Goal: Task Accomplishment & Management: Manage account settings

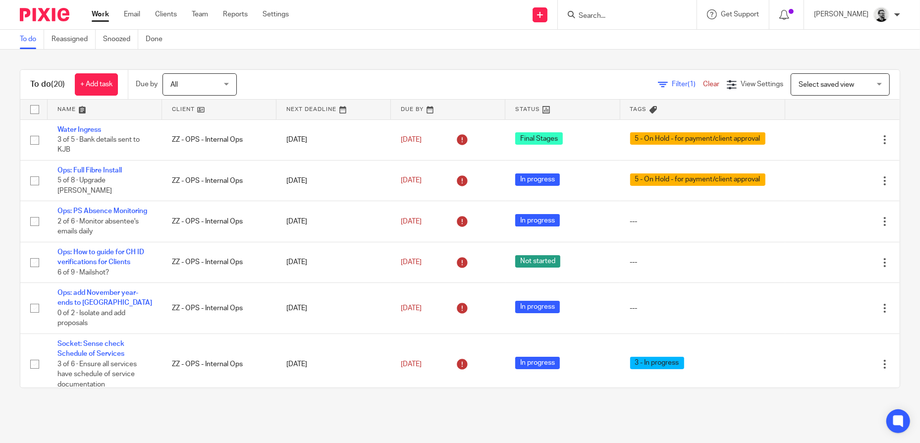
click at [609, 16] on input "Search" at bounding box center [622, 16] width 89 height 9
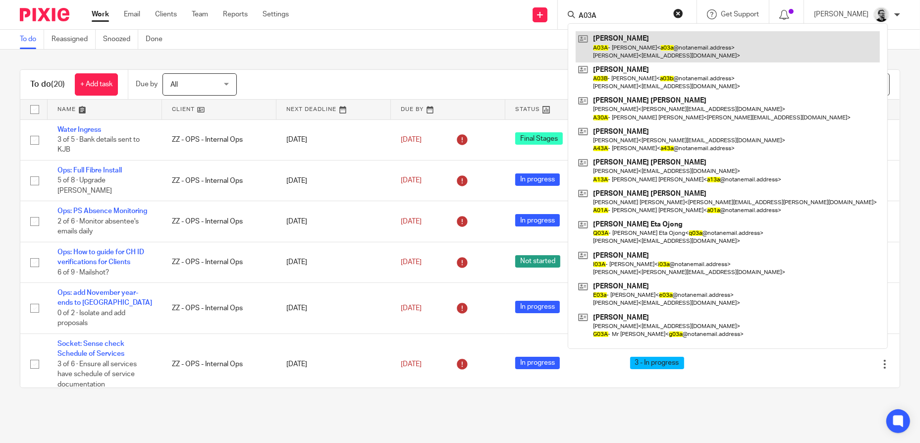
type input "A03A"
click at [651, 46] on link at bounding box center [728, 46] width 304 height 31
click at [632, 48] on link at bounding box center [728, 46] width 304 height 31
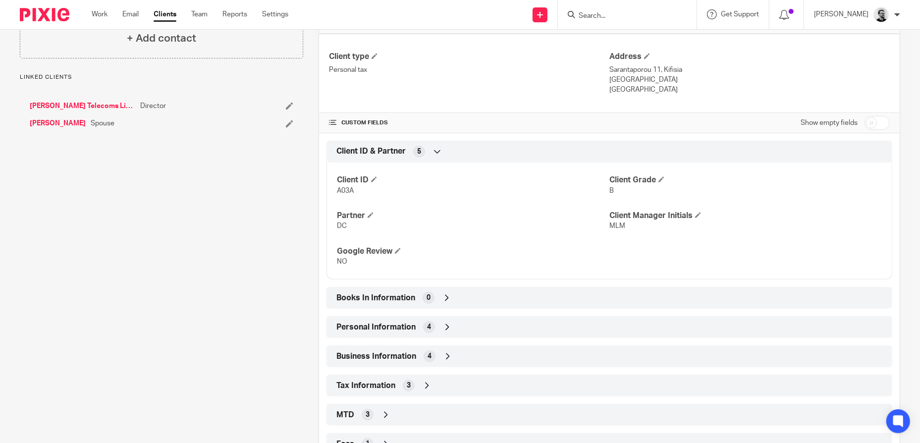
scroll to position [287, 0]
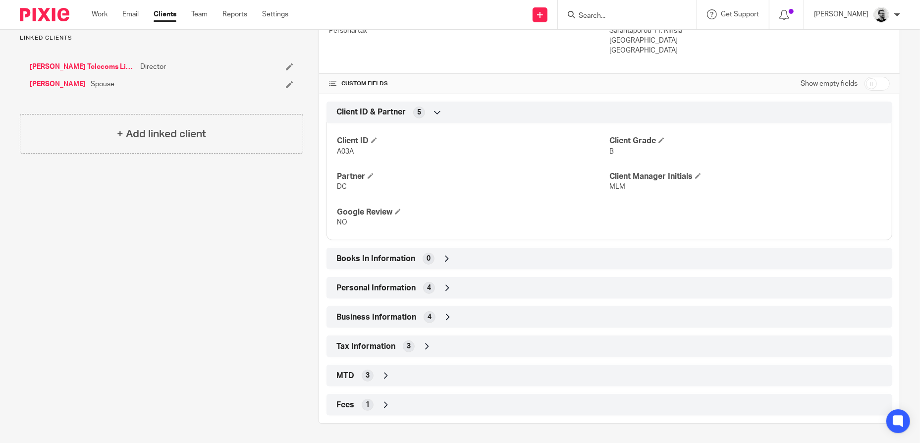
click at [395, 377] on div "MTD 3" at bounding box center [609, 375] width 551 height 17
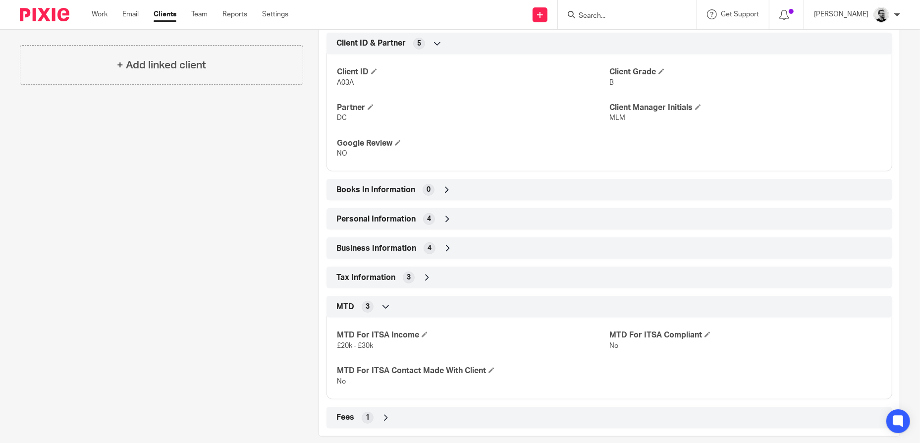
scroll to position [368, 0]
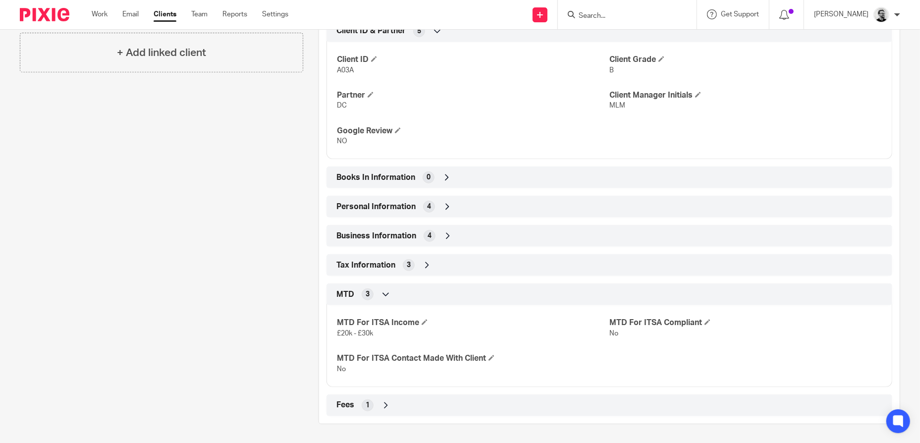
click at [420, 290] on div "MTD 3" at bounding box center [609, 294] width 551 height 17
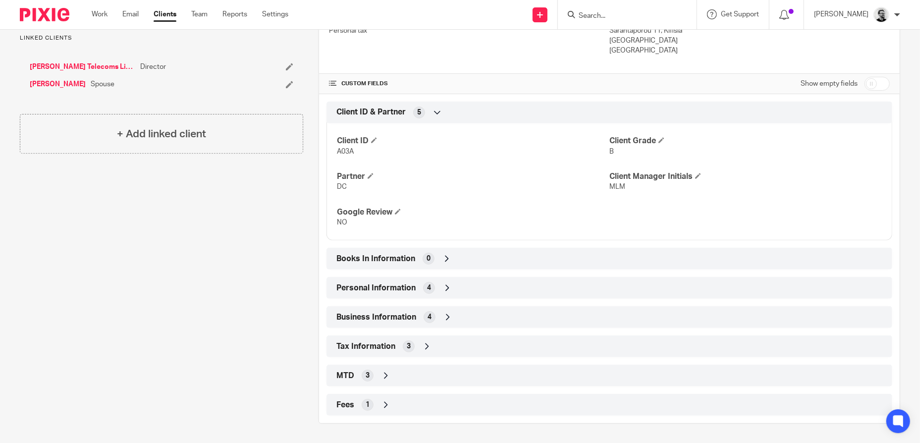
click at [454, 375] on div "MTD 3" at bounding box center [609, 375] width 551 height 17
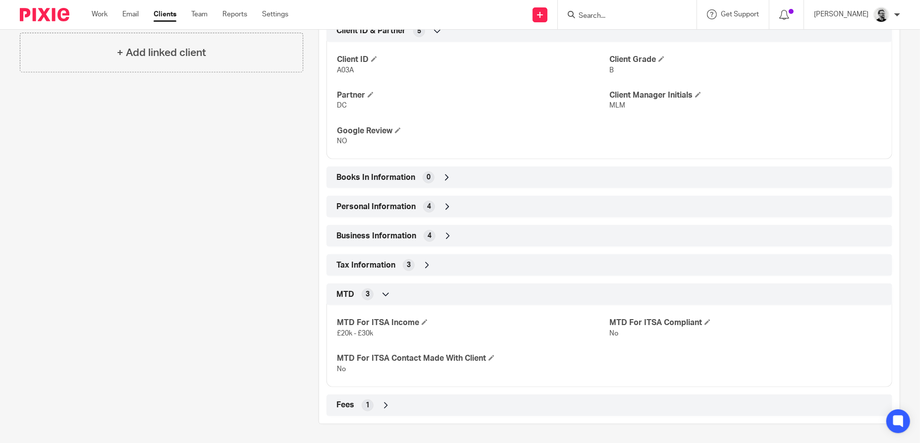
click at [394, 292] on div "MTD 3" at bounding box center [609, 294] width 551 height 17
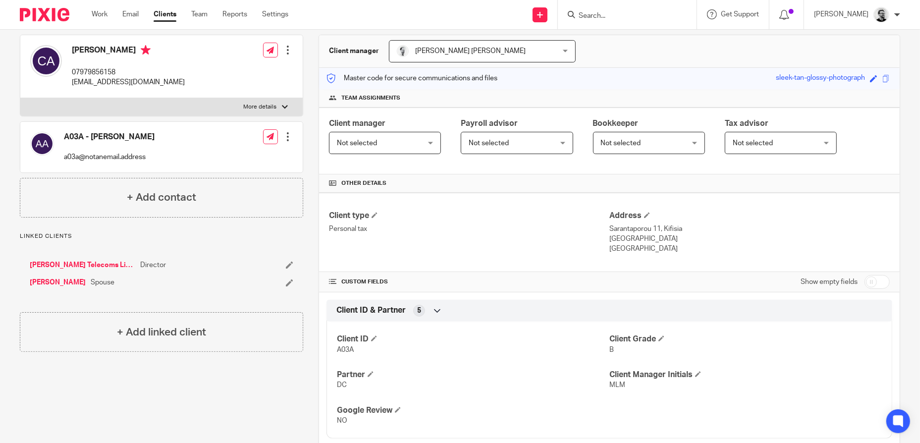
scroll to position [0, 0]
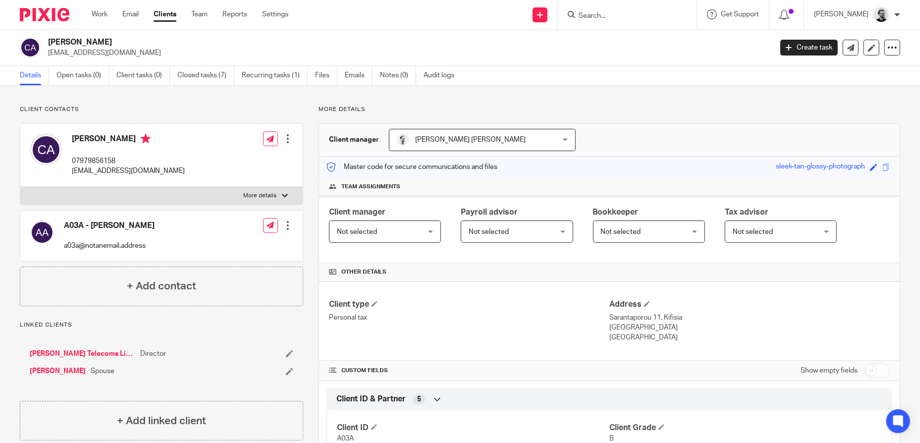
click at [638, 16] on input "Search" at bounding box center [622, 16] width 89 height 9
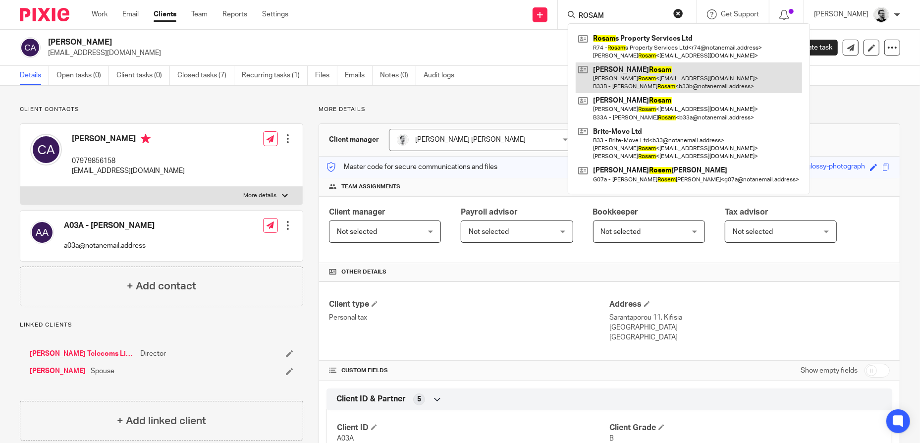
type input "ROSAM"
click at [671, 80] on link at bounding box center [689, 77] width 226 height 31
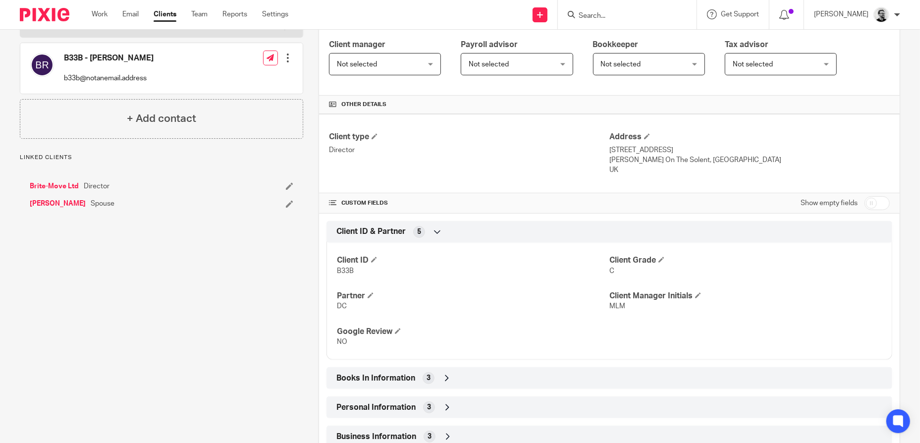
scroll to position [287, 0]
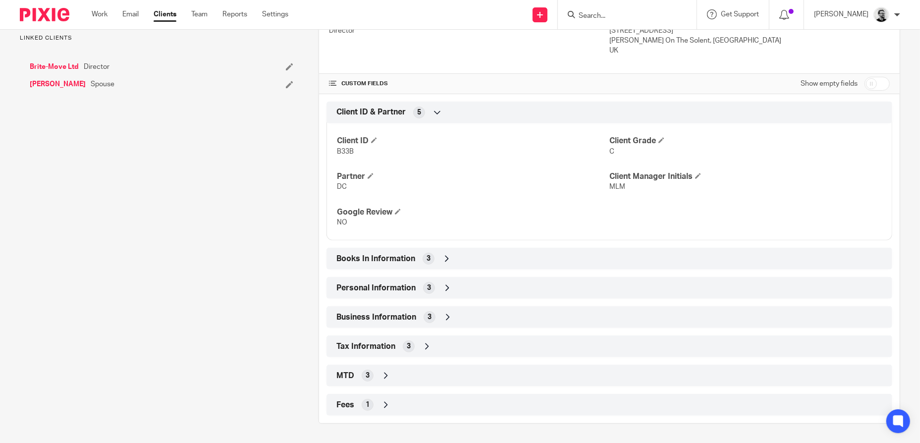
click at [406, 378] on div "MTD 3" at bounding box center [609, 375] width 551 height 17
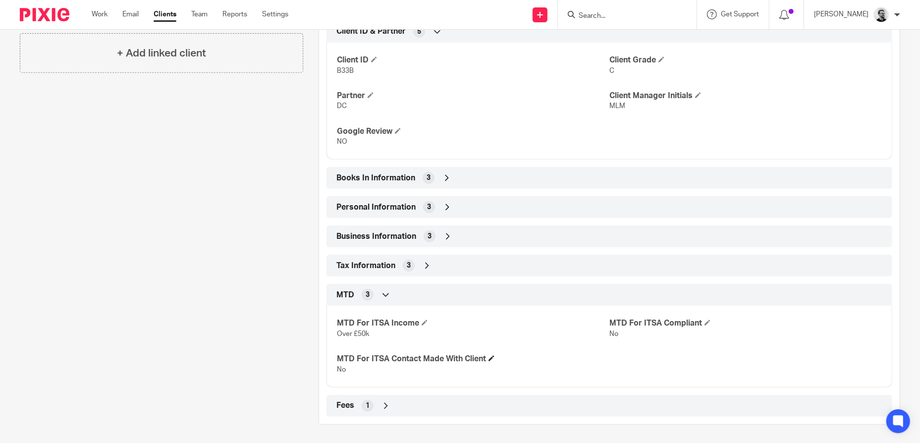
scroll to position [368, 0]
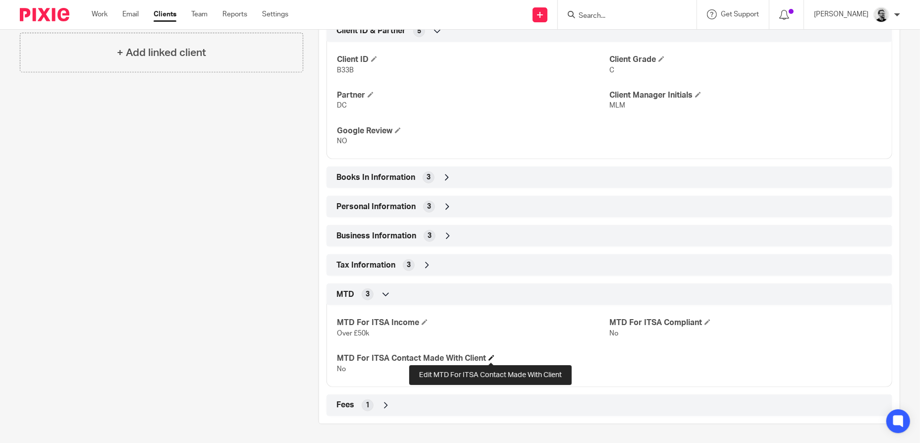
click at [489, 357] on span at bounding box center [492, 358] width 6 height 6
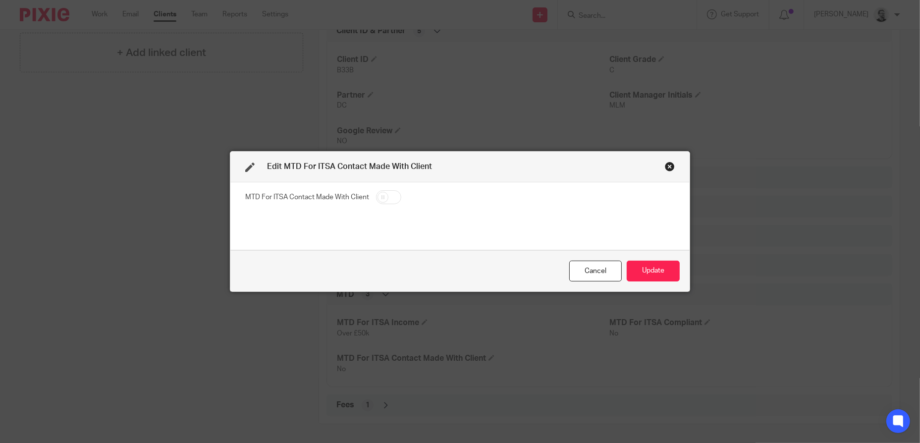
click at [387, 195] on input "checkbox" at bounding box center [388, 197] width 25 height 14
checkbox input "true"
click at [647, 277] on button "Update" at bounding box center [653, 271] width 53 height 21
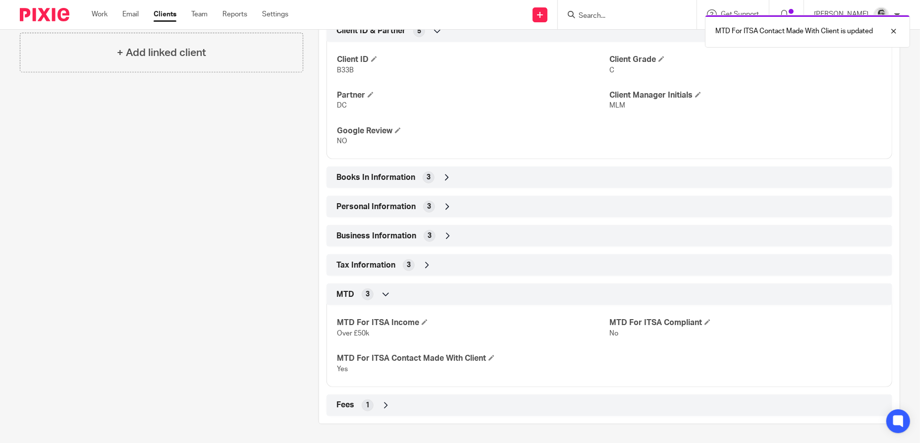
click at [608, 15] on div "MTD For ITSA Contact Made With Client is updated" at bounding box center [685, 29] width 450 height 38
click at [891, 32] on div at bounding box center [886, 31] width 27 height 12
click at [626, 16] on input "Search" at bounding box center [622, 16] width 89 height 9
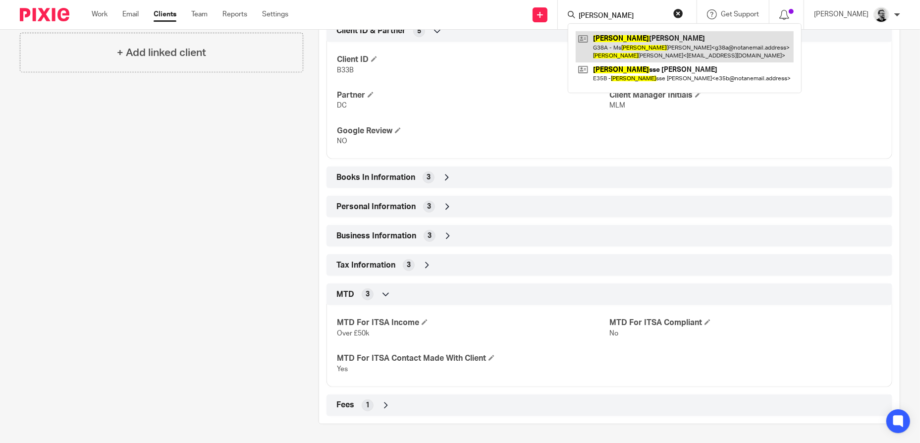
type input "TAMARA"
click at [691, 53] on link at bounding box center [685, 46] width 218 height 31
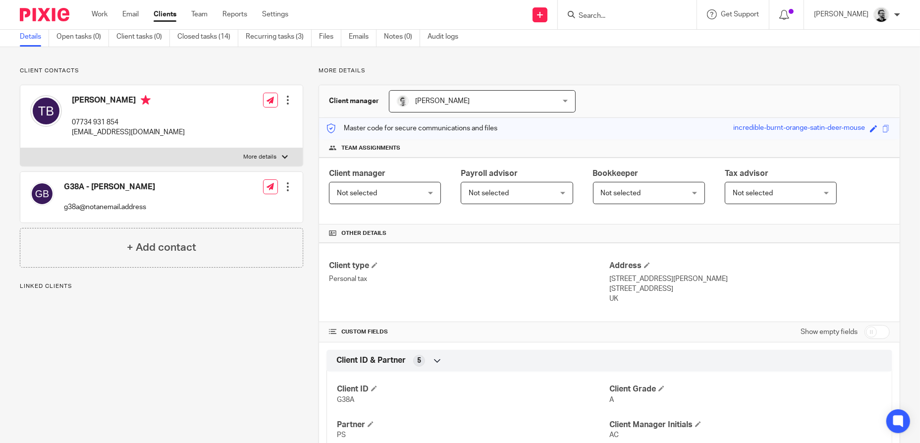
scroll to position [287, 0]
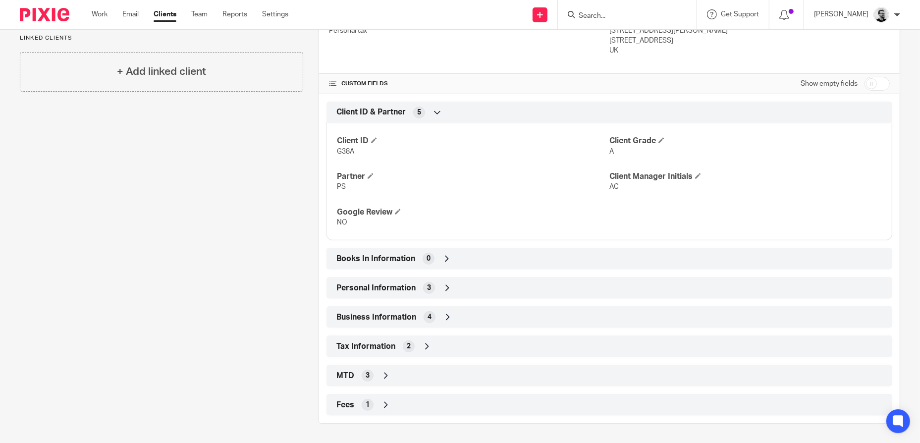
click at [387, 378] on icon at bounding box center [386, 376] width 10 height 10
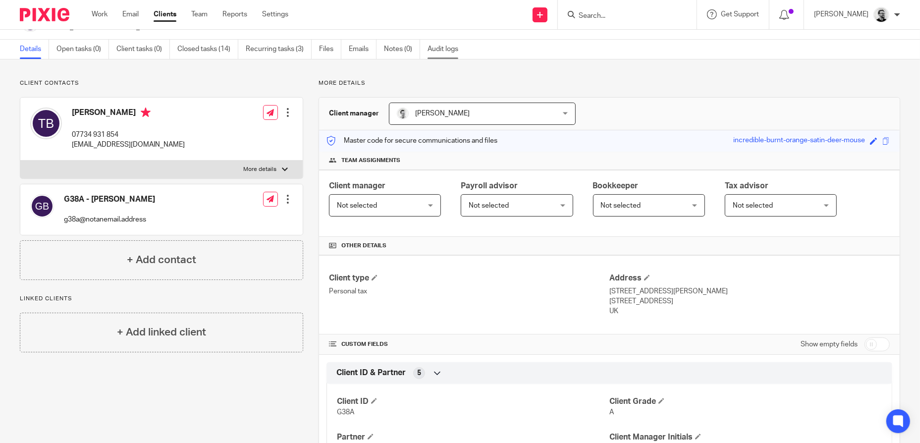
scroll to position [0, 0]
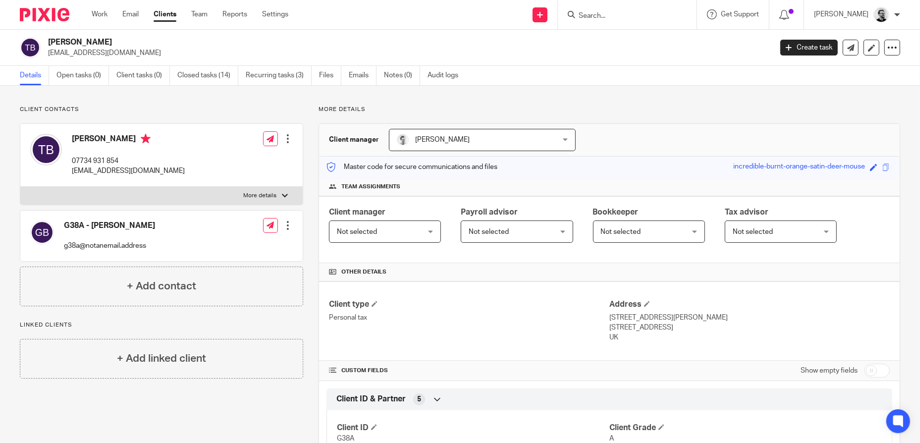
click at [626, 12] on input "Search" at bounding box center [622, 16] width 89 height 9
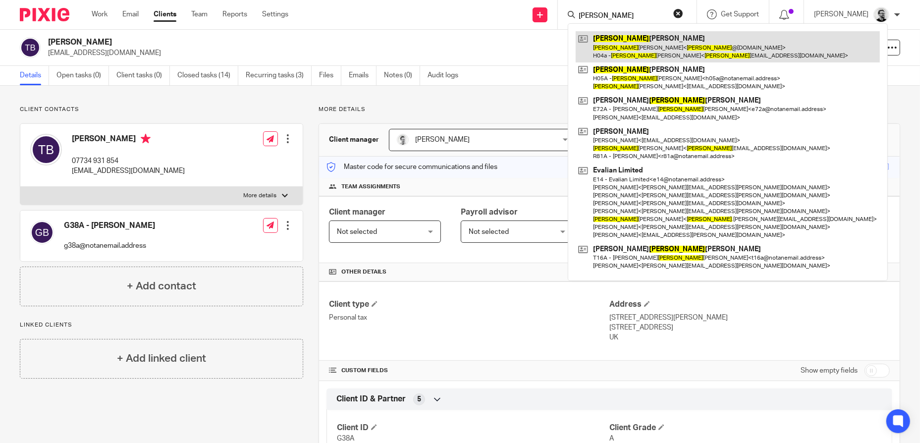
type input "DARREN"
click at [652, 44] on link at bounding box center [728, 46] width 304 height 31
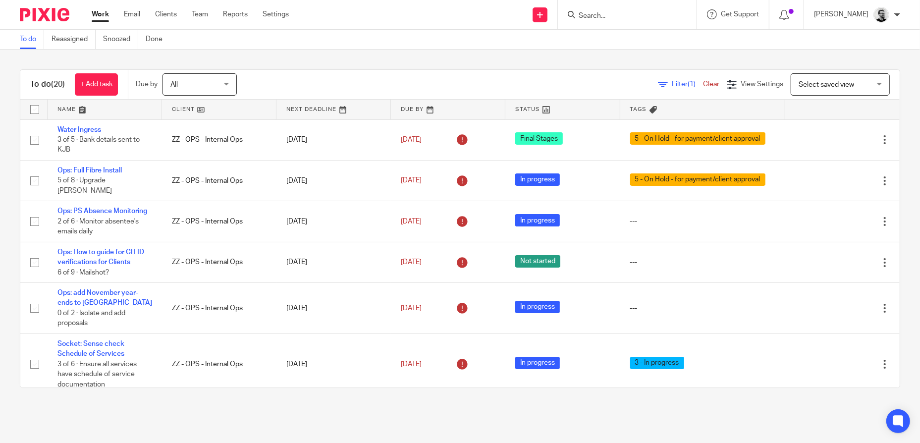
click at [606, 12] on input "Search" at bounding box center [622, 16] width 89 height 9
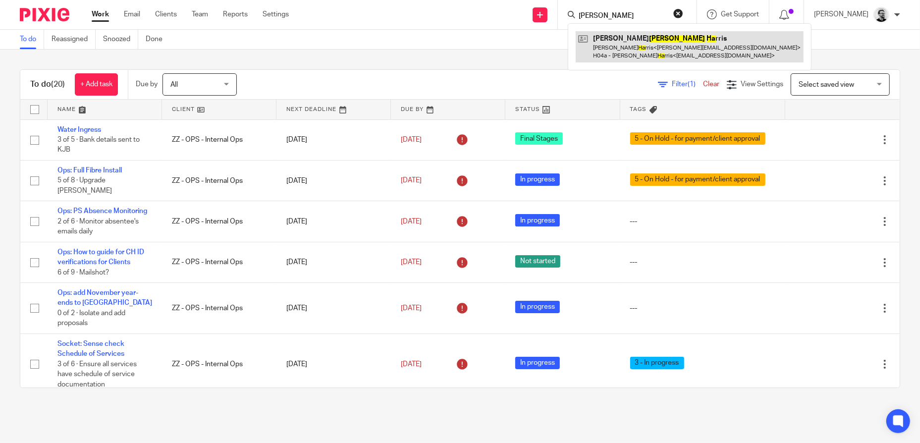
type input "[PERSON_NAME]"
click at [647, 59] on link at bounding box center [690, 46] width 228 height 31
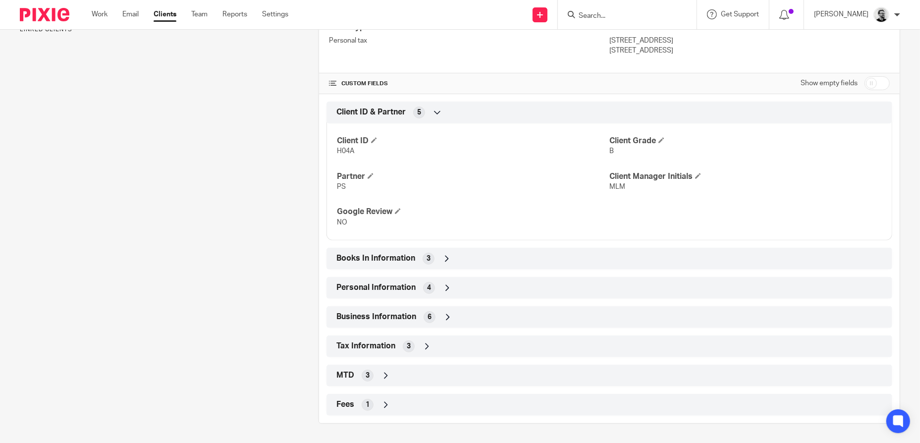
click at [414, 380] on div "MTD 3" at bounding box center [609, 375] width 551 height 17
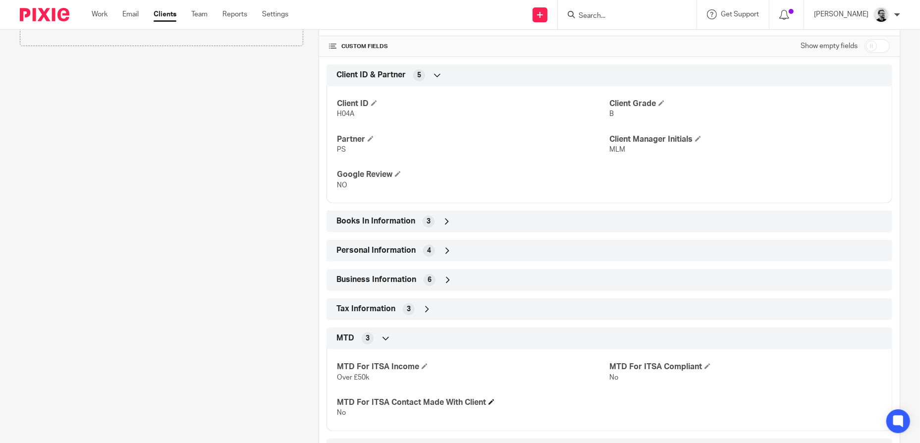
scroll to position [358, 0]
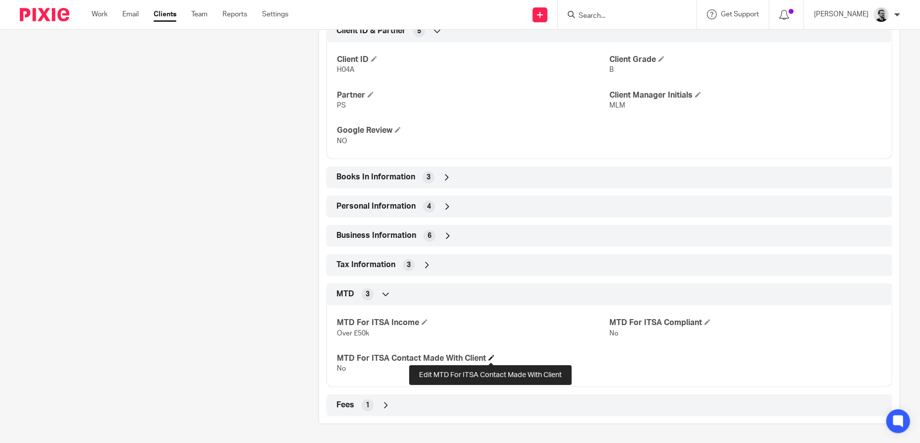
click at [490, 360] on span at bounding box center [492, 358] width 6 height 6
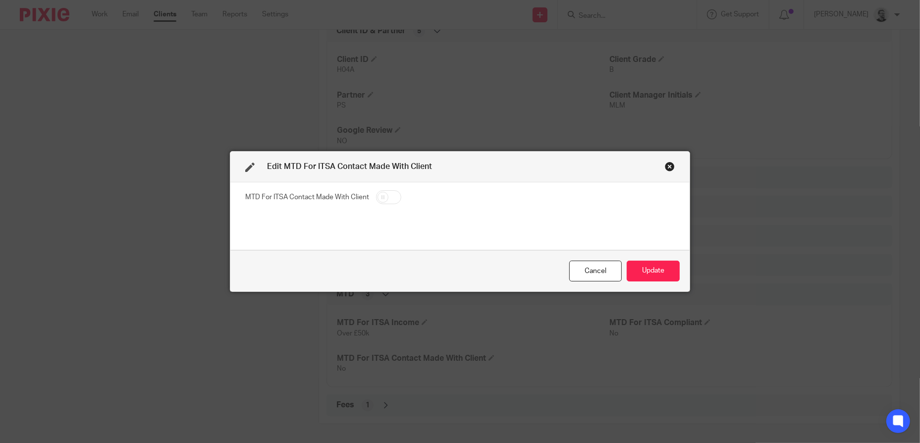
click at [383, 196] on input "checkbox" at bounding box center [388, 197] width 25 height 14
checkbox input "true"
click at [645, 270] on button "Update" at bounding box center [653, 271] width 53 height 21
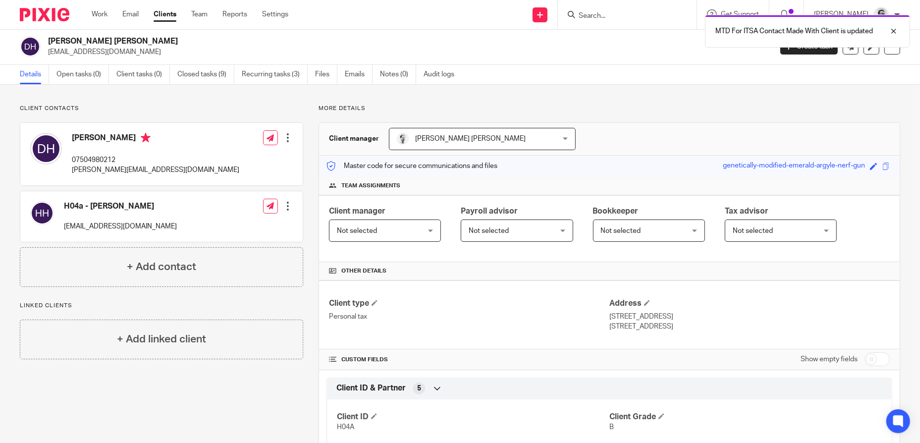
scroll to position [0, 0]
click at [633, 15] on div "MTD For ITSA Contact Made With Client is updated" at bounding box center [685, 29] width 450 height 38
click at [593, 19] on div "MTD For ITSA Contact Made With Client is updated" at bounding box center [685, 29] width 450 height 38
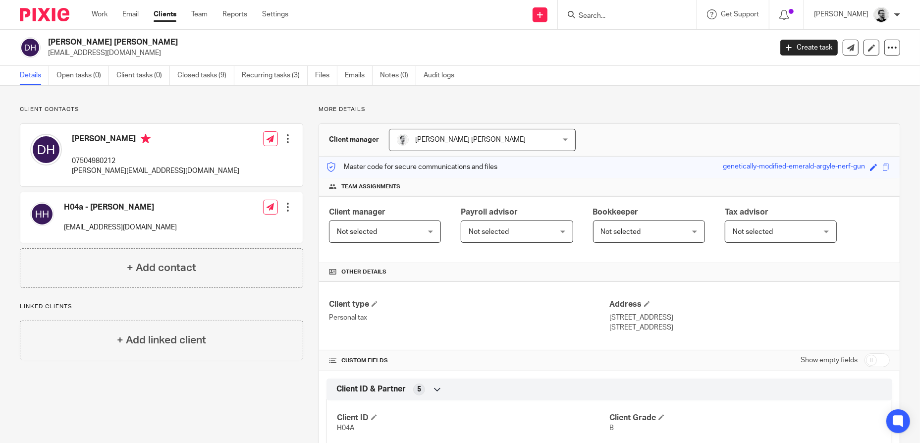
click at [589, 17] on div at bounding box center [625, 14] width 115 height 12
click at [596, 17] on input "Search" at bounding box center [622, 16] width 89 height 9
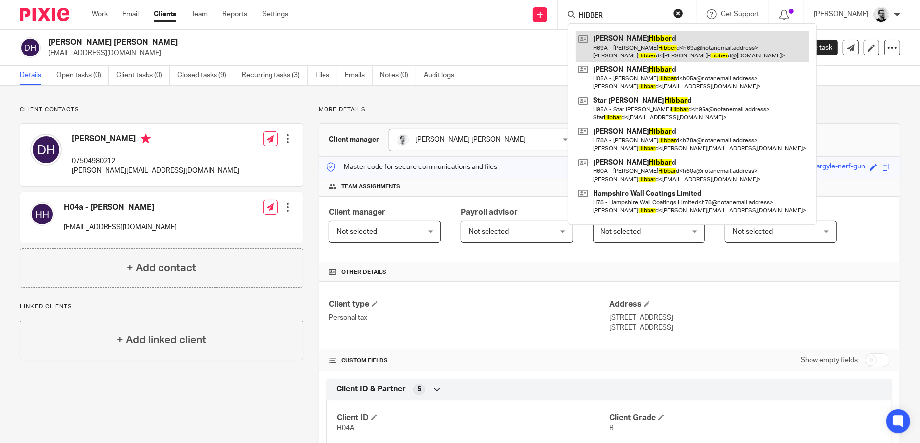
type input "HIBBER"
click at [658, 42] on link at bounding box center [692, 46] width 233 height 31
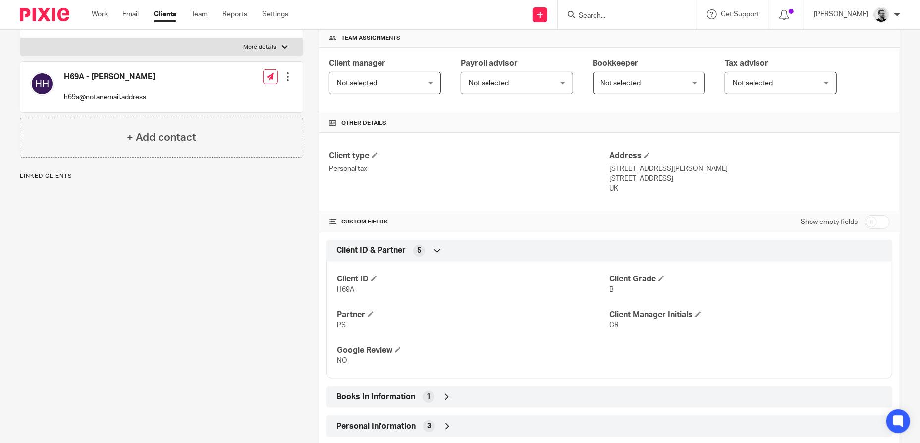
scroll to position [248, 0]
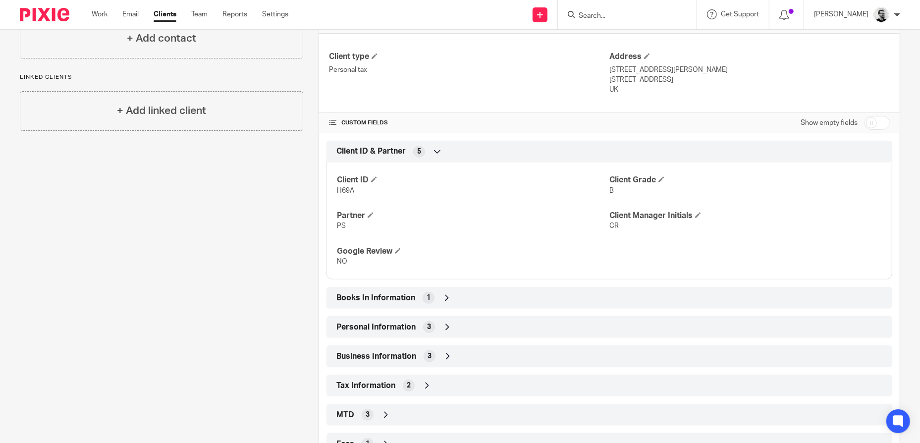
click at [404, 407] on div "MTD 3" at bounding box center [609, 414] width 551 height 17
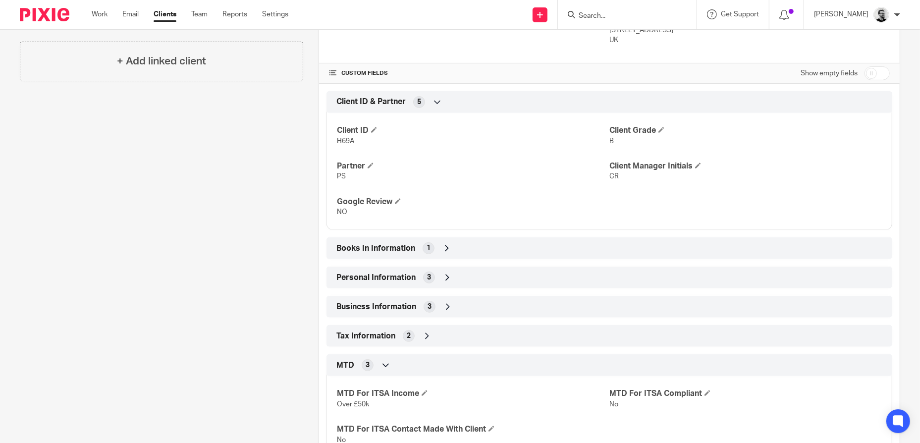
scroll to position [368, 0]
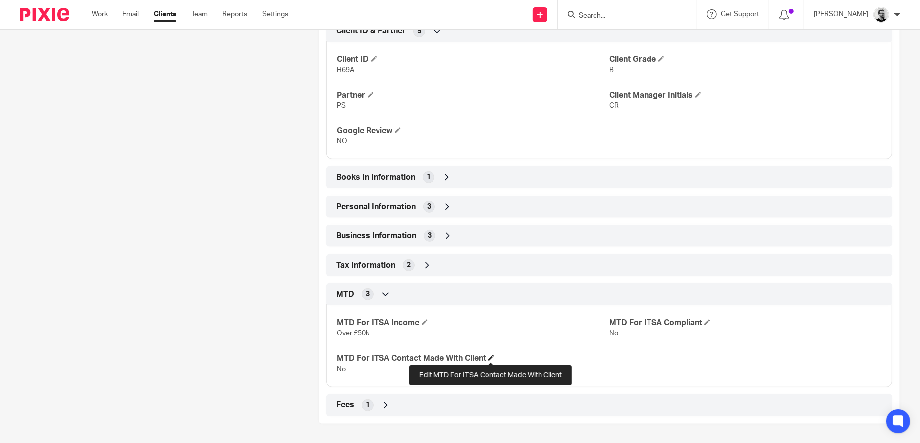
click at [489, 358] on span at bounding box center [492, 358] width 6 height 6
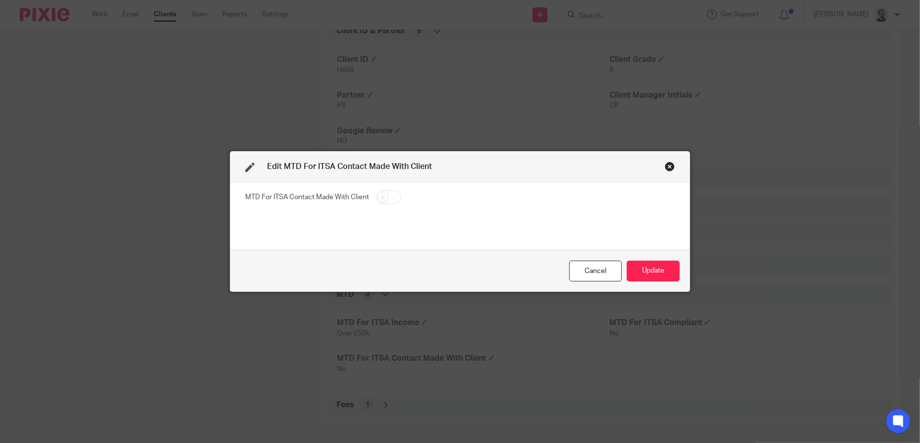
click at [383, 199] on input "checkbox" at bounding box center [388, 197] width 25 height 14
checkbox input "true"
click at [644, 271] on button "Update" at bounding box center [653, 271] width 53 height 21
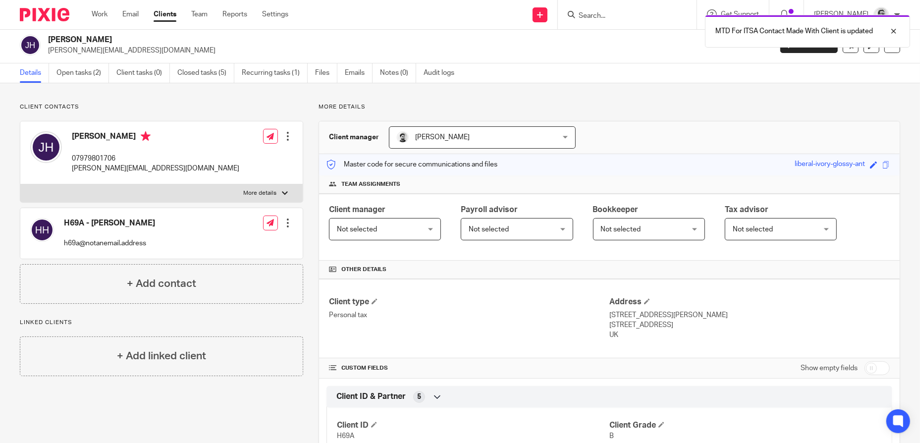
scroll to position [0, 0]
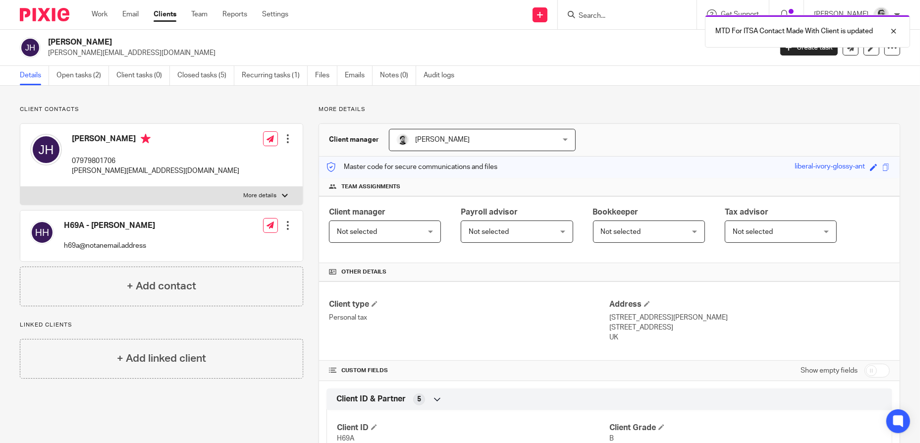
click at [616, 14] on div "MTD For ITSA Contact Made With Client is updated" at bounding box center [685, 29] width 450 height 38
click at [599, 15] on div "MTD For ITSA Contact Made With Client is updated" at bounding box center [685, 29] width 450 height 38
click at [603, 13] on div "MTD For ITSA Contact Made With Client is updated" at bounding box center [685, 29] width 450 height 38
click at [583, 13] on div "MTD For ITSA Contact Made With Client is updated" at bounding box center [685, 29] width 450 height 38
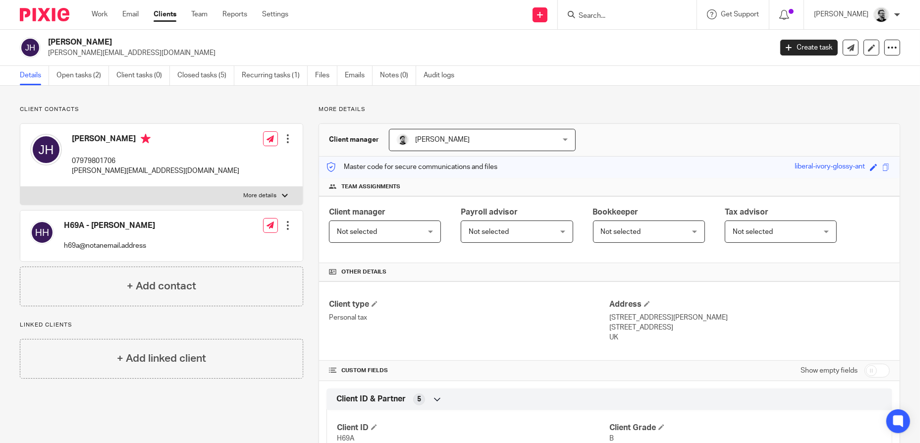
click at [616, 19] on input "Search" at bounding box center [622, 16] width 89 height 9
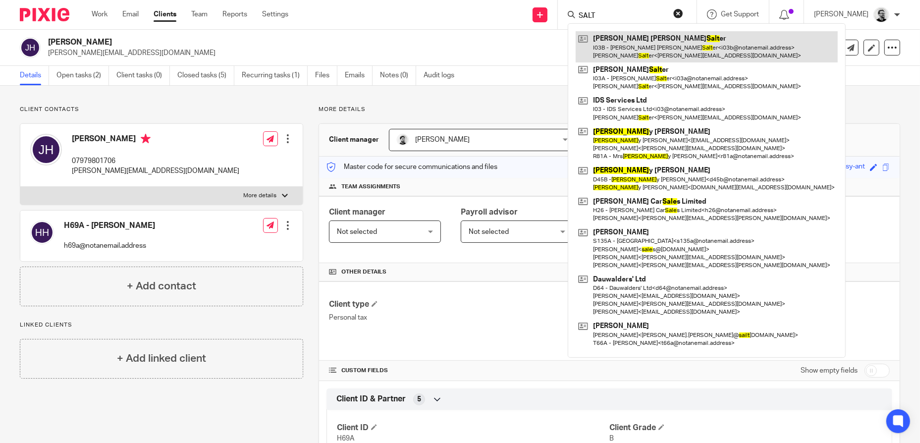
type input "SALT"
click at [659, 41] on link at bounding box center [707, 46] width 262 height 31
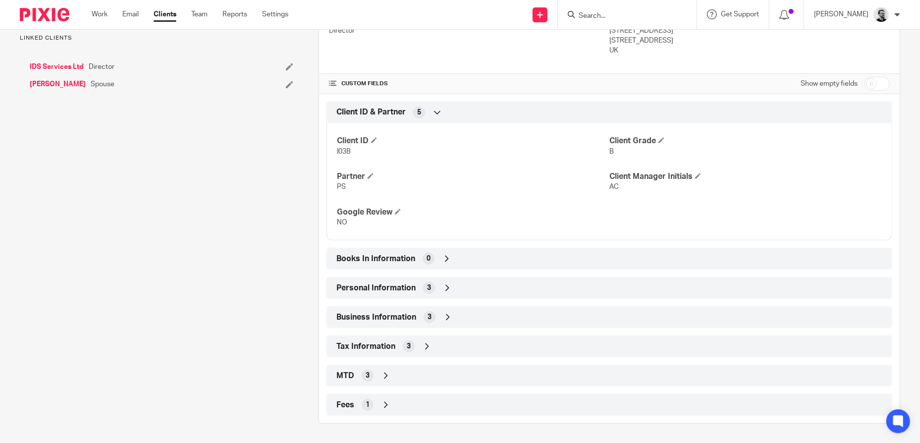
click at [409, 376] on div "MTD 3" at bounding box center [609, 375] width 551 height 17
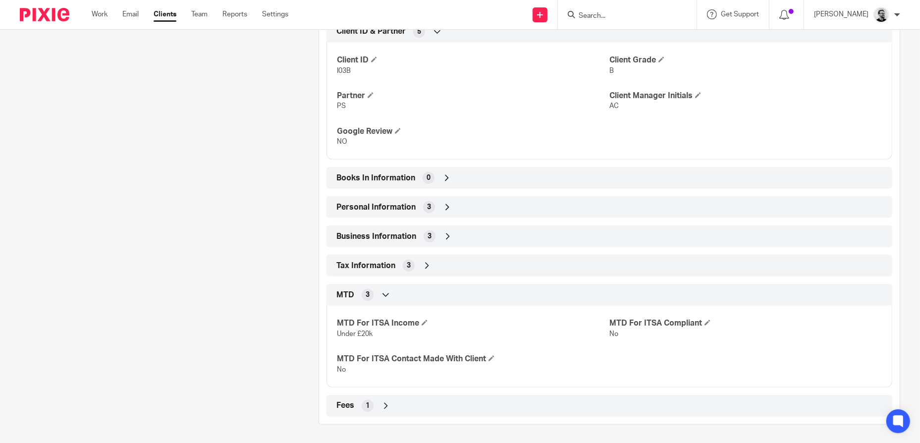
scroll to position [368, 0]
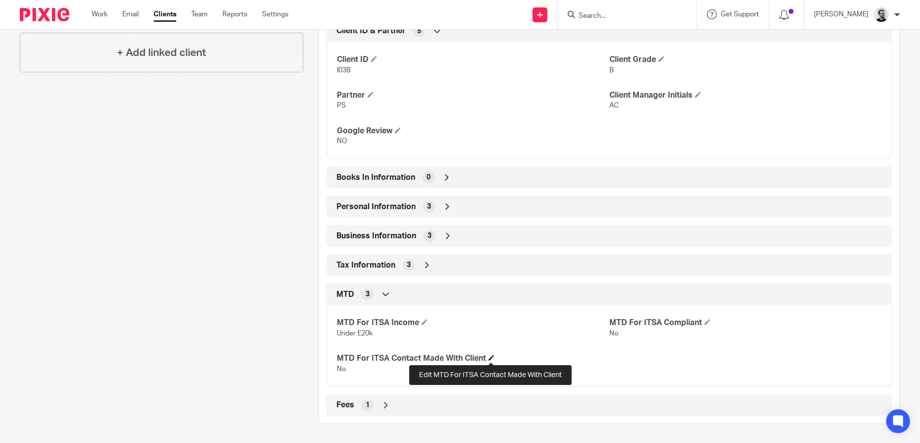
click at [489, 359] on span at bounding box center [492, 358] width 6 height 6
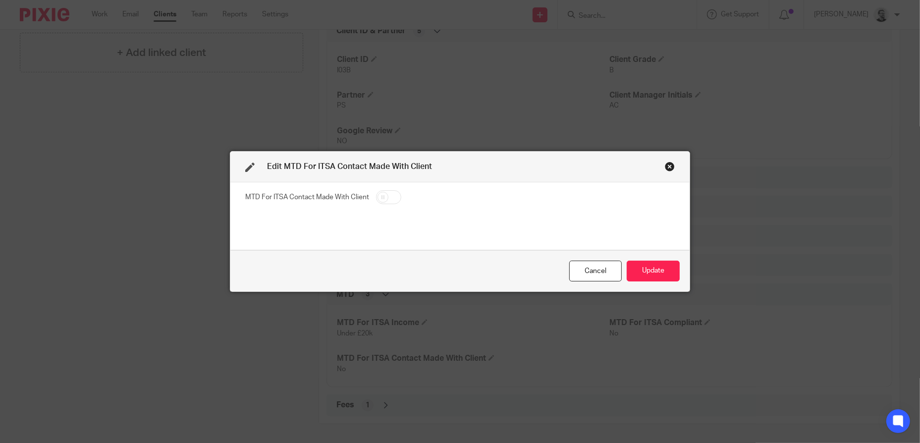
click at [383, 198] on input "checkbox" at bounding box center [388, 197] width 25 height 14
checkbox input "true"
click at [667, 274] on button "Update" at bounding box center [653, 271] width 53 height 21
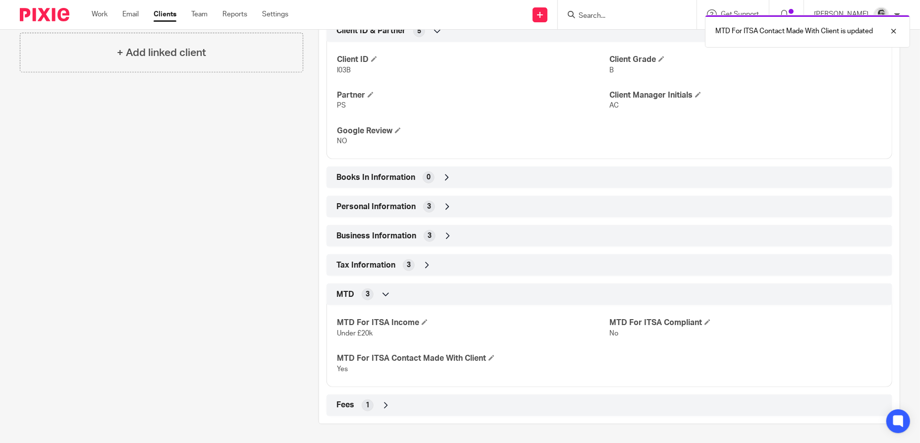
click at [612, 10] on div "MTD For ITSA Contact Made With Client is updated" at bounding box center [685, 29] width 450 height 38
click at [611, 14] on div "MTD For ITSA Contact Made With Client is updated" at bounding box center [685, 29] width 450 height 38
click at [610, 22] on div "MTD For ITSA Contact Made With Client is updated" at bounding box center [685, 29] width 450 height 38
click at [641, 25] on div "MTD For ITSA Contact Made With Client is updated" at bounding box center [685, 29] width 450 height 38
click at [641, 18] on div "MTD For ITSA Contact Made With Client is updated" at bounding box center [685, 29] width 450 height 38
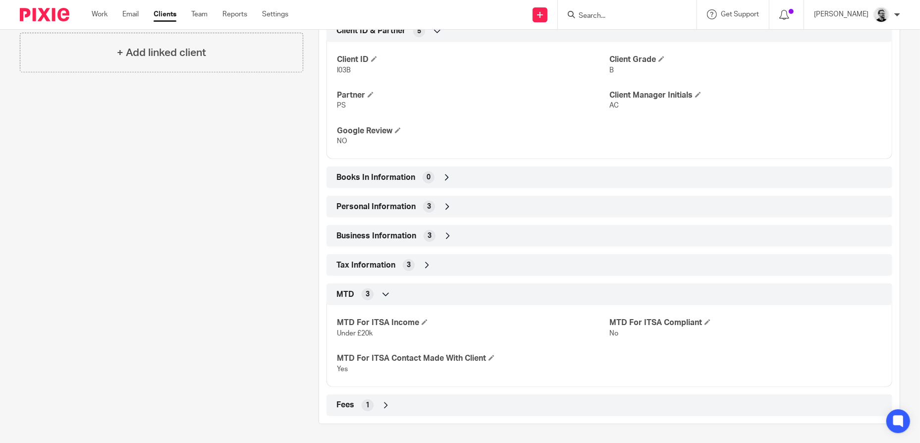
click at [609, 17] on input "Search" at bounding box center [622, 16] width 89 height 9
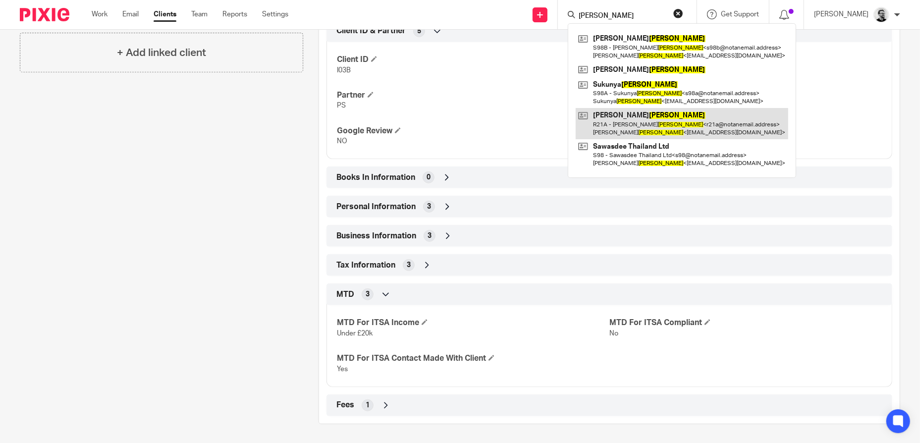
type input "REEVES"
click at [669, 126] on link at bounding box center [682, 123] width 213 height 31
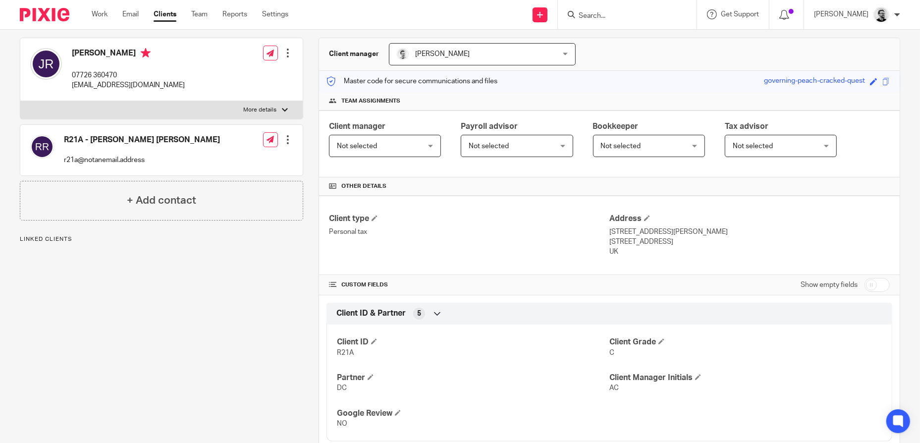
scroll to position [248, 0]
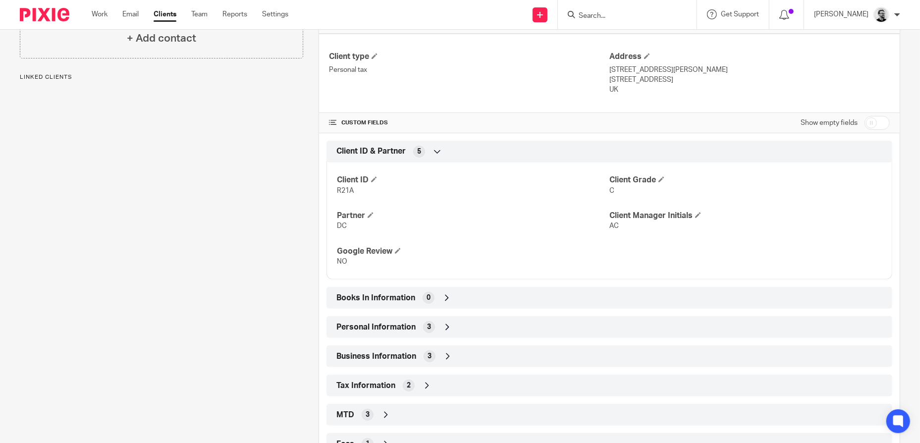
click at [434, 409] on div "MTD 3" at bounding box center [609, 414] width 551 height 17
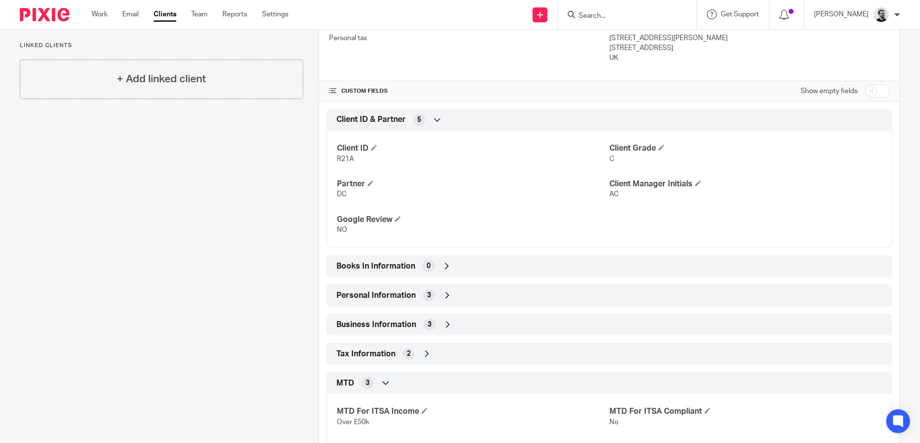
scroll to position [368, 0]
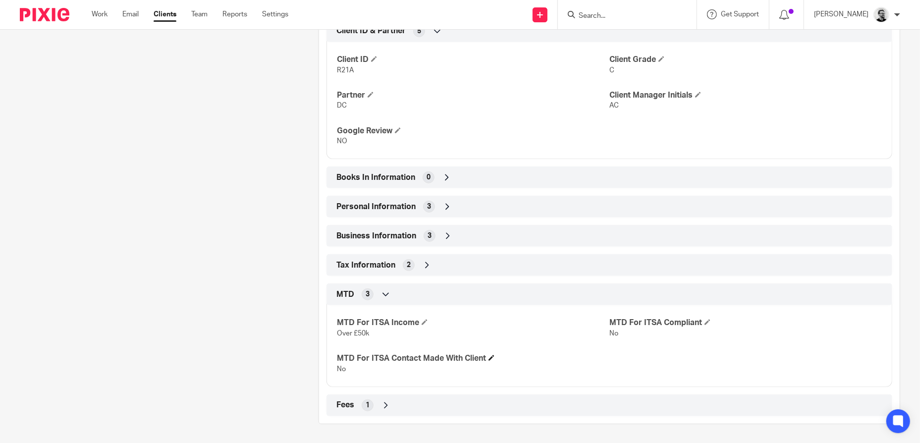
click at [494, 357] on span at bounding box center [492, 358] width 6 height 6
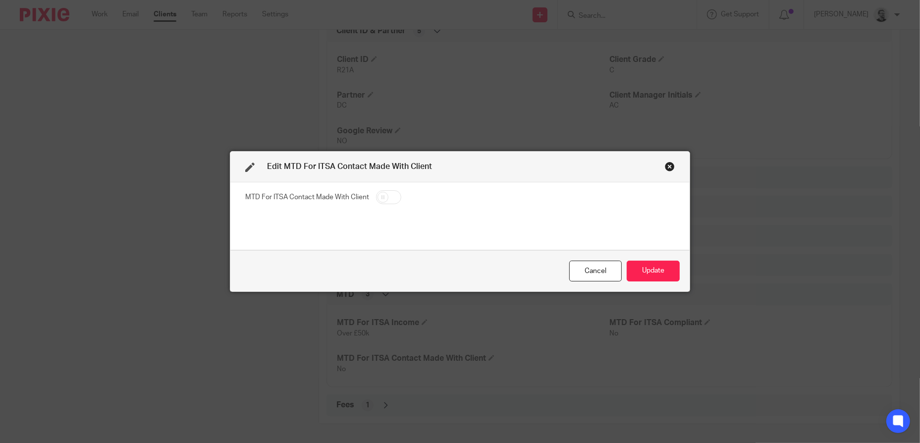
click at [382, 197] on input "checkbox" at bounding box center [388, 197] width 25 height 14
checkbox input "true"
click at [644, 269] on button "Update" at bounding box center [653, 271] width 53 height 21
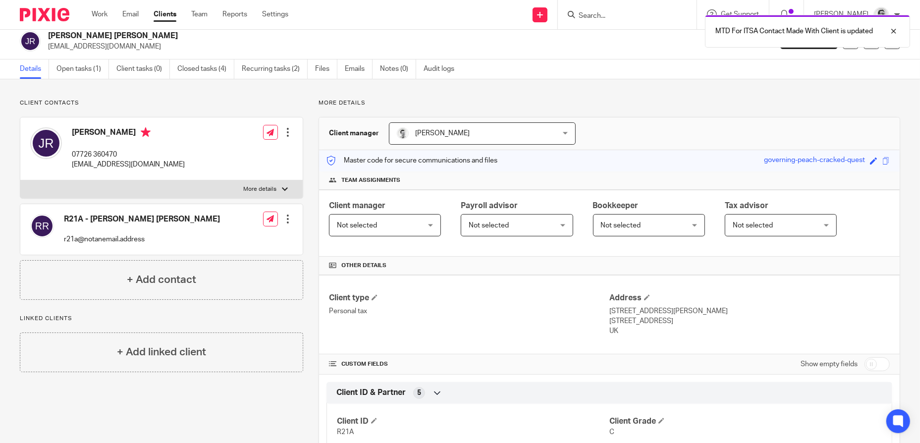
scroll to position [0, 0]
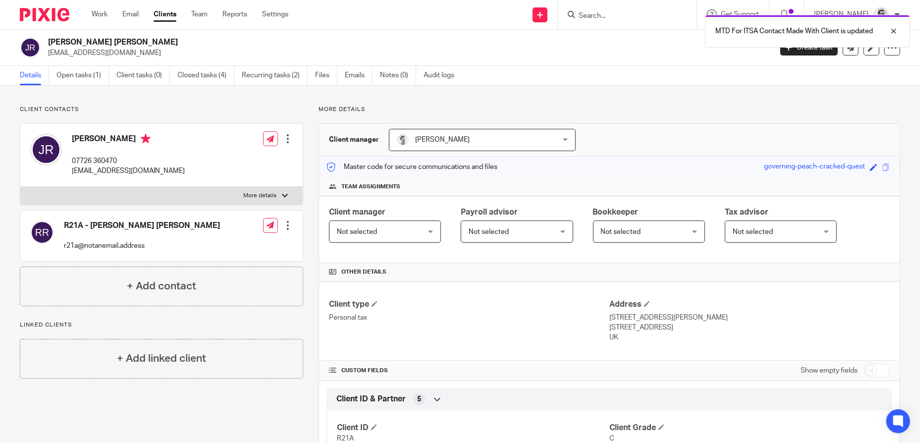
click at [621, 16] on div "MTD For ITSA Contact Made With Client is updated" at bounding box center [685, 29] width 450 height 38
click at [621, 18] on div "MTD For ITSA Contact Made With Client is updated" at bounding box center [685, 29] width 450 height 38
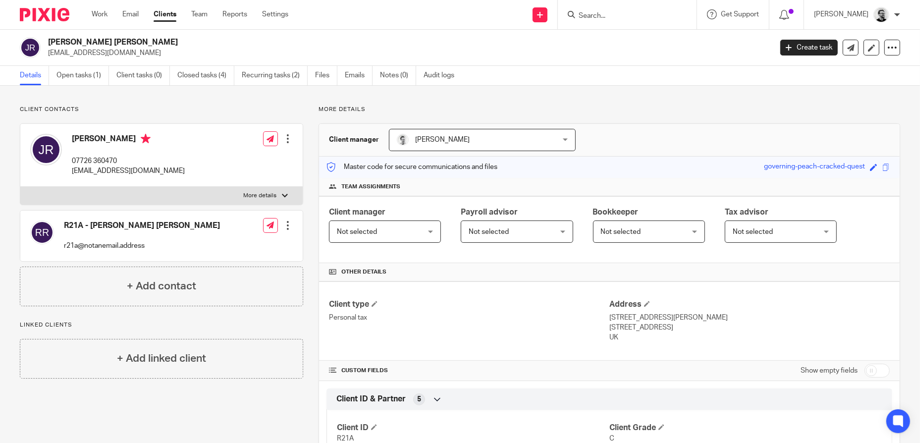
click at [626, 21] on div "MTD For ITSA Contact Made With Client is updated" at bounding box center [685, 29] width 450 height 38
click at [600, 17] on input "Search" at bounding box center [622, 16] width 89 height 9
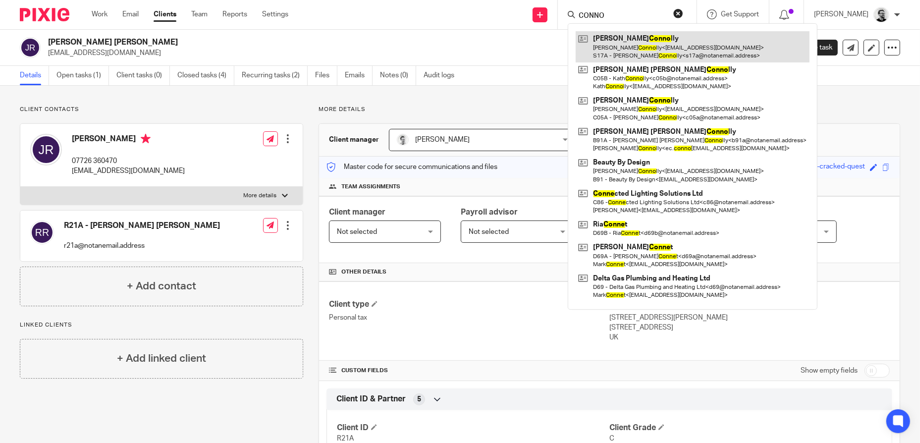
type input "CONNO"
click at [639, 48] on link at bounding box center [693, 46] width 234 height 31
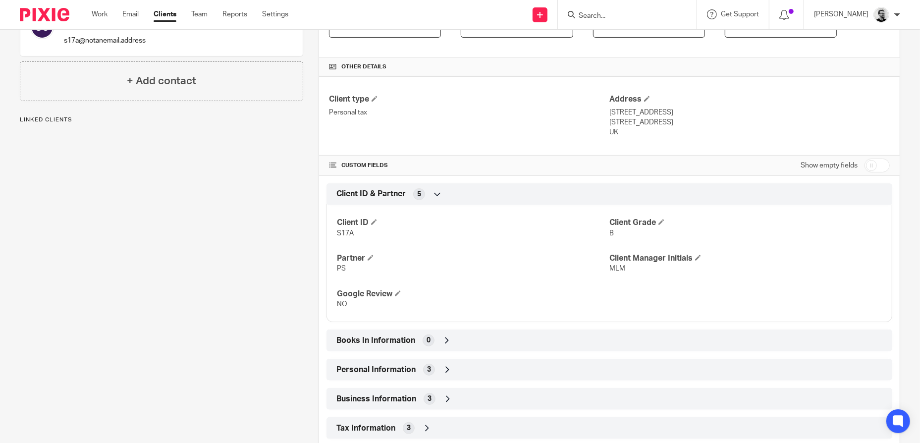
scroll to position [287, 0]
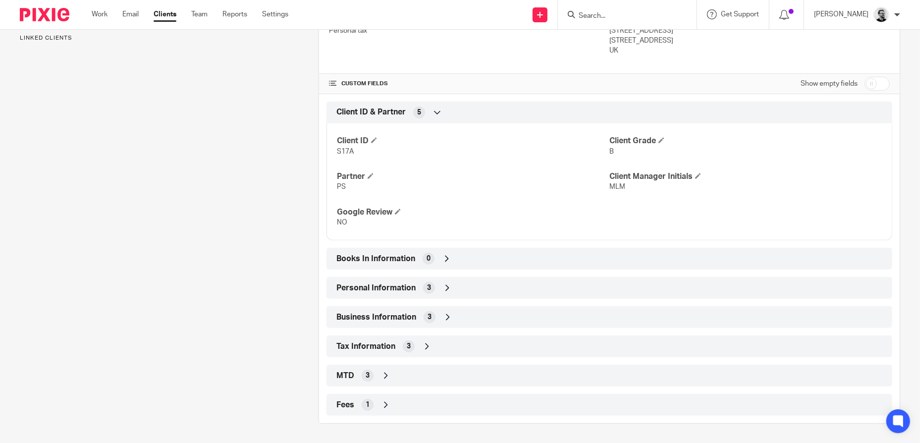
click at [428, 381] on div "MTD 3" at bounding box center [609, 375] width 551 height 17
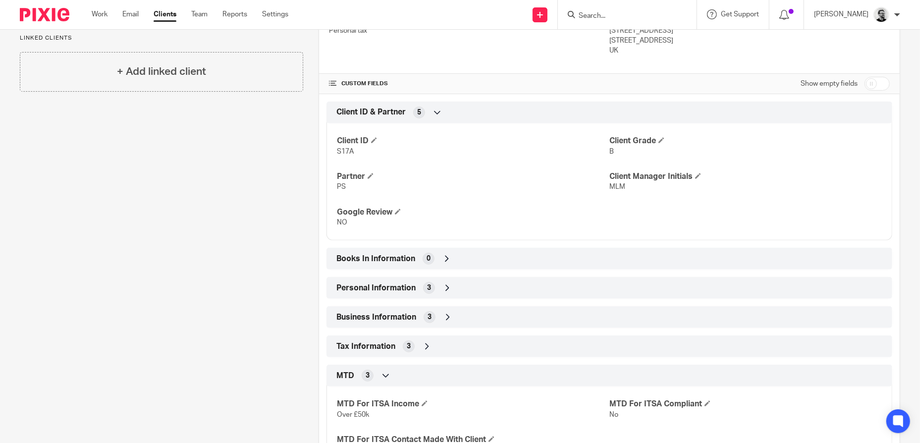
scroll to position [368, 0]
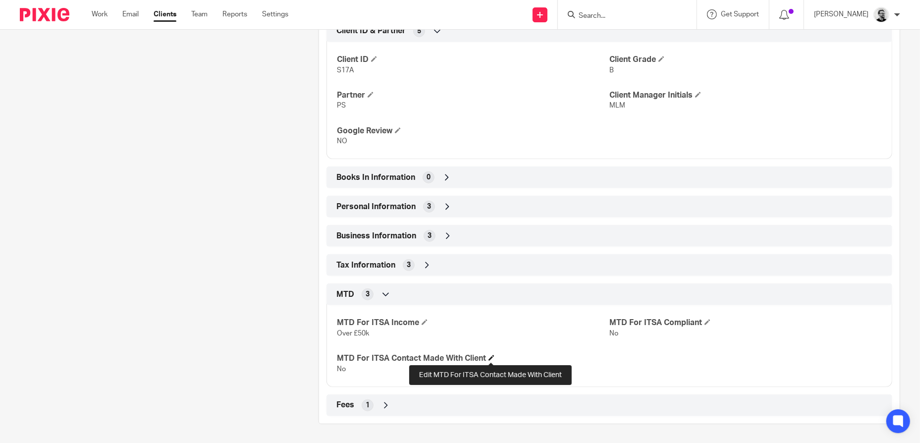
click at [490, 358] on span at bounding box center [492, 358] width 6 height 6
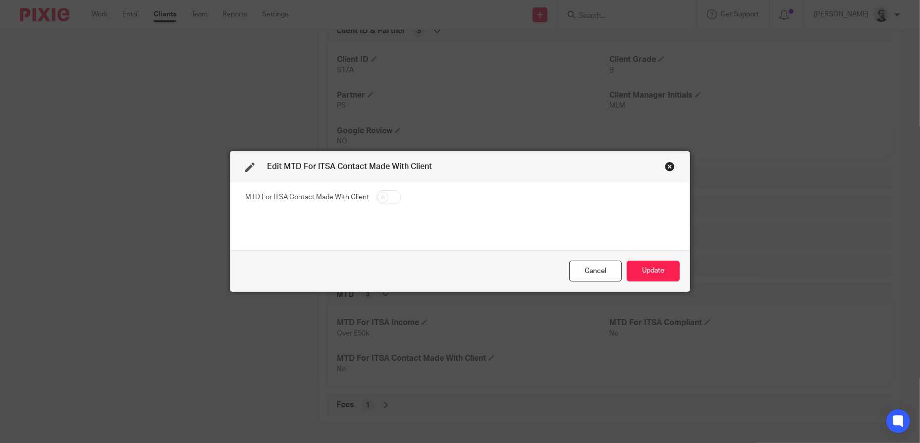
click at [392, 195] on input "checkbox" at bounding box center [388, 197] width 25 height 14
checkbox input "true"
click at [665, 275] on button "Update" at bounding box center [653, 271] width 53 height 21
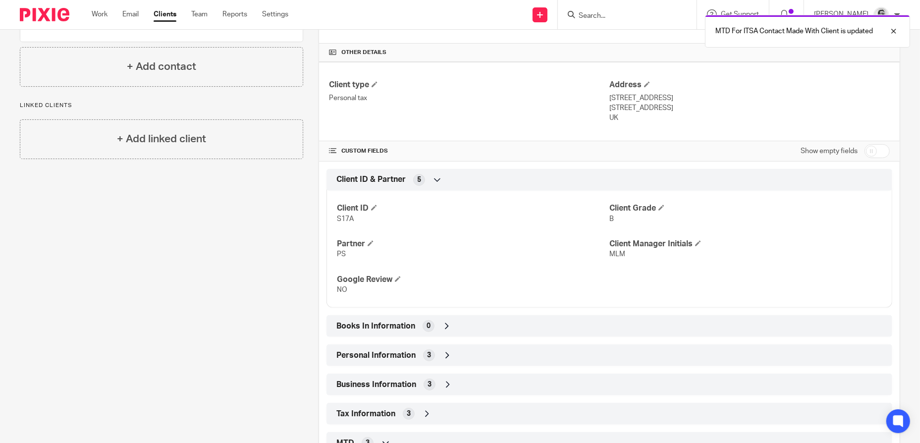
scroll to position [0, 0]
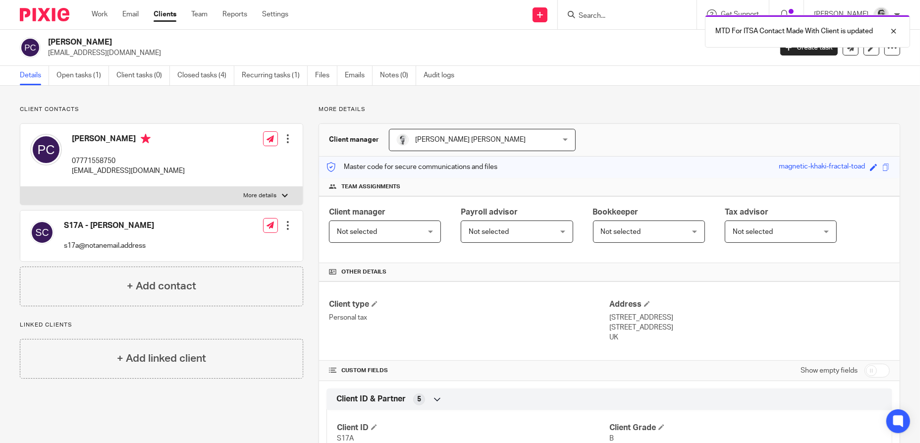
click at [628, 15] on div "MTD For ITSA Contact Made With Client is updated" at bounding box center [685, 29] width 450 height 38
drag, startPoint x: 623, startPoint y: 16, endPoint x: 615, endPoint y: 20, distance: 9.1
click at [623, 17] on div "MTD For ITSA Contact Made With Client is updated" at bounding box center [685, 29] width 450 height 38
click at [604, 15] on div "MTD For ITSA Contact Made With Client is updated" at bounding box center [685, 29] width 450 height 38
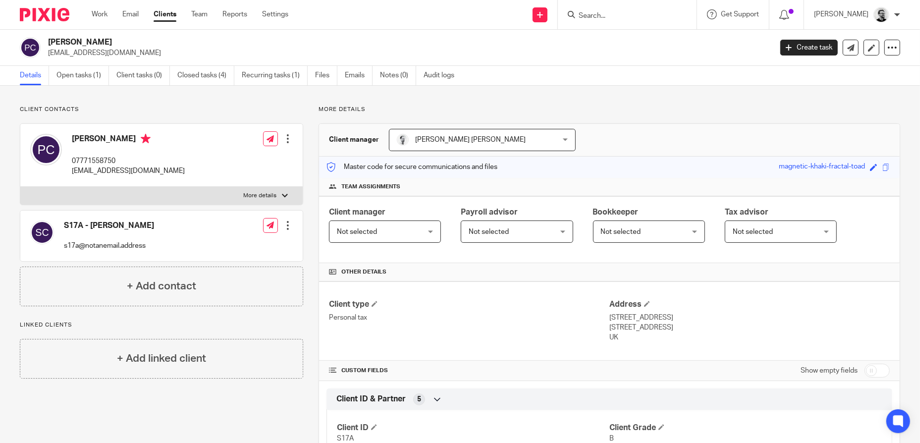
click at [616, 15] on input "Search" at bounding box center [622, 16] width 89 height 9
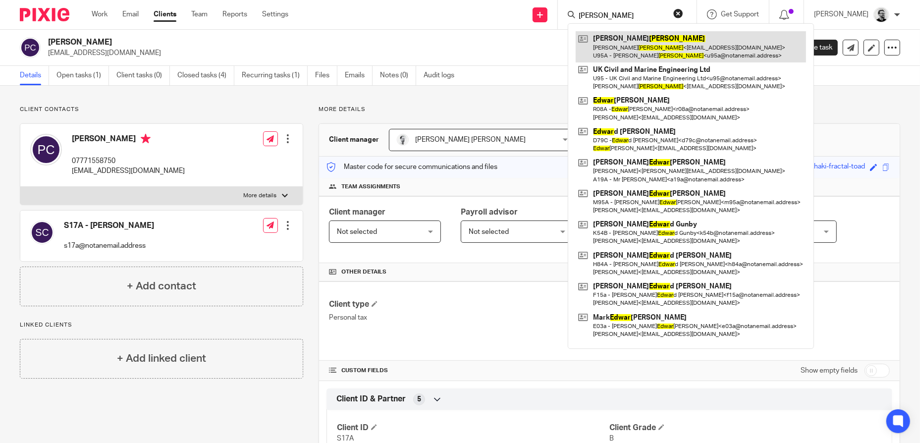
type input "EDGAR"
click at [636, 43] on link at bounding box center [691, 46] width 230 height 31
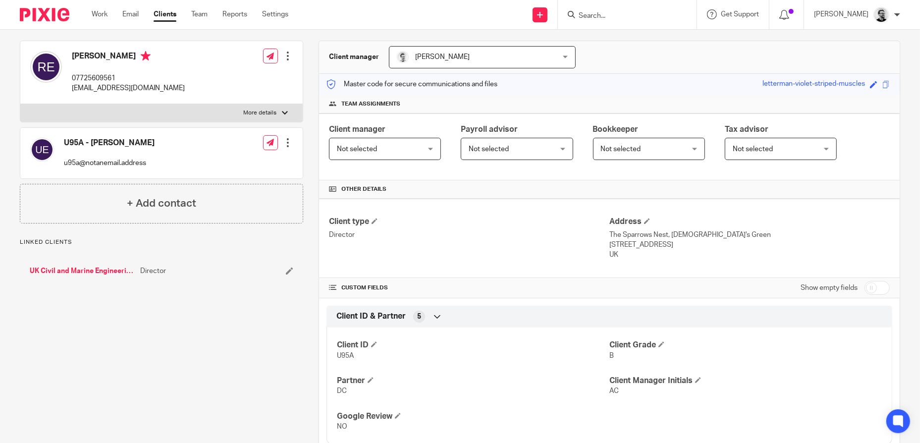
scroll to position [287, 0]
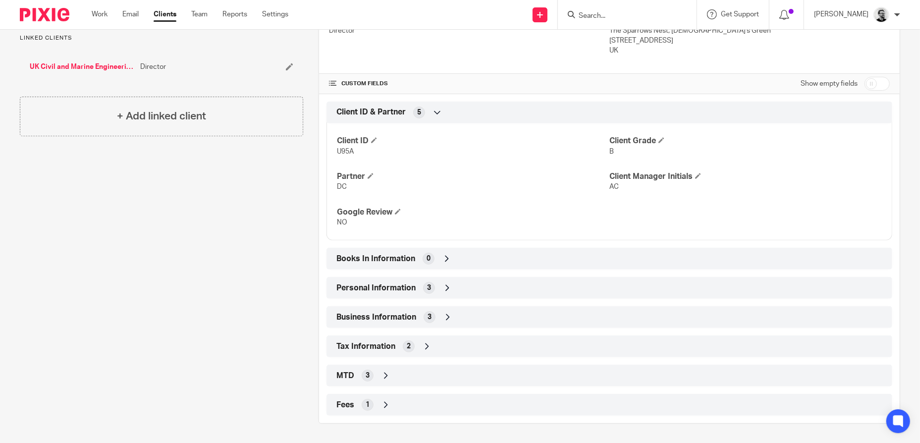
click at [406, 378] on div "MTD 3" at bounding box center [609, 375] width 551 height 17
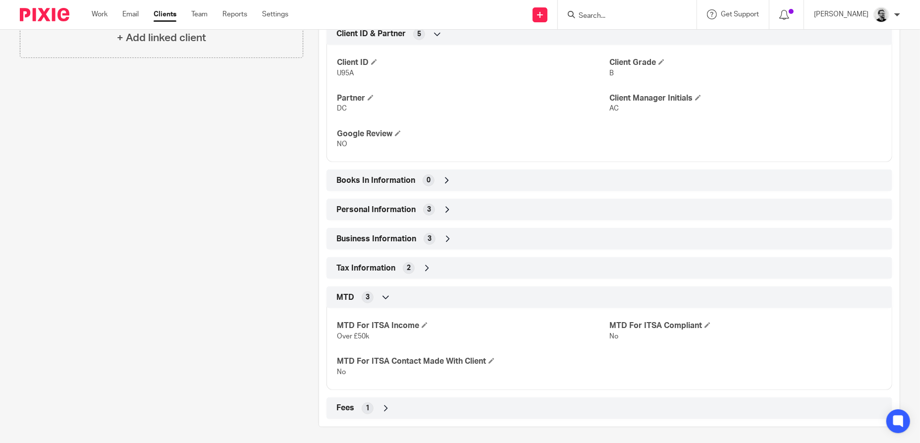
scroll to position [368, 0]
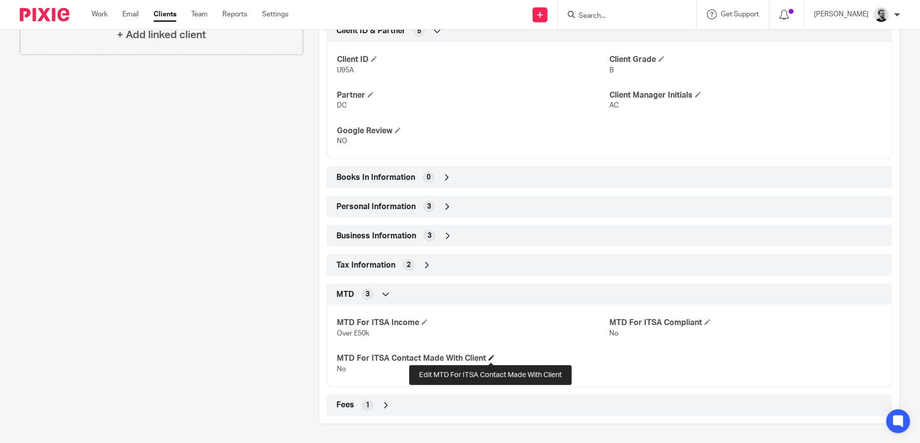
click at [489, 360] on span at bounding box center [492, 358] width 6 height 6
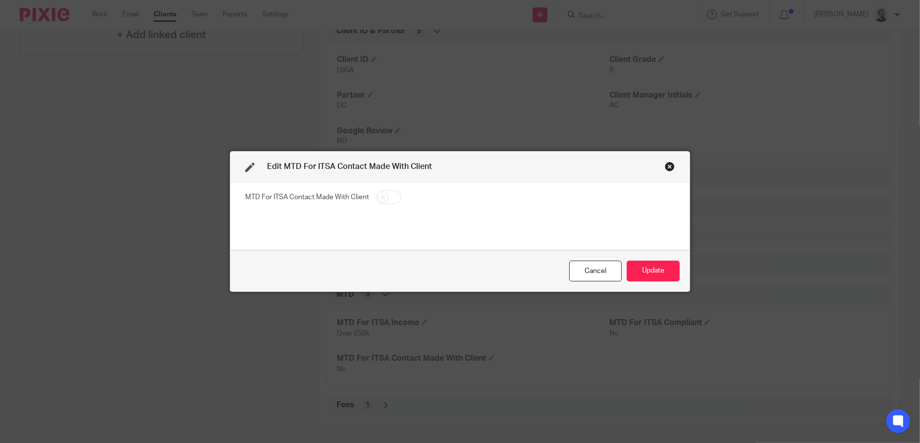
click at [380, 202] on input "checkbox" at bounding box center [388, 197] width 25 height 14
checkbox input "true"
click at [657, 272] on button "Update" at bounding box center [653, 271] width 53 height 21
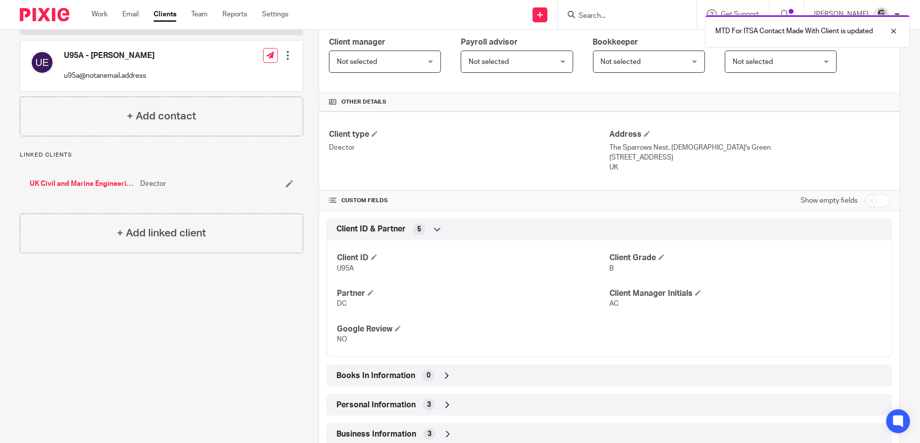
scroll to position [21, 0]
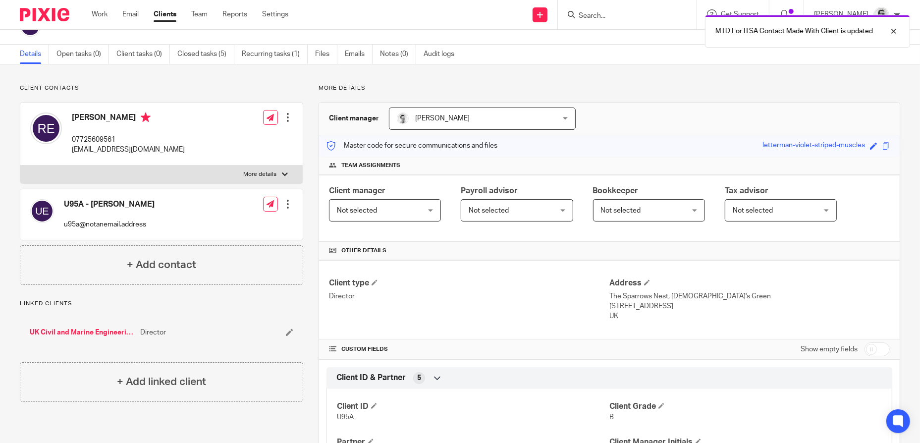
click at [624, 15] on div "MTD For ITSA Contact Made With Client is updated" at bounding box center [685, 29] width 450 height 38
click at [621, 17] on div "MTD For ITSA Contact Made With Client is updated" at bounding box center [685, 29] width 450 height 38
click at [613, 4] on div at bounding box center [627, 14] width 139 height 29
click at [607, 13] on input "Search" at bounding box center [622, 16] width 89 height 9
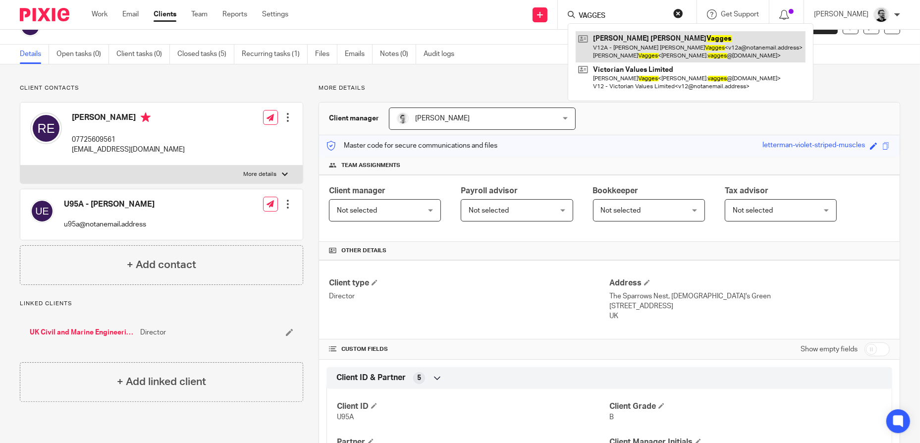
type input "VAGGES"
click at [635, 49] on link at bounding box center [691, 46] width 230 height 31
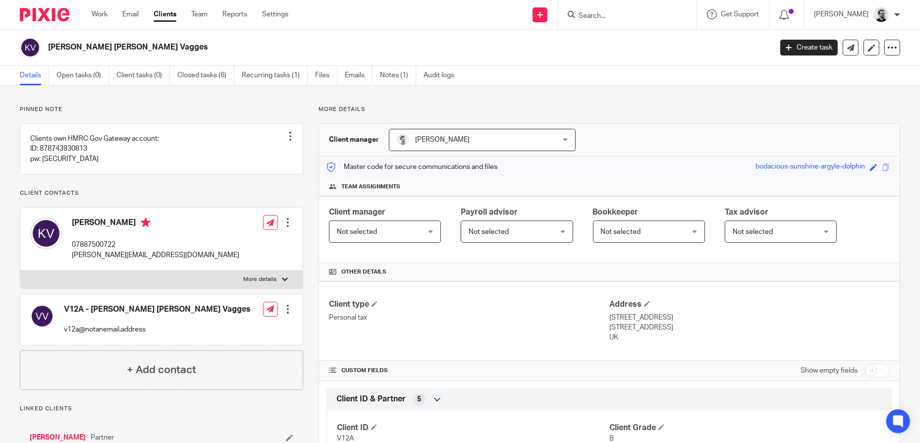
scroll to position [287, 0]
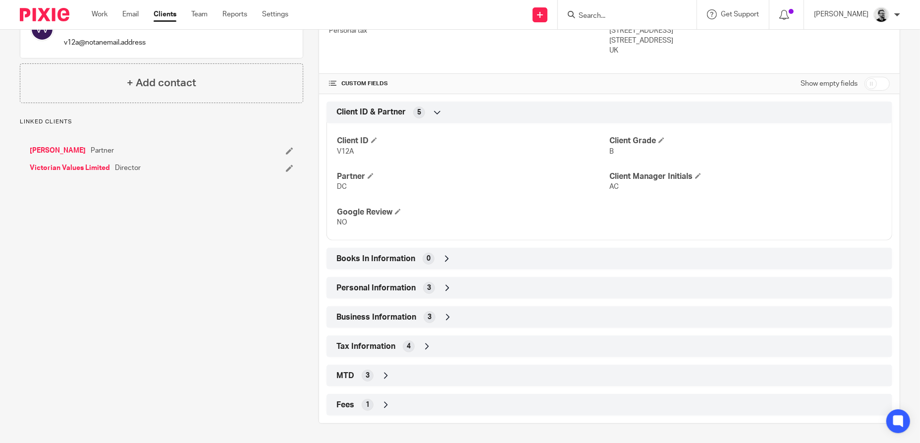
click at [427, 374] on div "MTD 3" at bounding box center [609, 375] width 551 height 17
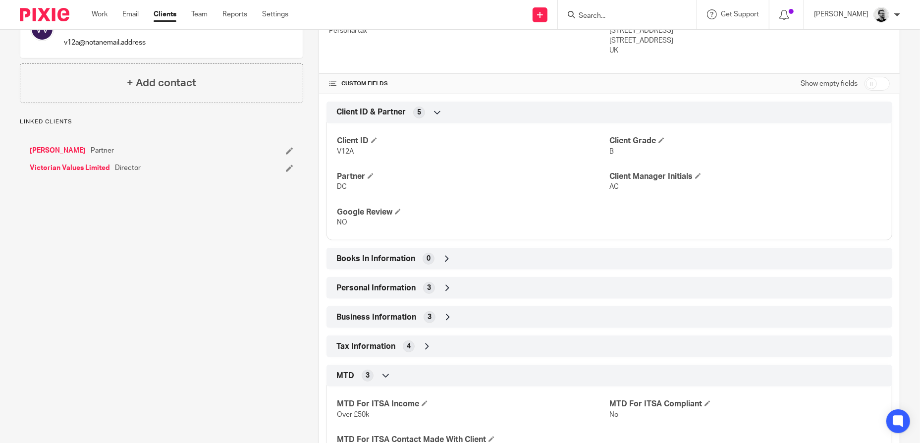
scroll to position [368, 0]
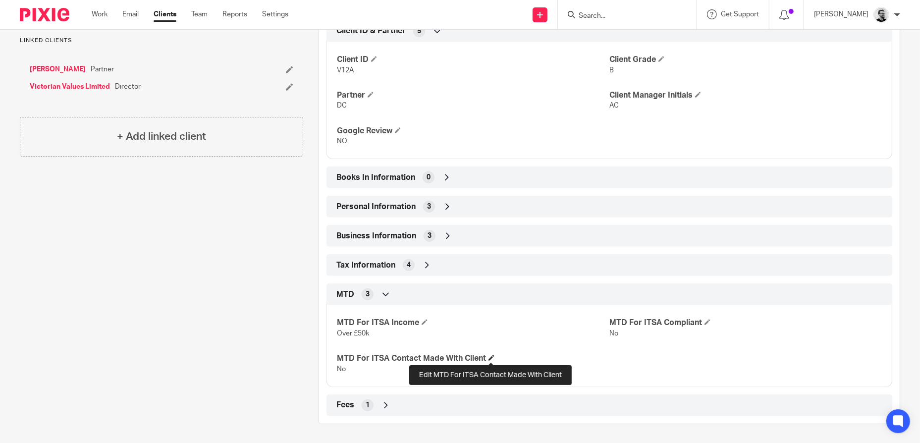
click at [492, 359] on span at bounding box center [492, 358] width 6 height 6
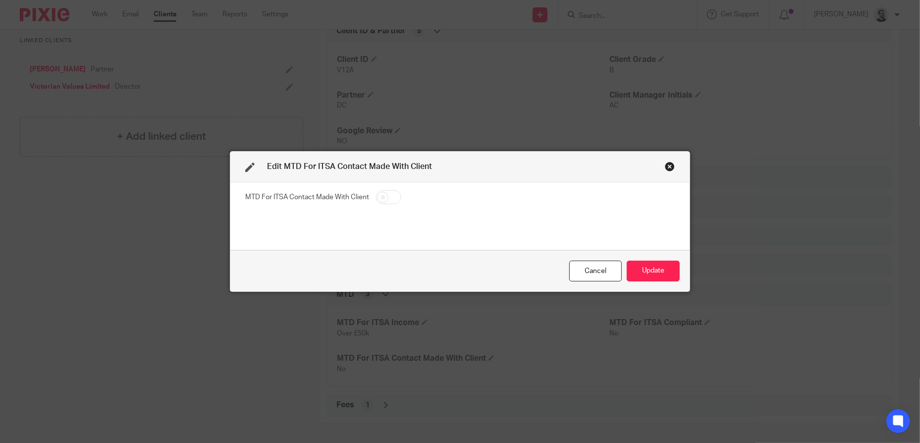
click at [387, 198] on input "checkbox" at bounding box center [388, 197] width 25 height 14
checkbox input "true"
click at [668, 276] on button "Update" at bounding box center [653, 271] width 53 height 21
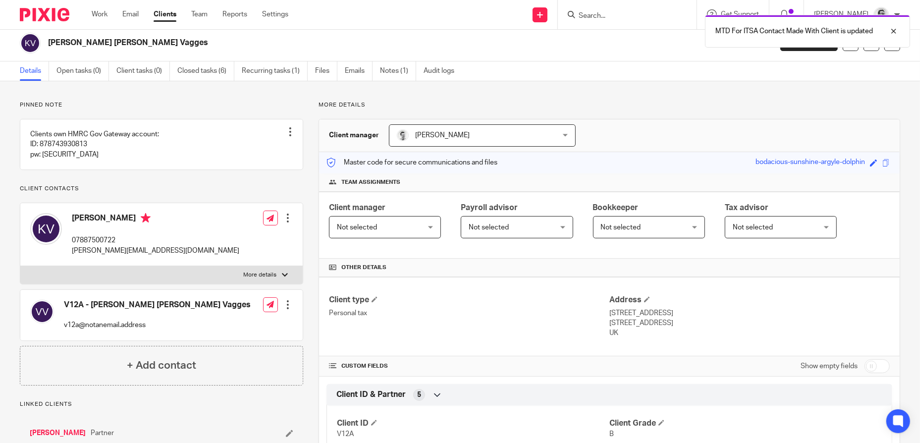
scroll to position [0, 0]
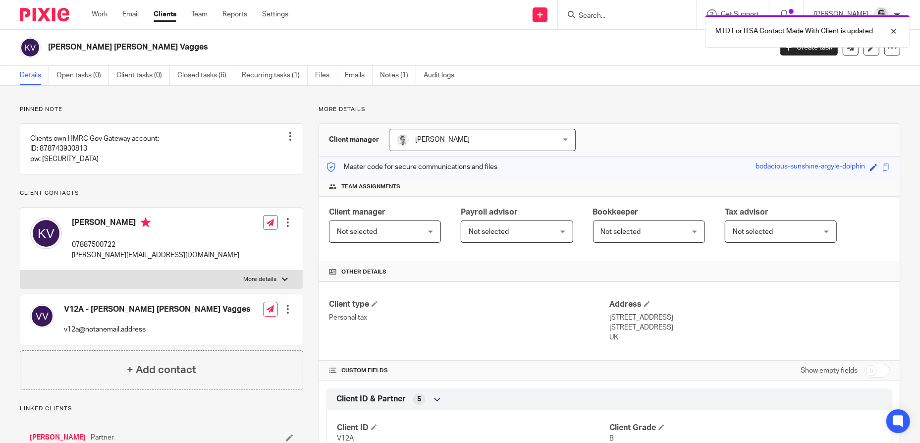
click at [620, 15] on div "MTD For ITSA Contact Made With Client is updated" at bounding box center [685, 29] width 450 height 38
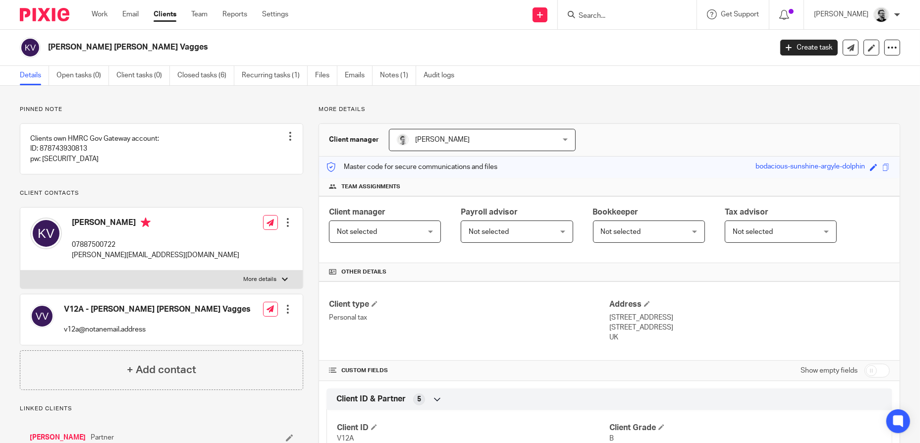
click at [617, 16] on input "Search" at bounding box center [622, 16] width 89 height 9
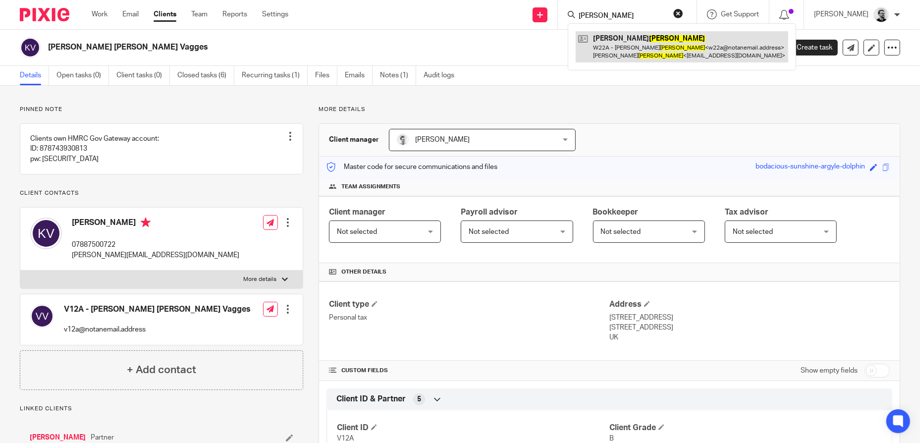
type input "WEBSTER"
click at [638, 47] on link at bounding box center [682, 46] width 213 height 31
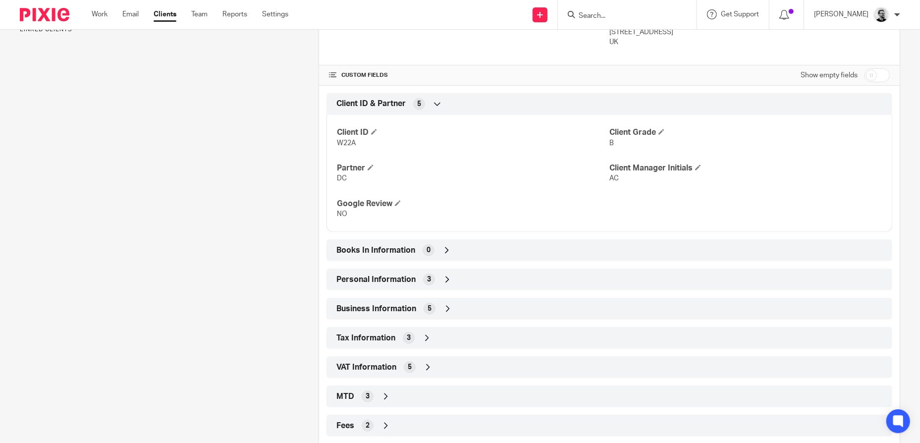
scroll to position [316, 0]
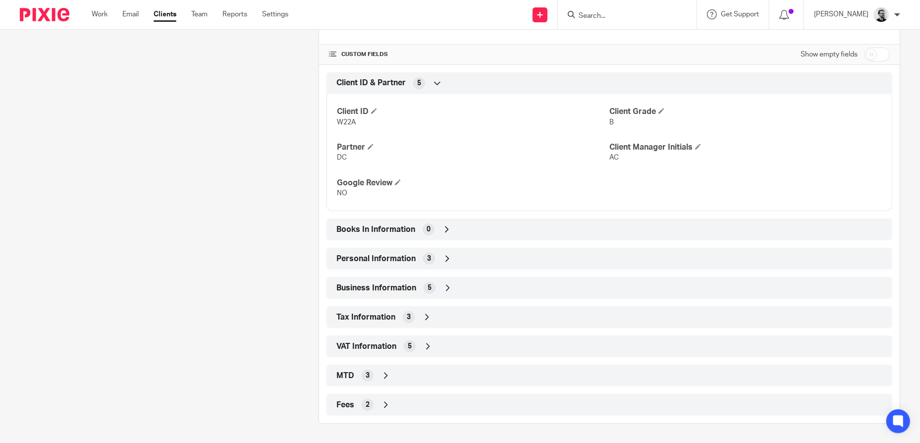
click at [424, 376] on div "MTD 3" at bounding box center [609, 375] width 551 height 17
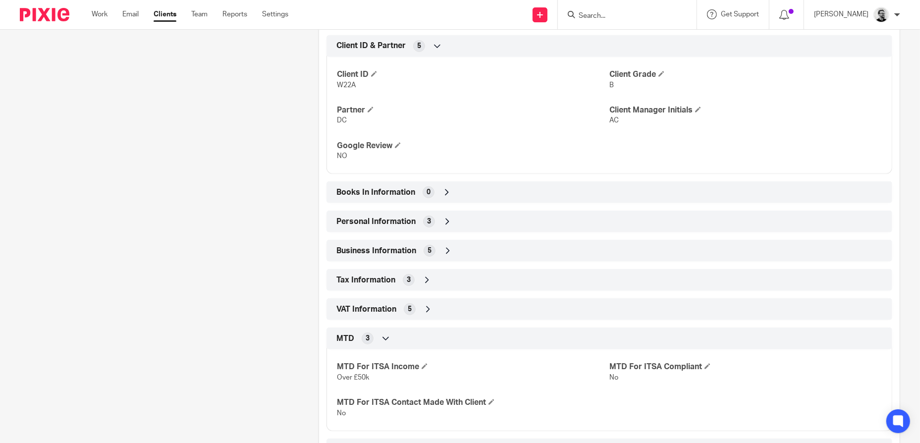
scroll to position [397, 0]
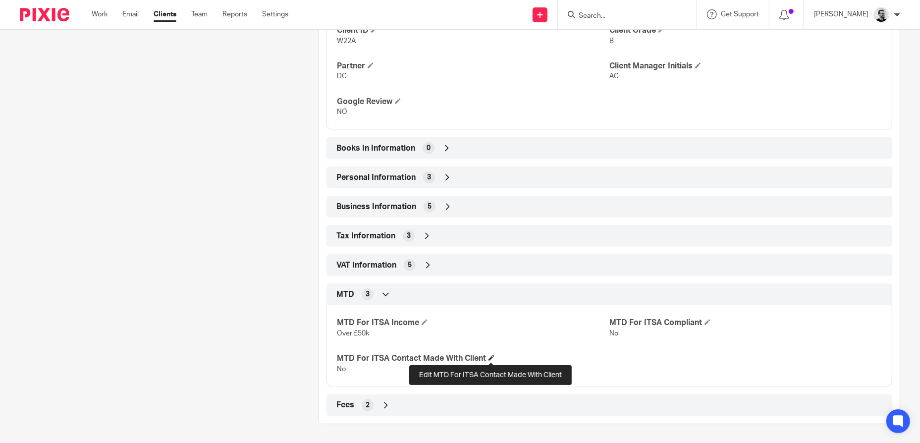
click at [494, 360] on span at bounding box center [492, 358] width 6 height 6
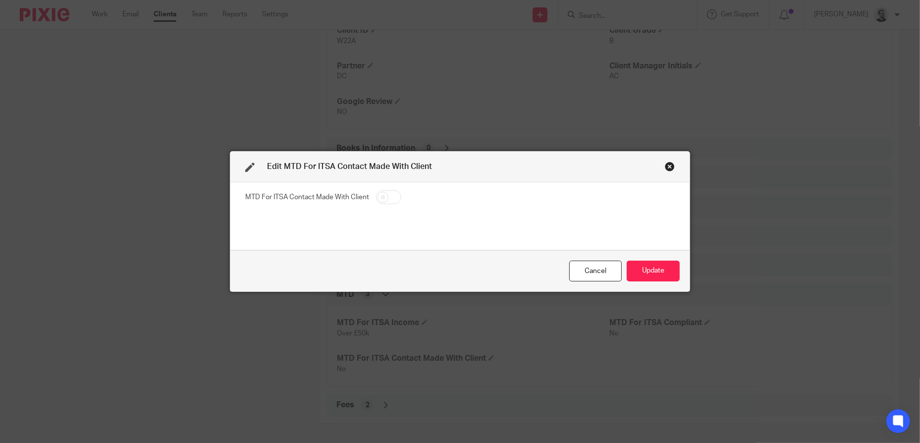
click at [389, 197] on input "checkbox" at bounding box center [388, 197] width 25 height 14
checkbox input "true"
click at [656, 273] on button "Update" at bounding box center [653, 271] width 53 height 21
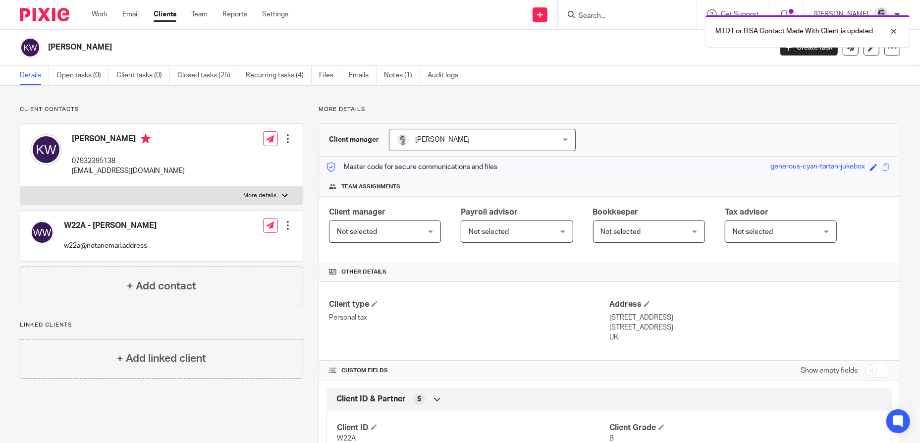
scroll to position [0, 0]
click at [623, 21] on div "MTD For ITSA Contact Made With Client is updated" at bounding box center [685, 29] width 450 height 38
click at [624, 14] on div "MTD For ITSA Contact Made With Client is updated" at bounding box center [685, 29] width 450 height 38
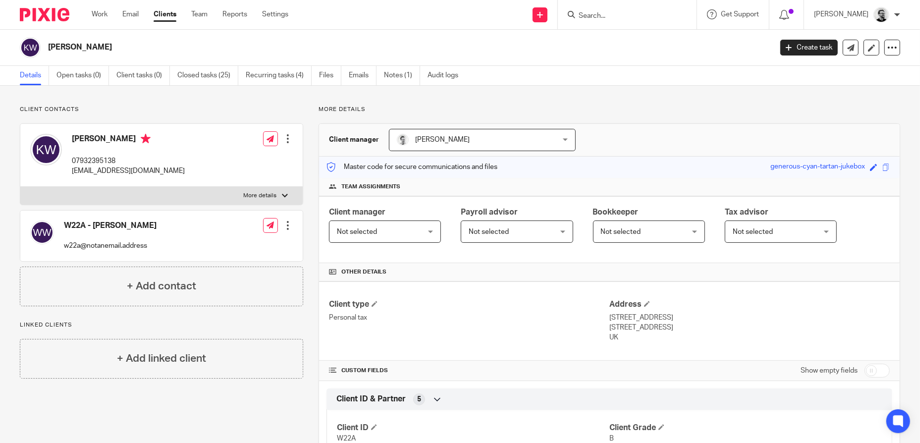
click at [599, 18] on div "MTD For ITSA Contact Made With Client is updated" at bounding box center [685, 29] width 450 height 38
click at [605, 17] on input "Search" at bounding box center [622, 16] width 89 height 9
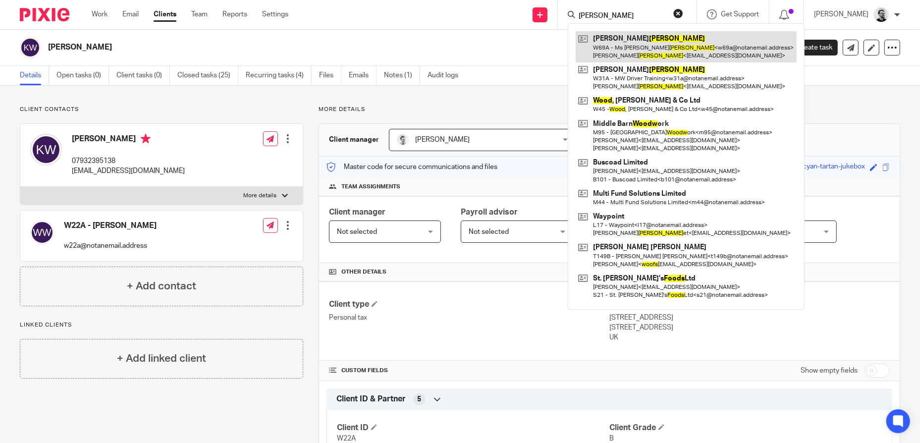
type input "WOODS"
click at [642, 53] on link at bounding box center [686, 46] width 221 height 31
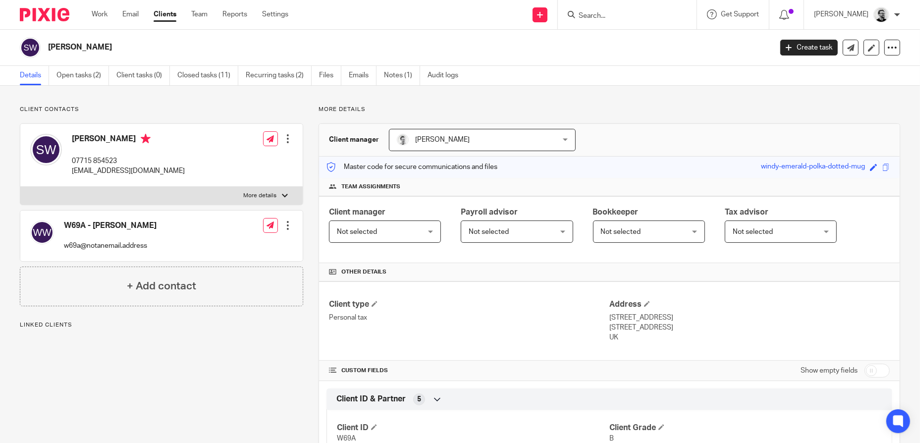
scroll to position [287, 0]
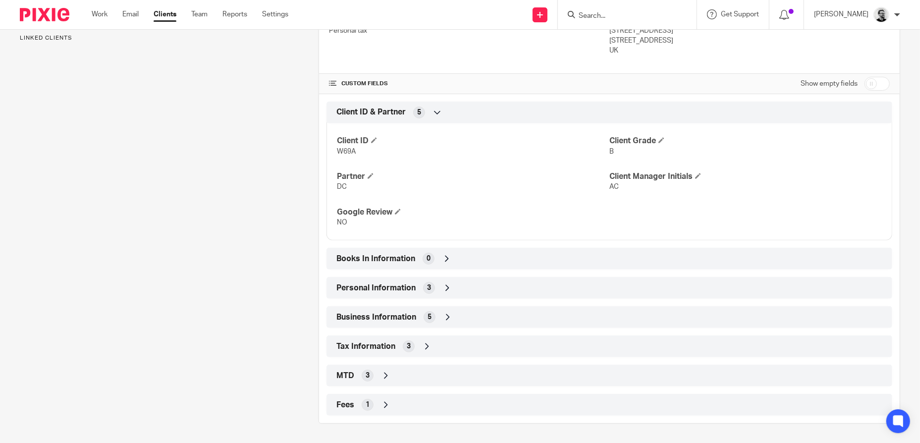
click at [410, 368] on div "MTD 3" at bounding box center [609, 375] width 551 height 17
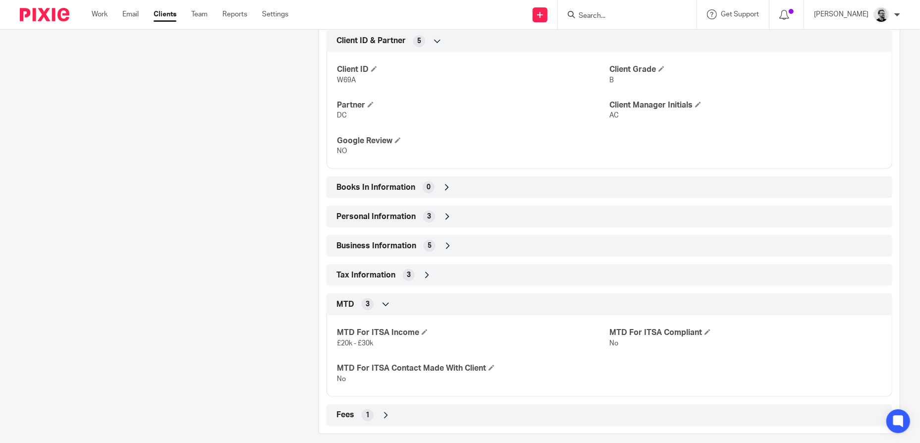
scroll to position [368, 0]
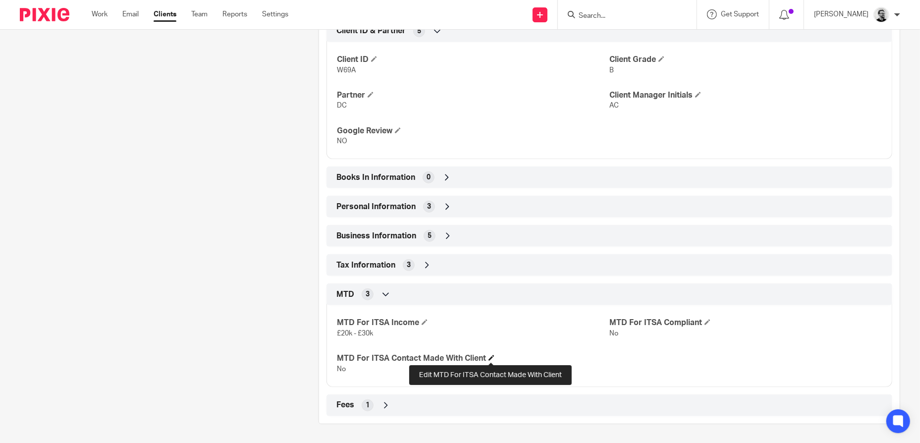
click at [491, 360] on span at bounding box center [492, 358] width 6 height 6
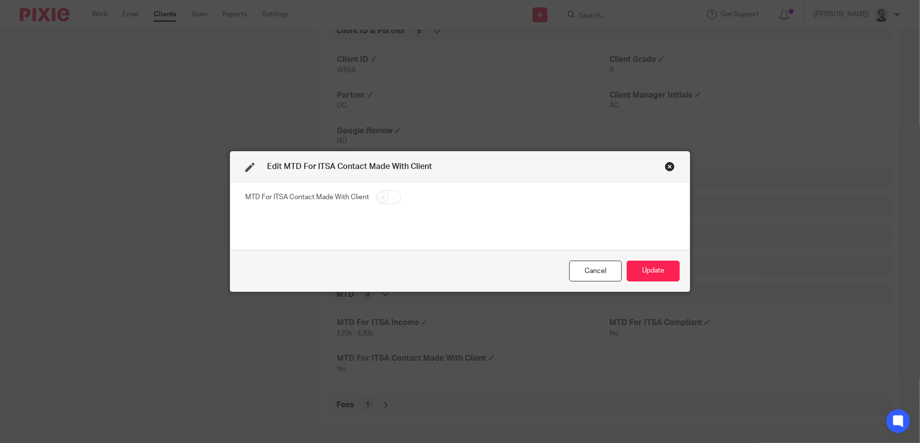
click at [378, 195] on input "checkbox" at bounding box center [388, 197] width 25 height 14
checkbox input "true"
click at [637, 268] on button "Update" at bounding box center [653, 271] width 53 height 21
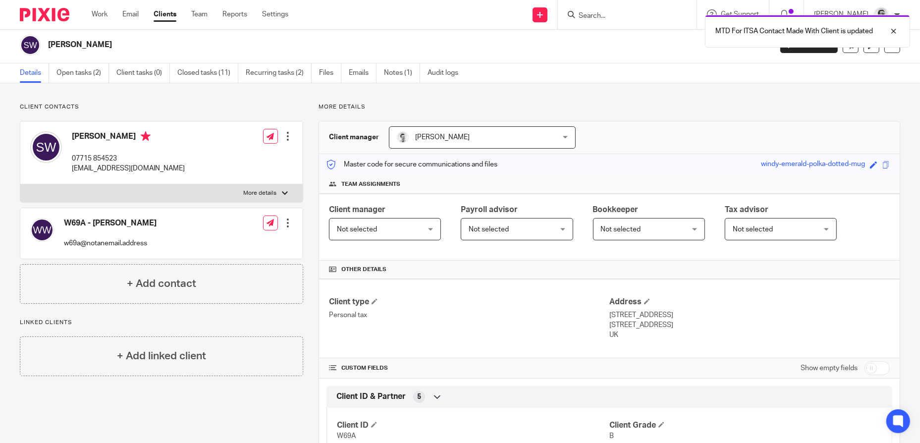
scroll to position [0, 0]
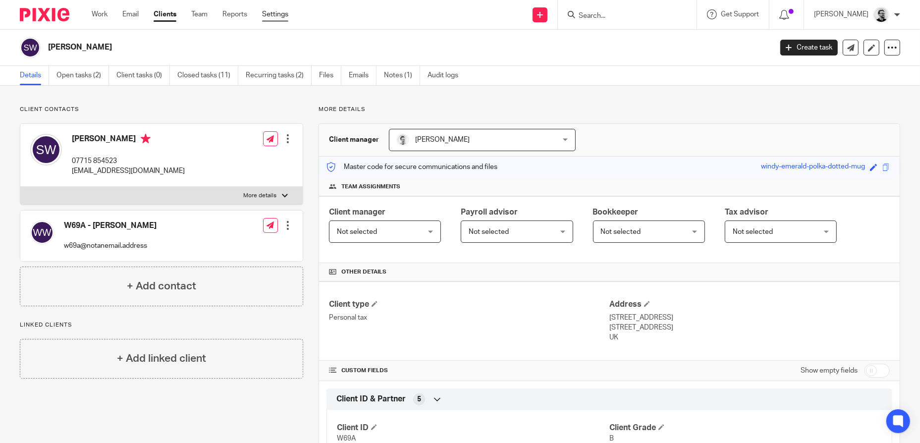
click at [282, 15] on link "Settings" at bounding box center [275, 14] width 26 height 10
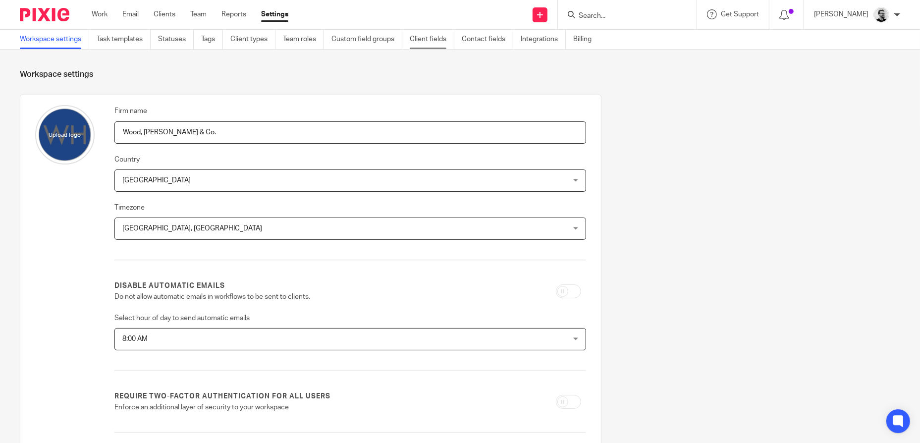
click at [426, 38] on link "Client fields" at bounding box center [432, 39] width 45 height 19
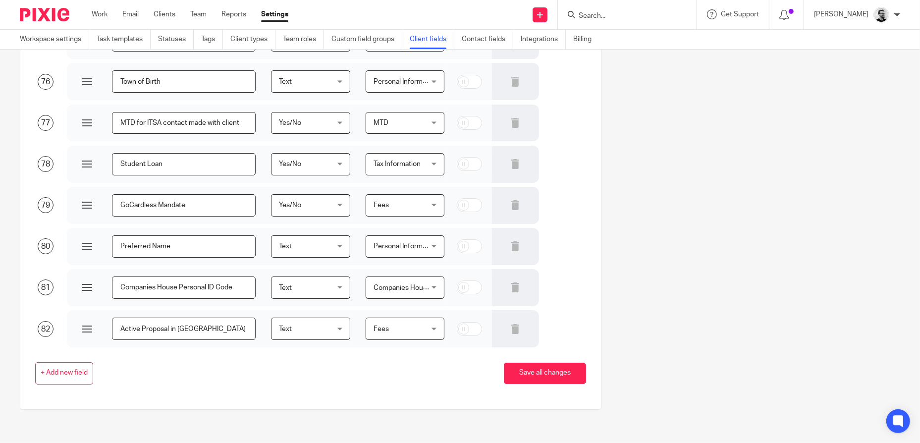
scroll to position [3105, 0]
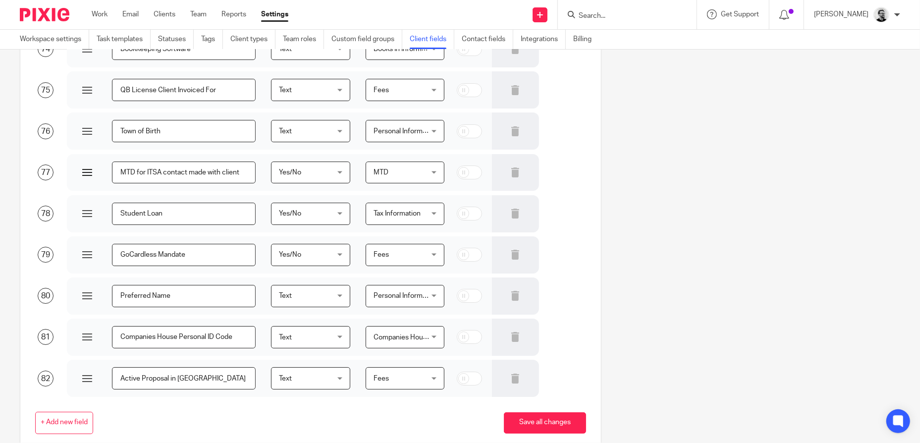
click at [122, 170] on input "MTD for ITSA contact made with client" at bounding box center [184, 173] width 144 height 22
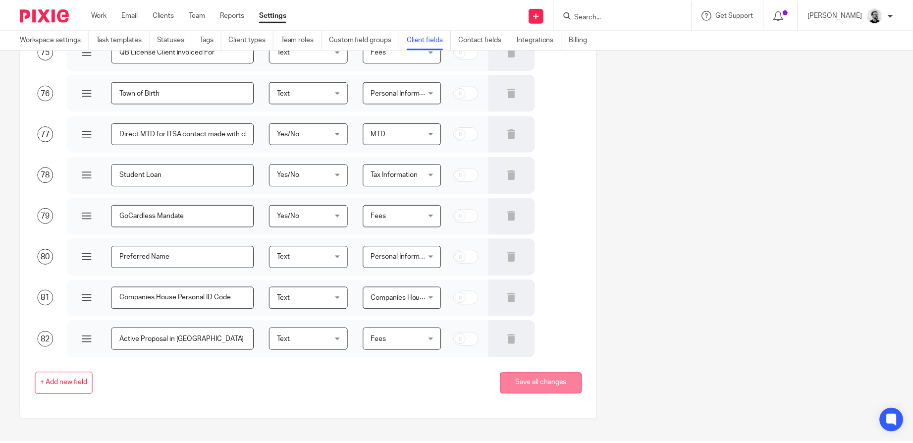
scroll to position [3154, 0]
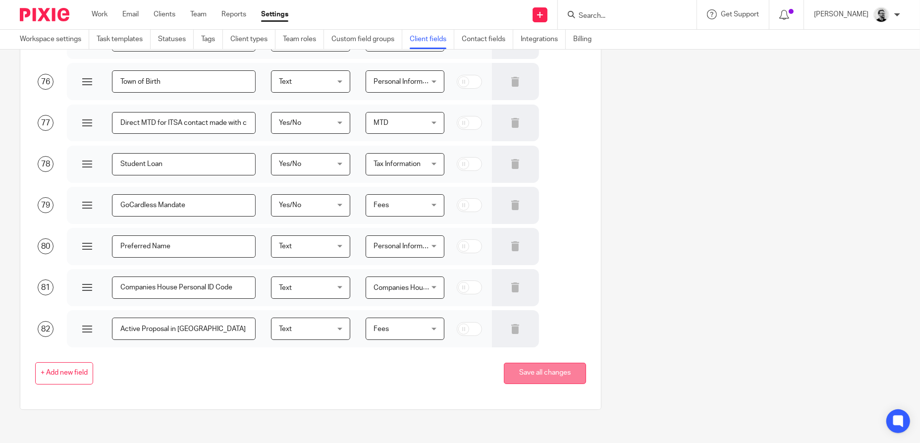
type input "Direct MTD for ITSA contact made with client"
click at [539, 369] on button "Save all changes" at bounding box center [545, 373] width 82 height 21
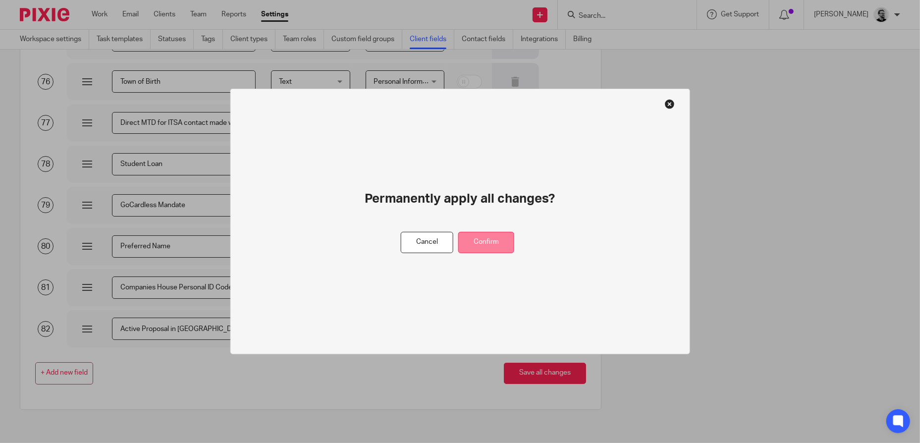
click at [488, 242] on button "Confirm" at bounding box center [486, 242] width 56 height 21
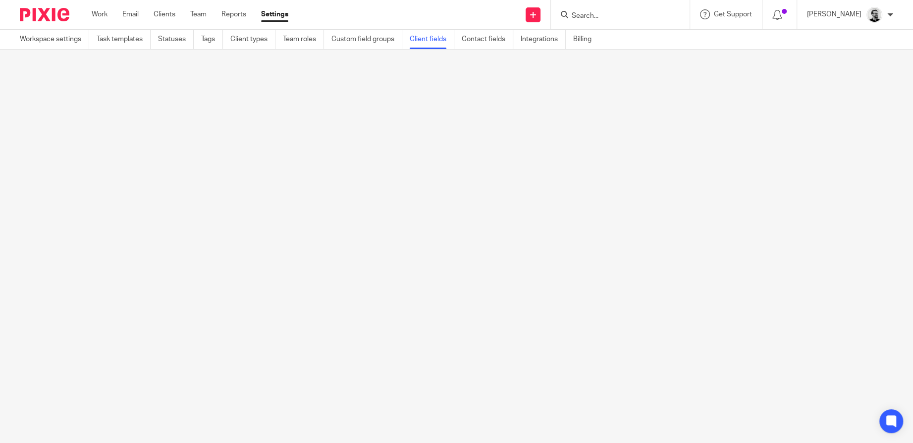
scroll to position [0, 0]
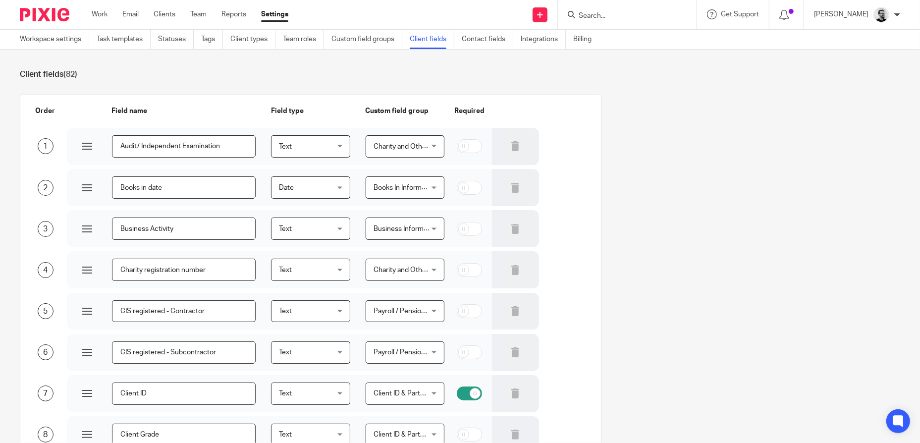
scroll to position [3154, 0]
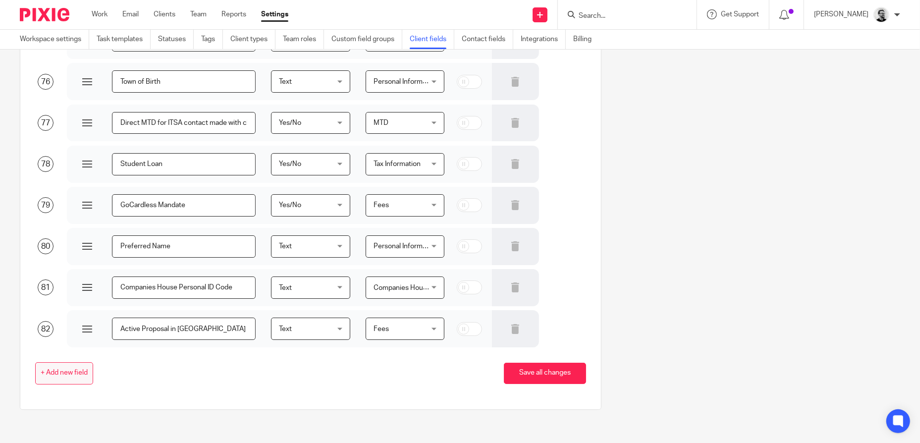
click at [47, 374] on span "+ Add new field" at bounding box center [64, 373] width 47 height 8
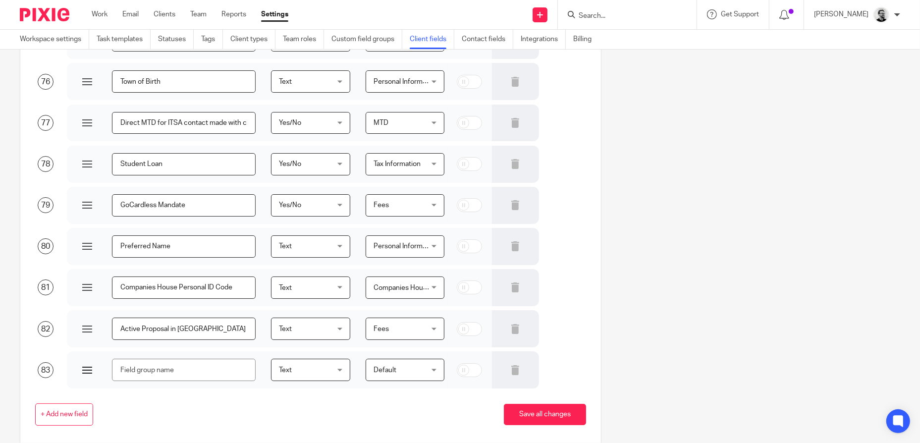
click at [195, 364] on input "text" at bounding box center [184, 370] width 144 height 22
type input "MTD Software"
click at [430, 374] on div "Default Default" at bounding box center [405, 370] width 79 height 22
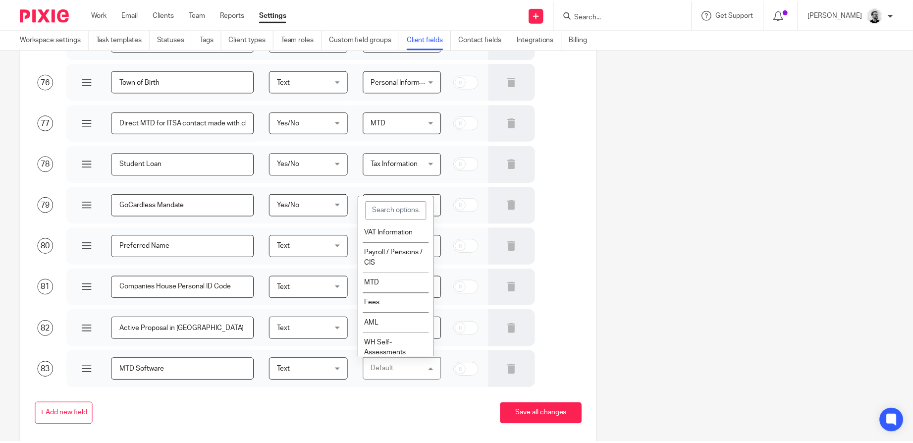
scroll to position [280, 0]
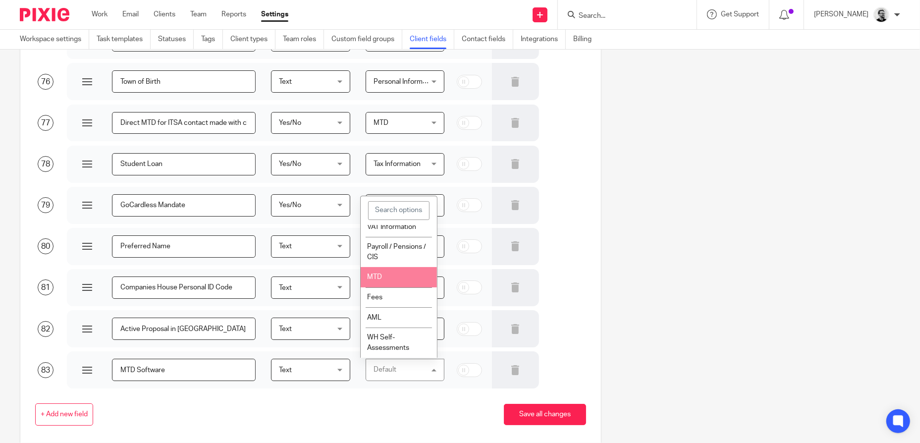
click at [398, 279] on li "MTD" at bounding box center [399, 277] width 76 height 20
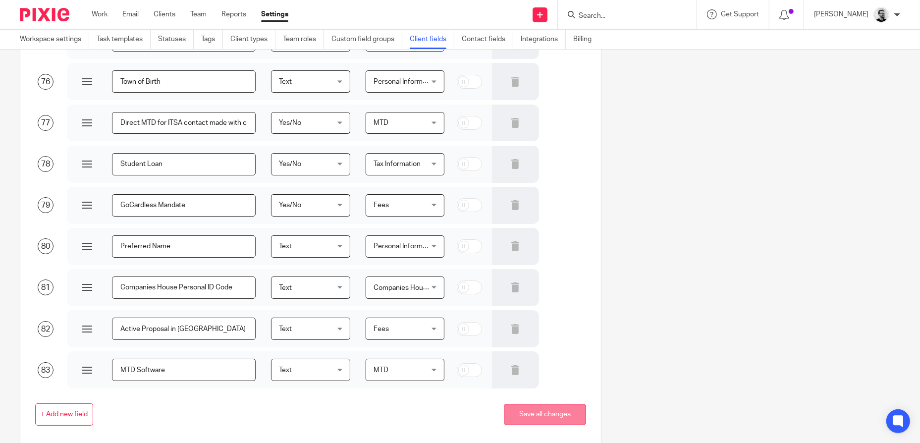
click at [541, 410] on button "Save all changes" at bounding box center [545, 414] width 82 height 21
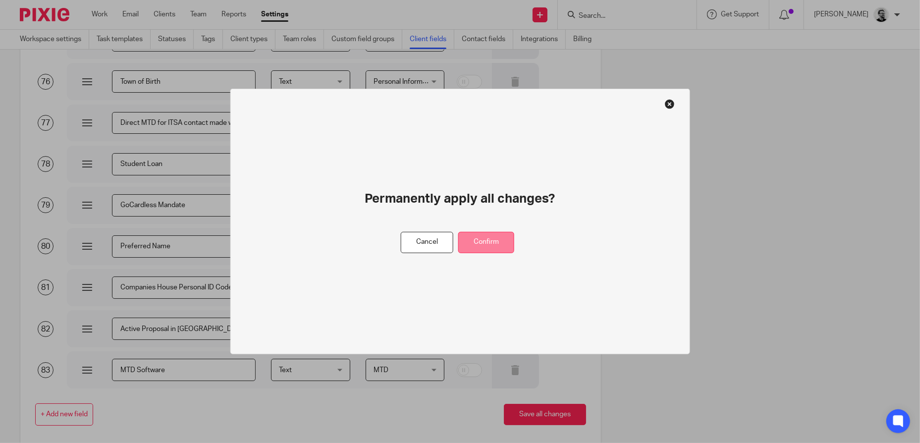
click at [491, 240] on button "Confirm" at bounding box center [486, 242] width 56 height 21
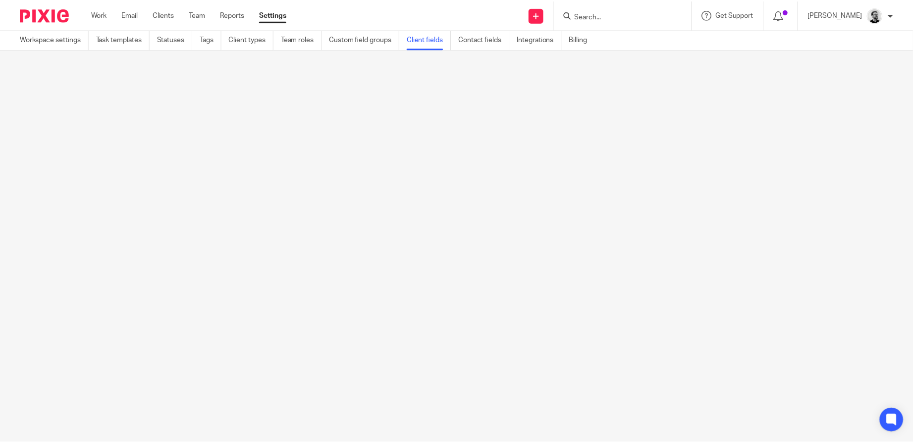
scroll to position [0, 0]
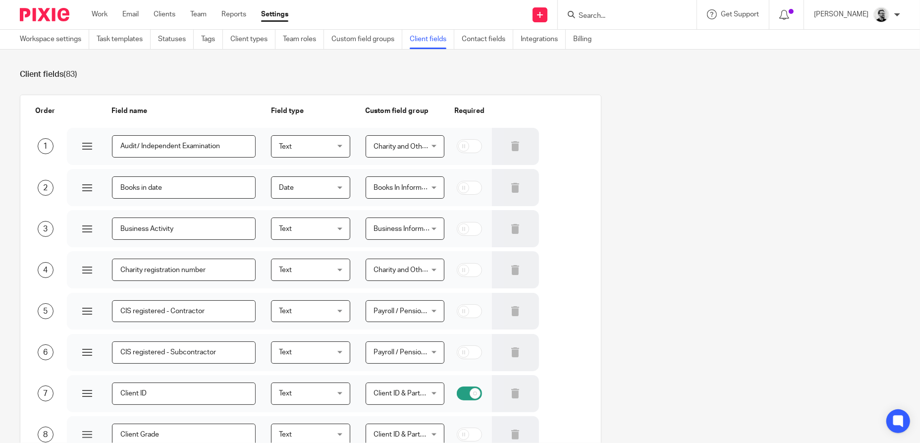
click at [614, 17] on input "Search" at bounding box center [622, 16] width 89 height 9
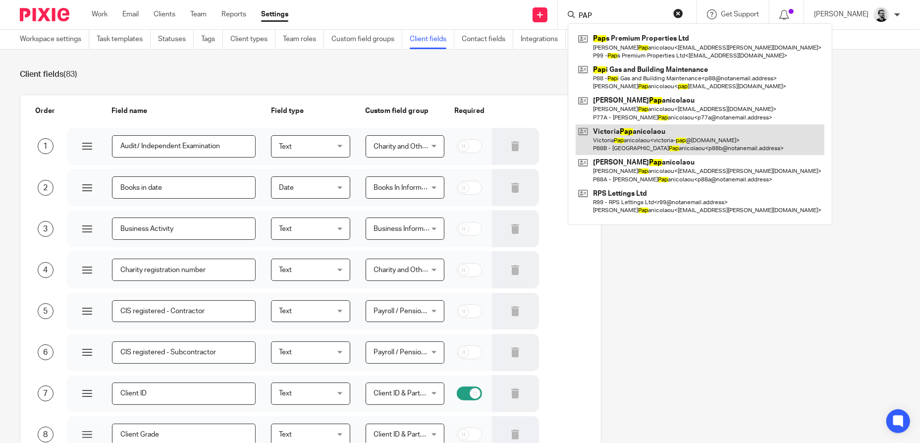
type input "PAP"
click at [703, 135] on link at bounding box center [700, 139] width 249 height 31
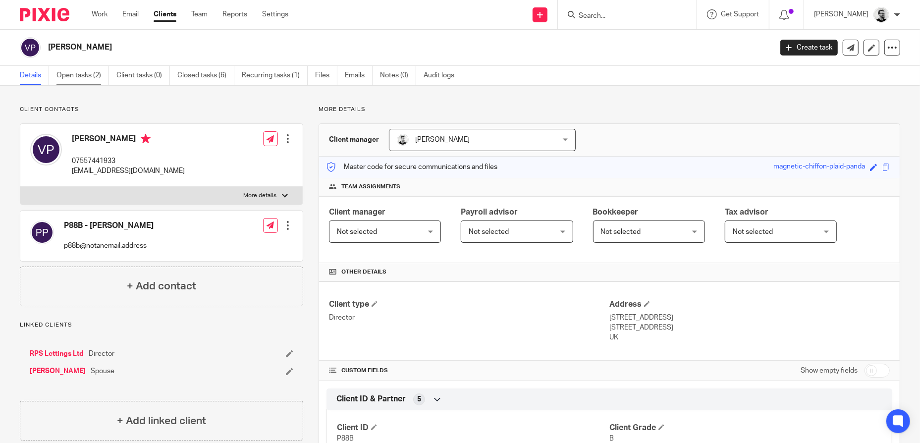
click at [72, 72] on link "Open tasks (2)" at bounding box center [82, 75] width 53 height 19
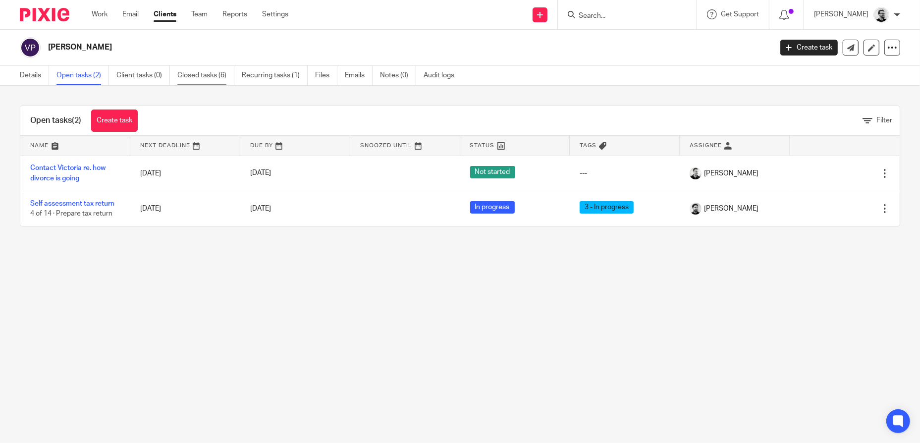
click at [213, 81] on link "Closed tasks (6)" at bounding box center [205, 75] width 57 height 19
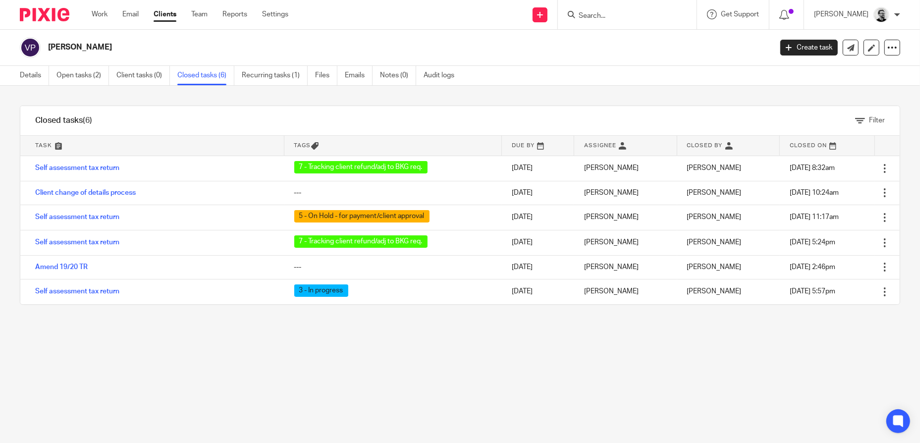
click at [597, 12] on input "Search" at bounding box center [622, 16] width 89 height 9
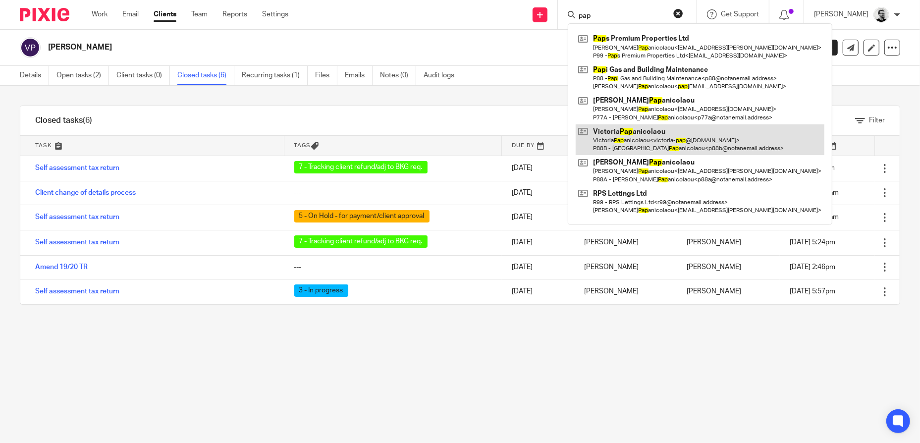
type input "pap"
click at [658, 144] on link at bounding box center [700, 139] width 249 height 31
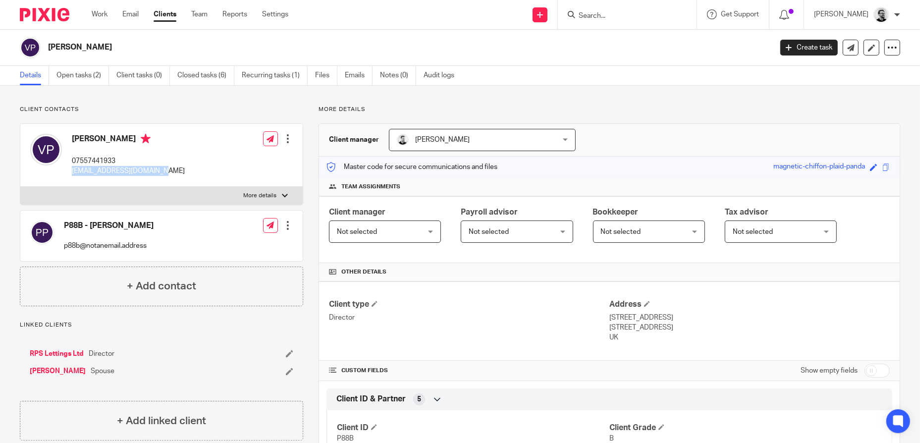
drag, startPoint x: 167, startPoint y: 171, endPoint x: 70, endPoint y: 171, distance: 97.1
click at [70, 171] on div "Victoria Papanicolaou 07557441933 victoria-pap@hotmail.com" at bounding box center [107, 155] width 155 height 53
copy p "[EMAIL_ADDRESS][DOMAIN_NAME]"
click at [109, 156] on p "07557441933" at bounding box center [128, 161] width 113 height 10
click at [109, 155] on div "Victoria Papanicolaou 07557441933 victoria-pap@hotmail.com" at bounding box center [128, 155] width 113 height 43
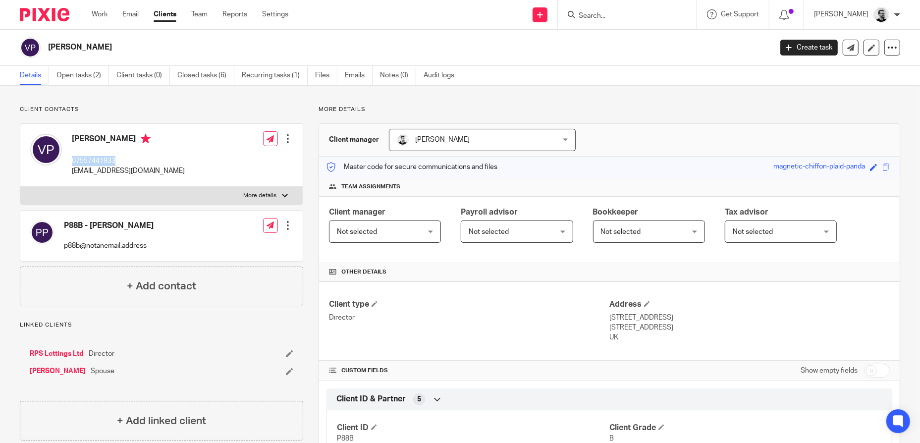
copy p "07557441933"
click at [876, 255] on div "Client manager Not selected Not selected Not selected Adam Clarke Andrew Chapma…" at bounding box center [609, 229] width 581 height 67
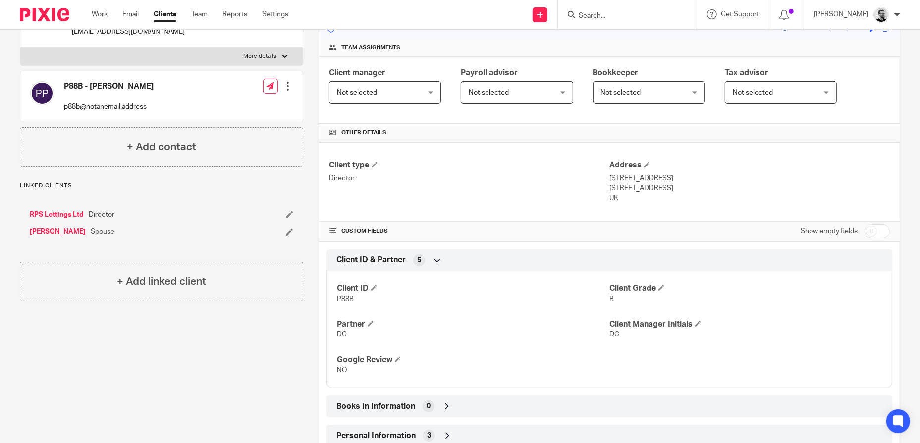
scroll to position [138, 0]
drag, startPoint x: 716, startPoint y: 190, endPoint x: 682, endPoint y: 190, distance: 33.2
click at [682, 190] on p "Portsmouth, Hampshire, PO4 9AP" at bounding box center [750, 189] width 280 height 10
copy p "PO4 9AP"
click at [668, 188] on p "Portsmouth, Hampshire, PO4 9AP" at bounding box center [750, 189] width 280 height 10
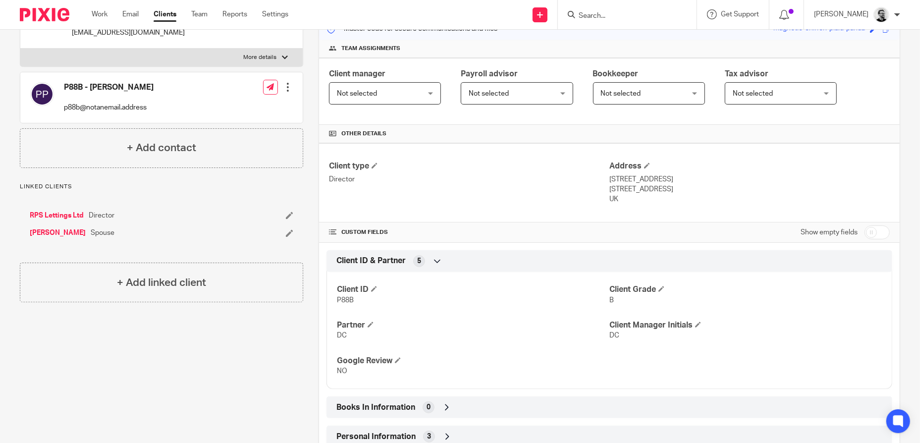
click at [668, 188] on p "Portsmouth, Hampshire, PO4 9AP" at bounding box center [750, 189] width 280 height 10
copy p "Hampshire"
click at [628, 190] on p "Portsmouth, Hampshire, PO4 9AP" at bounding box center [750, 189] width 280 height 10
copy p "Portsmouth"
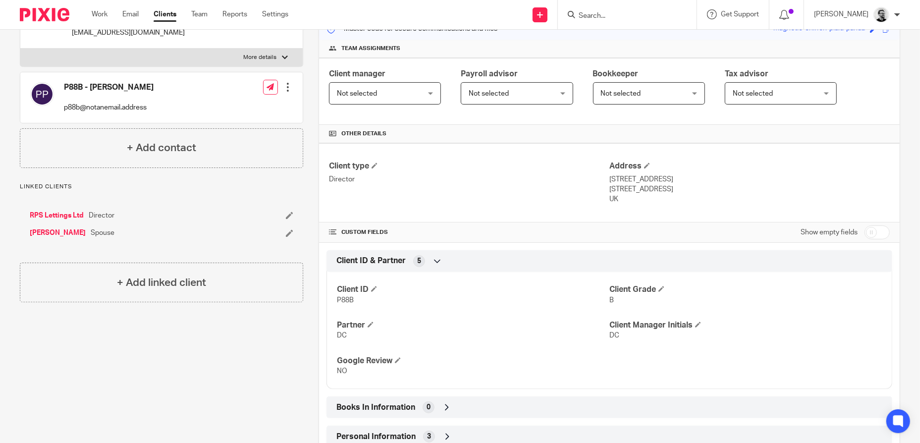
click at [645, 184] on p "Portsmouth, Hampshire, PO4 9AP" at bounding box center [750, 189] width 280 height 10
drag, startPoint x: 671, startPoint y: 179, endPoint x: 606, endPoint y: 179, distance: 64.9
click at [610, 179] on p "127 Haslemere Road, Southsea" at bounding box center [750, 179] width 280 height 10
copy p "127 Haslemere Road,"
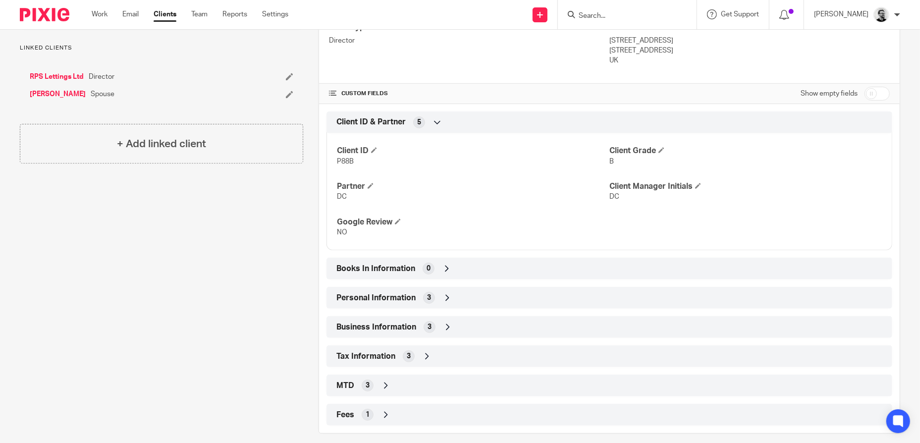
scroll to position [287, 0]
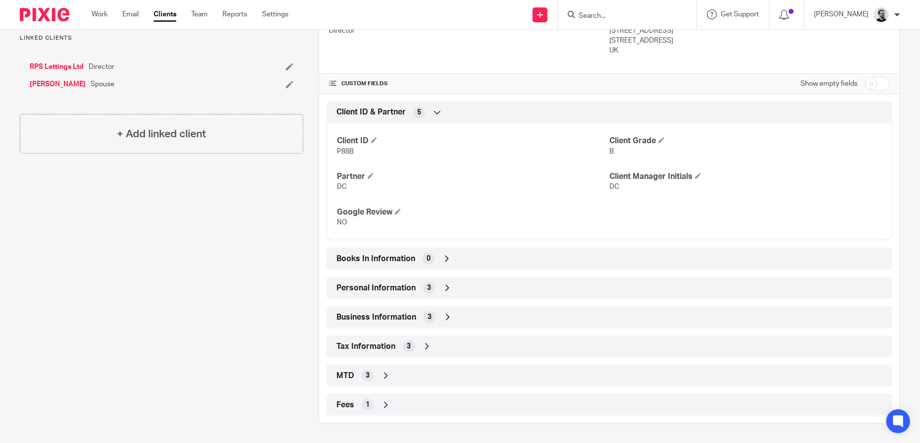
click at [438, 339] on div "Tax Information 3" at bounding box center [609, 346] width 551 height 17
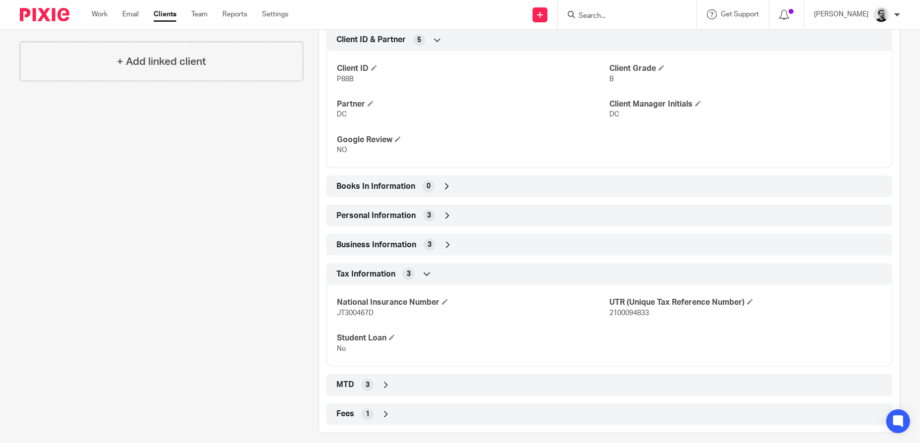
scroll to position [368, 0]
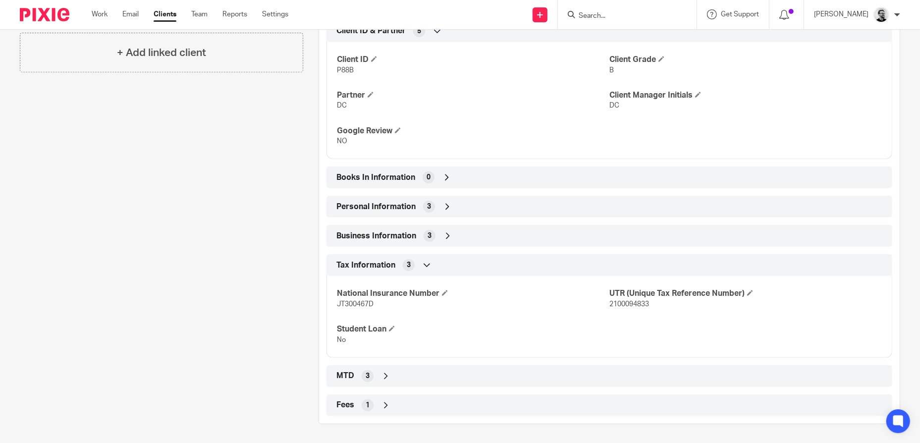
click at [633, 304] on span "2100094833" at bounding box center [630, 304] width 40 height 7
click at [633, 303] on span "2100094833" at bounding box center [630, 304] width 40 height 7
copy span "2100094833"
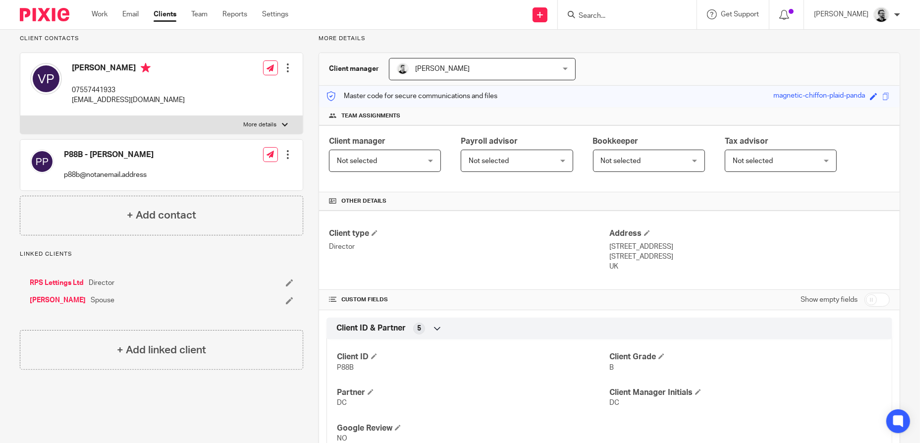
scroll to position [0, 0]
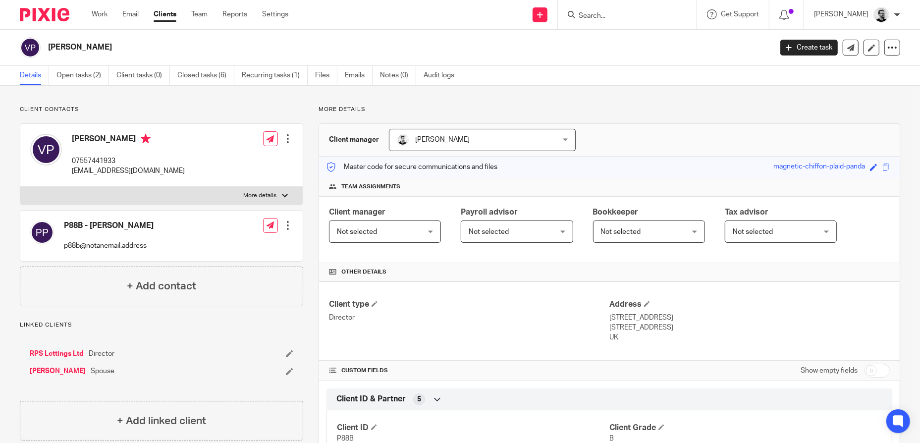
click at [632, 20] on div at bounding box center [627, 14] width 139 height 29
click at [634, 17] on input "Search" at bounding box center [622, 16] width 89 height 9
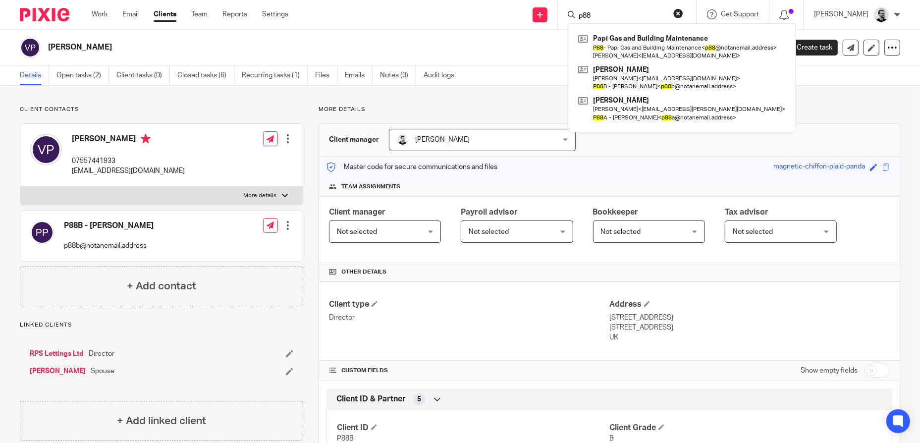
type input "p88"
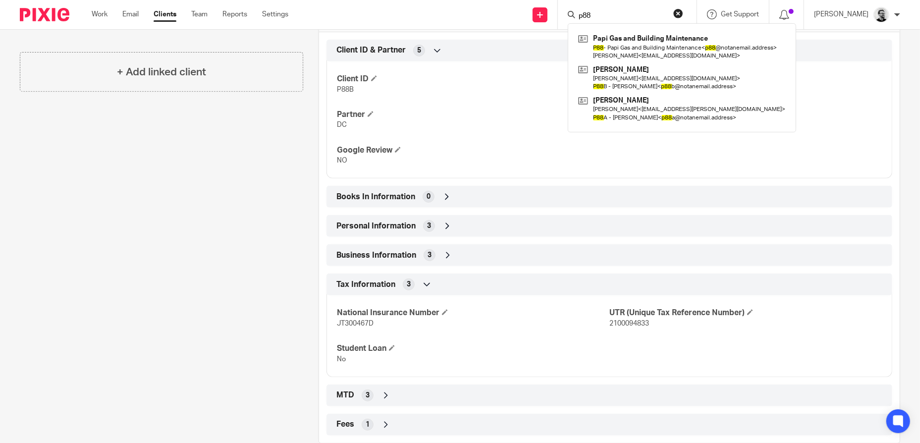
scroll to position [368, 0]
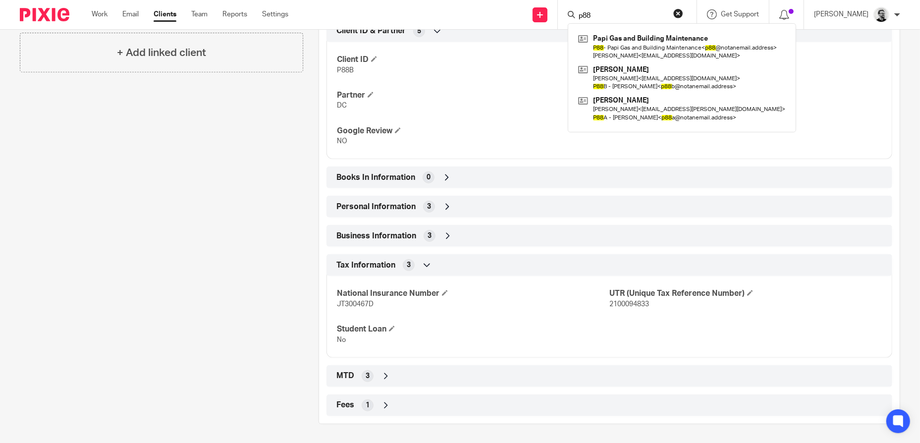
click at [425, 376] on div "MTD 3" at bounding box center [609, 376] width 551 height 17
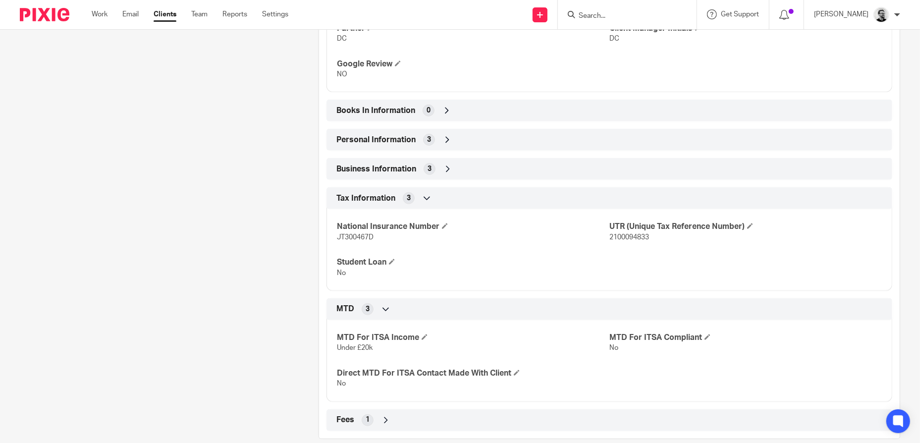
scroll to position [450, 0]
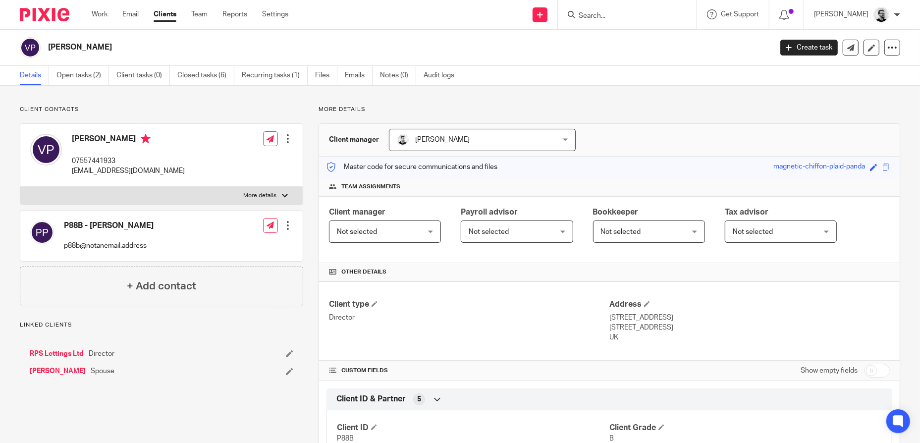
click at [875, 366] on input "checkbox" at bounding box center [877, 371] width 25 height 14
checkbox input "true"
drag, startPoint x: 161, startPoint y: 13, endPoint x: 914, endPoint y: 98, distance: 758.6
click at [161, 13] on link "Clients" at bounding box center [165, 14] width 23 height 10
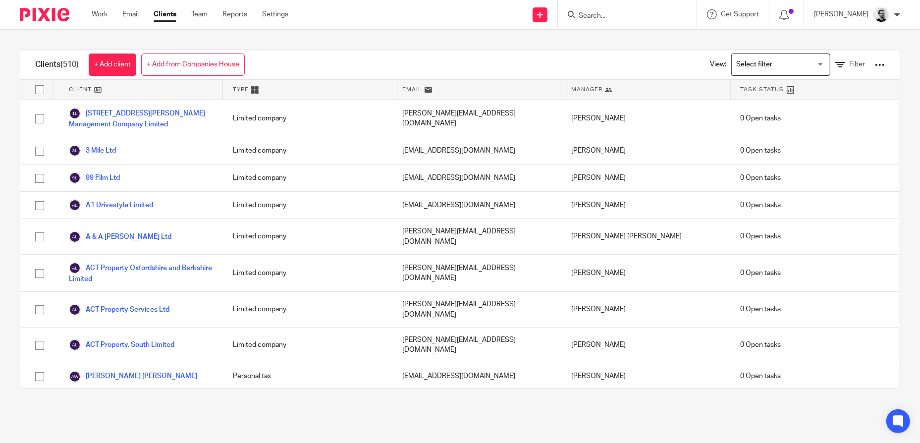
click at [875, 66] on div at bounding box center [880, 65] width 10 height 10
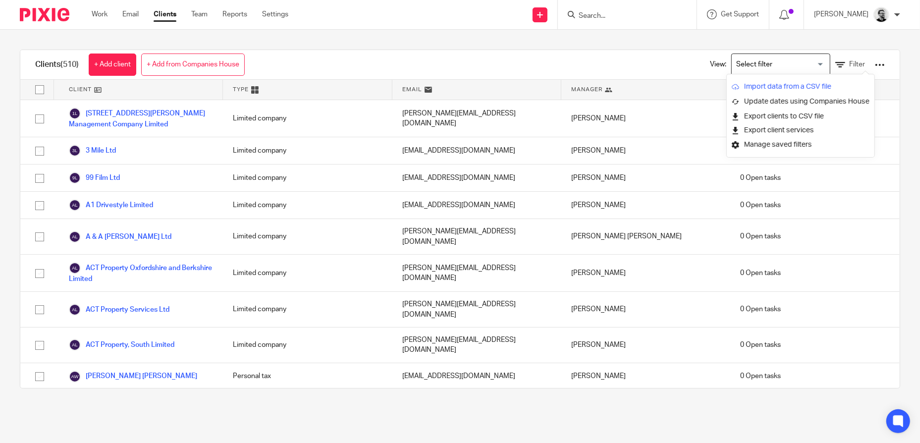
click at [823, 82] on link "Import data from a CSV file" at bounding box center [801, 86] width 138 height 15
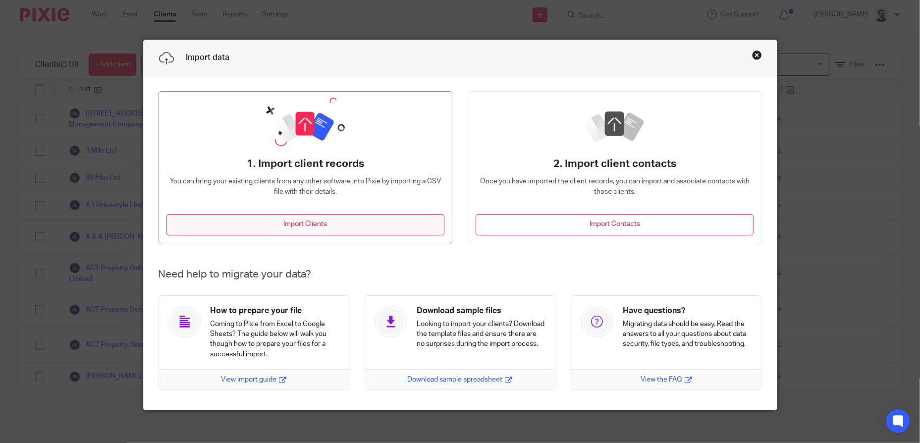
click at [372, 224] on button "Import Clients" at bounding box center [306, 224] width 278 height 21
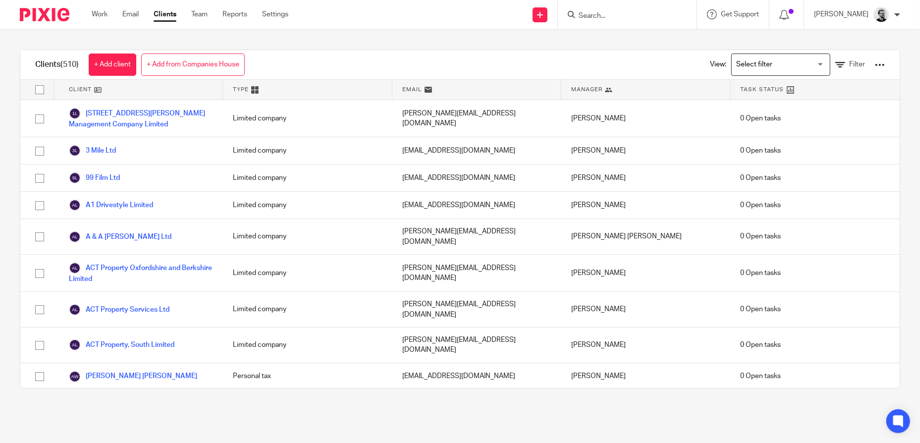
click at [875, 67] on div at bounding box center [880, 65] width 10 height 10
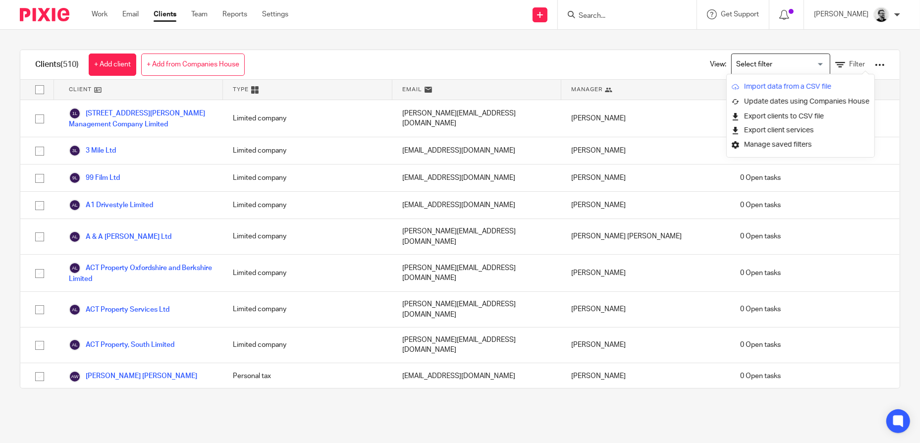
click at [797, 86] on link "Import data from a CSV file" at bounding box center [801, 86] width 138 height 15
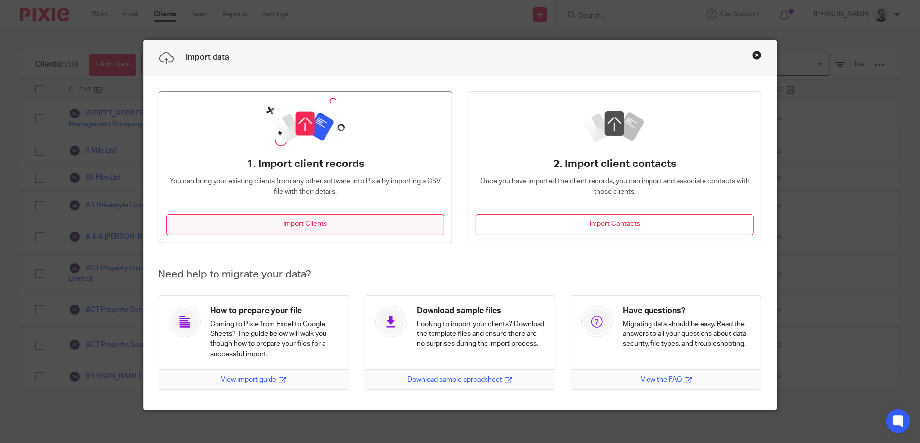
click at [297, 220] on button "Import Clients" at bounding box center [306, 224] width 278 height 21
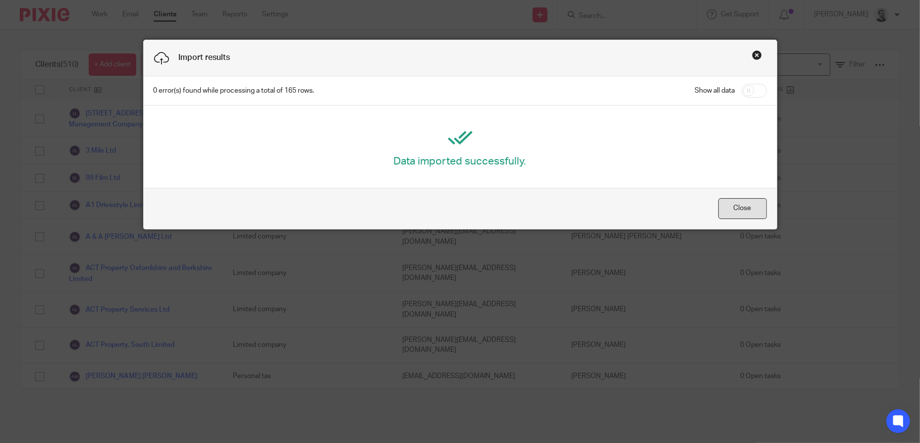
drag, startPoint x: 749, startPoint y: 209, endPoint x: 758, endPoint y: 211, distance: 9.1
click at [749, 209] on button "Close" at bounding box center [743, 208] width 49 height 21
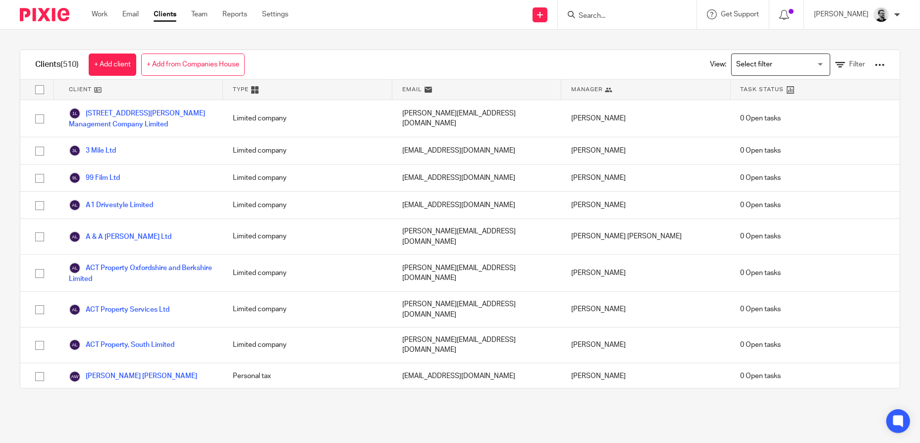
click at [636, 12] on input "Search" at bounding box center [622, 16] width 89 height 9
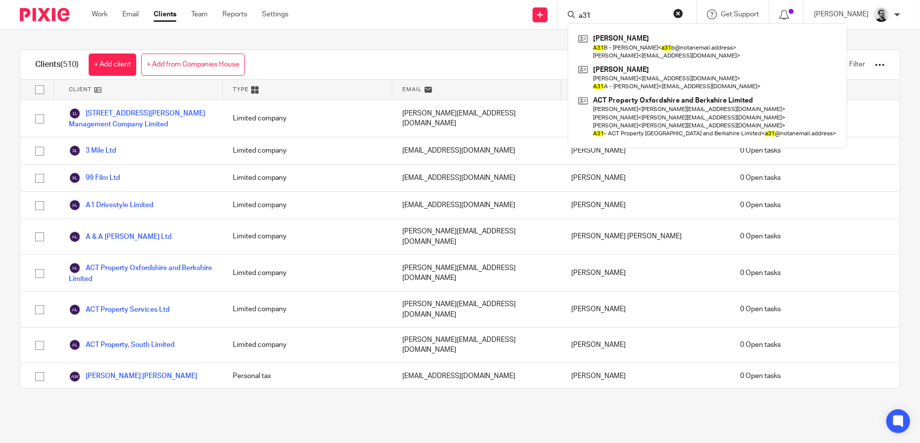
drag, startPoint x: 619, startPoint y: 14, endPoint x: 576, endPoint y: 18, distance: 43.3
click at [576, 18] on div "a31 Lucy Felton A31 B - Lucy Felton < a31 b@notanemail.address > Lucy Felton < …" at bounding box center [627, 14] width 139 height 29
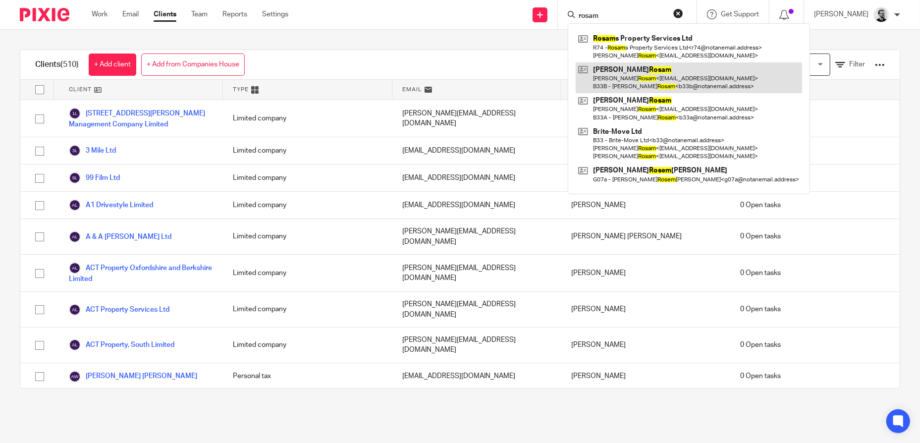
type input "rosam"
click at [667, 69] on link at bounding box center [689, 77] width 226 height 31
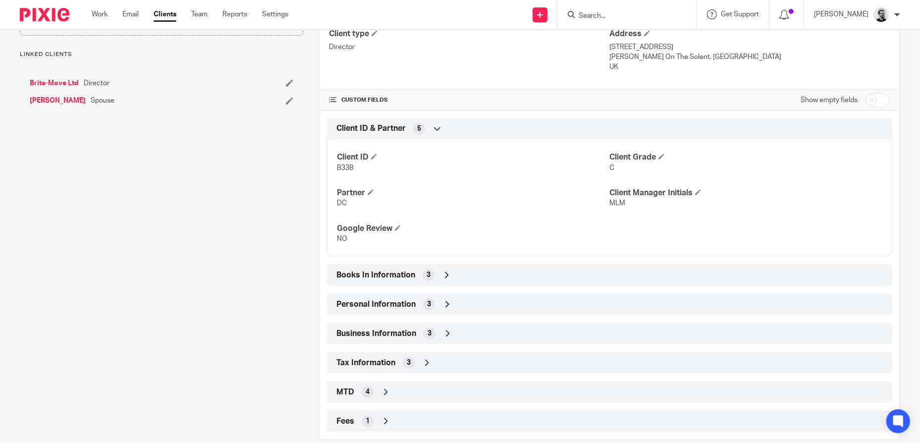
scroll to position [287, 0]
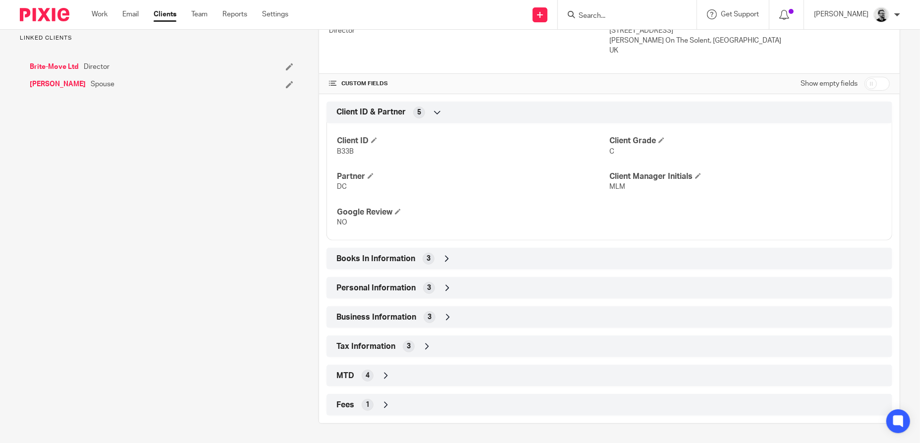
click at [419, 373] on div "MTD 4" at bounding box center [609, 375] width 551 height 17
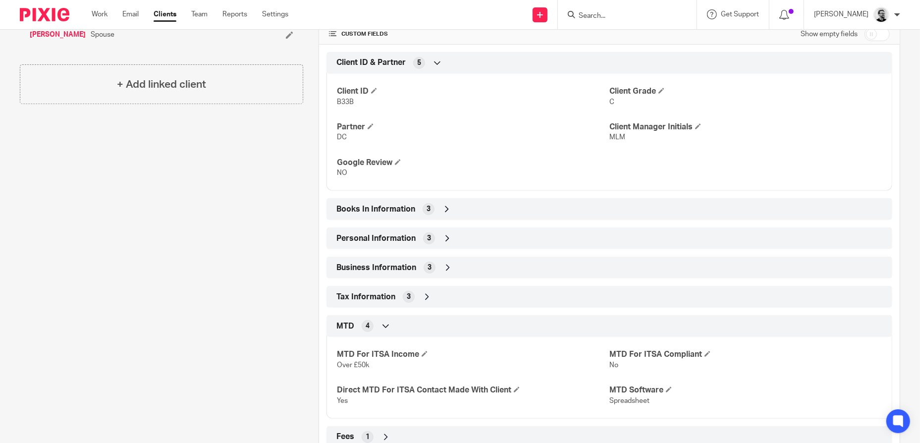
scroll to position [368, 0]
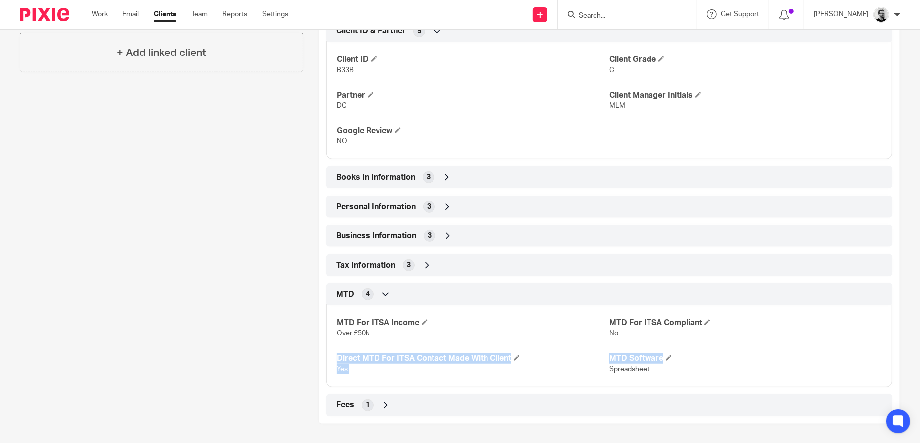
drag, startPoint x: 665, startPoint y: 358, endPoint x: 640, endPoint y: 336, distance: 33.0
click at [640, 336] on div "MTD For ITSA Income Over £50k MTD For ITSA Compliant No Direct MTD For ITSA Con…" at bounding box center [610, 342] width 566 height 89
drag, startPoint x: 640, startPoint y: 336, endPoint x: 729, endPoint y: 359, distance: 92.2
click at [732, 354] on h4 "MTD Software" at bounding box center [746, 358] width 273 height 10
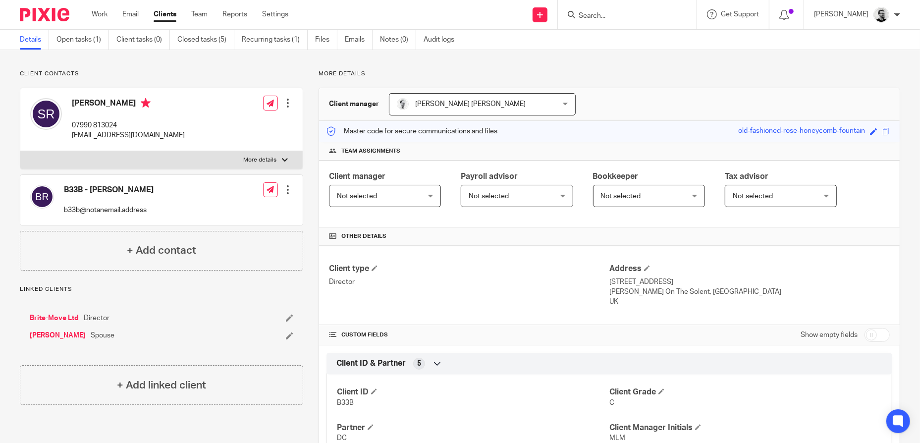
scroll to position [0, 0]
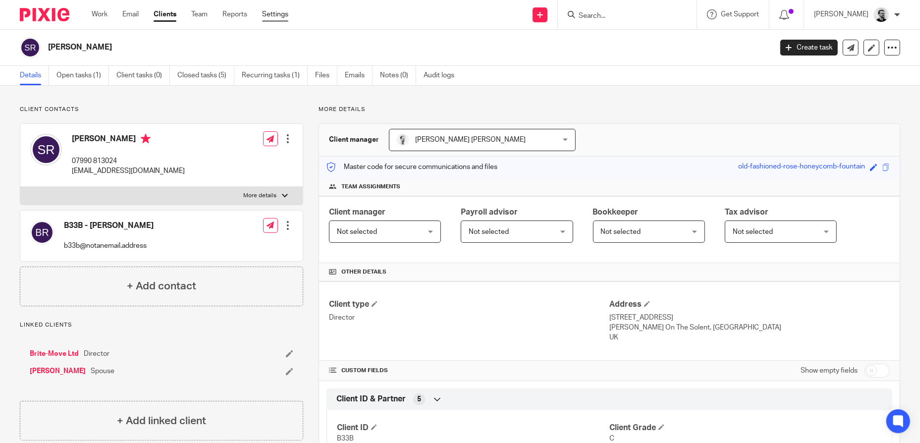
click at [270, 13] on link "Settings" at bounding box center [275, 14] width 26 height 10
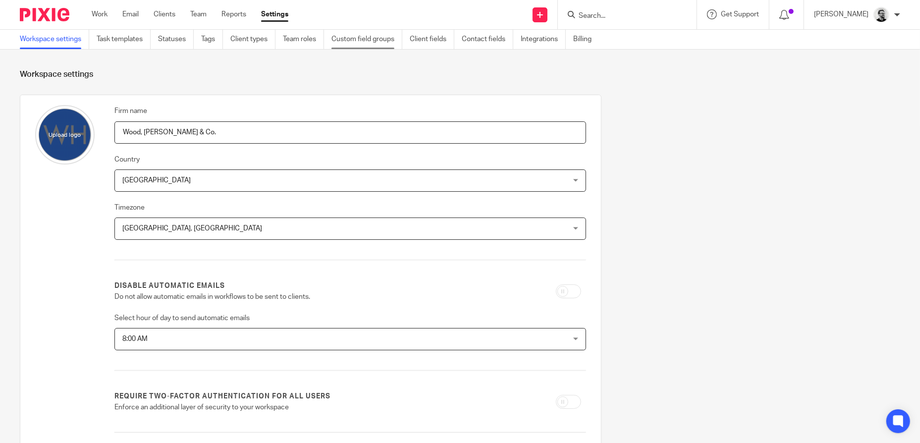
click at [350, 43] on link "Custom field groups" at bounding box center [367, 39] width 71 height 19
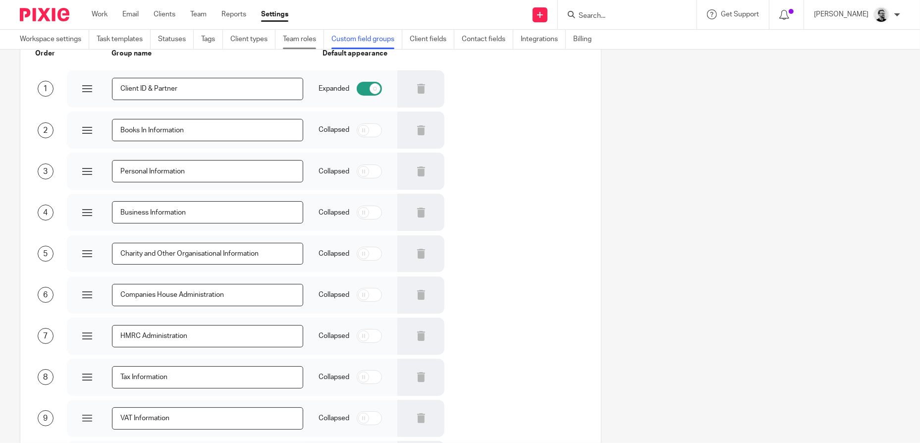
scroll to position [57, 0]
click at [443, 42] on link "Client fields" at bounding box center [432, 39] width 45 height 19
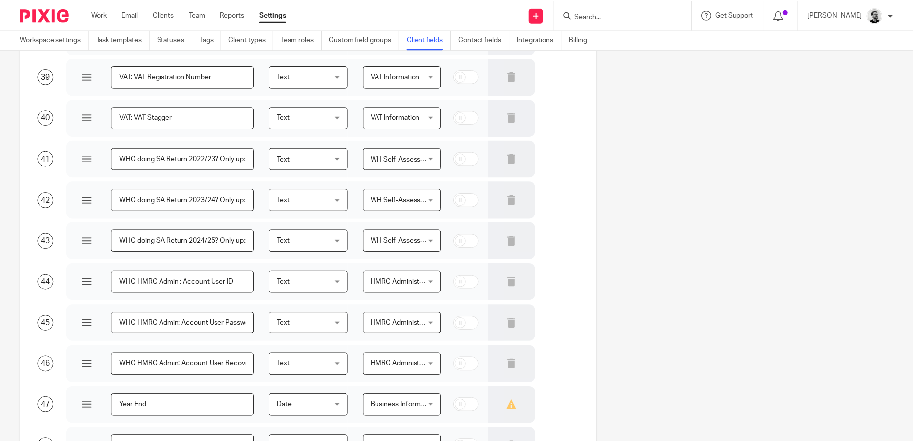
scroll to position [3195, 0]
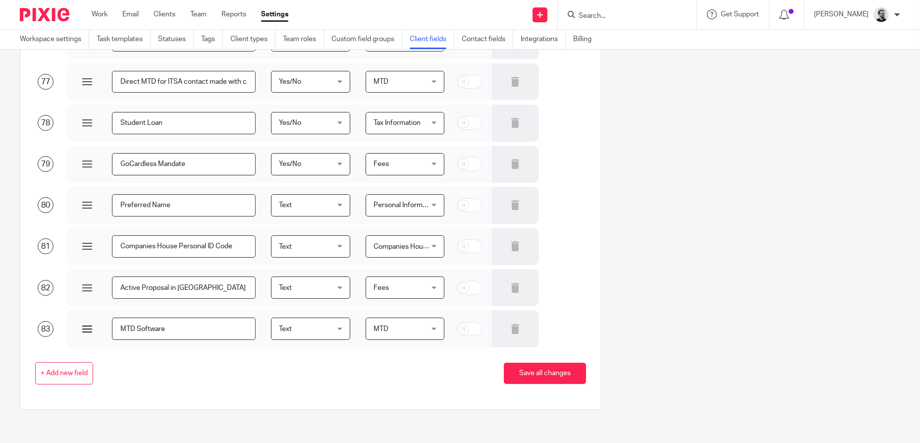
click at [137, 327] on input "MTD Software" at bounding box center [184, 329] width 144 height 22
type input "MTD-Compliant Software"
click at [543, 371] on button "Save all changes" at bounding box center [545, 373] width 82 height 21
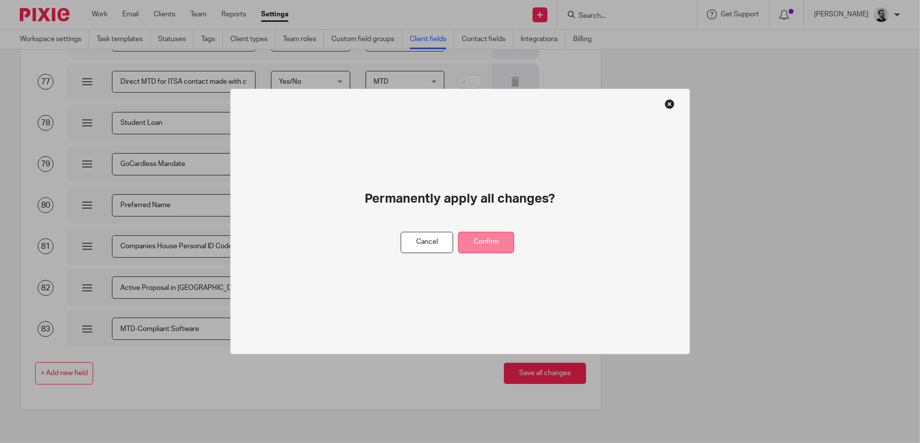
click at [491, 242] on button "Confirm" at bounding box center [486, 242] width 56 height 21
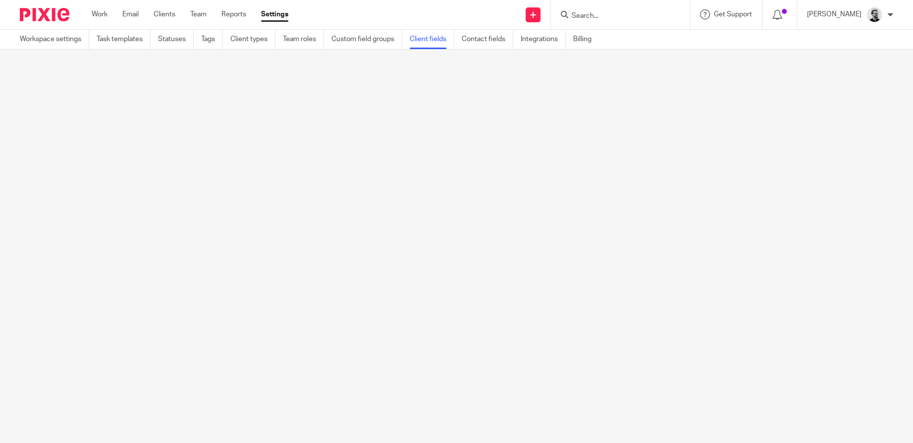
scroll to position [0, 0]
click at [609, 16] on input "Search" at bounding box center [615, 16] width 89 height 9
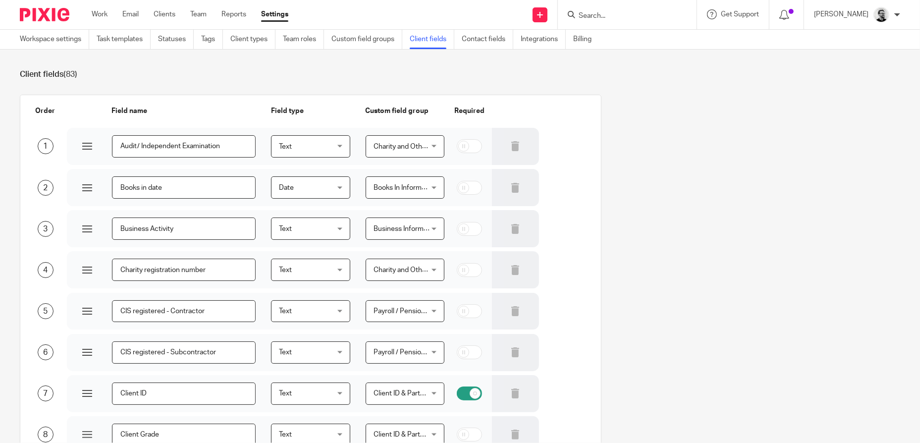
click at [639, 16] on input "Search" at bounding box center [622, 16] width 89 height 9
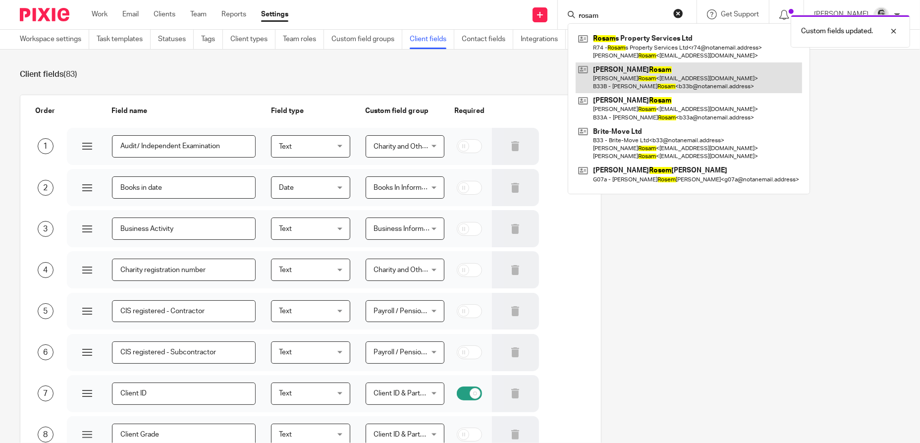
type input "rosam"
click at [684, 75] on link at bounding box center [689, 77] width 226 height 31
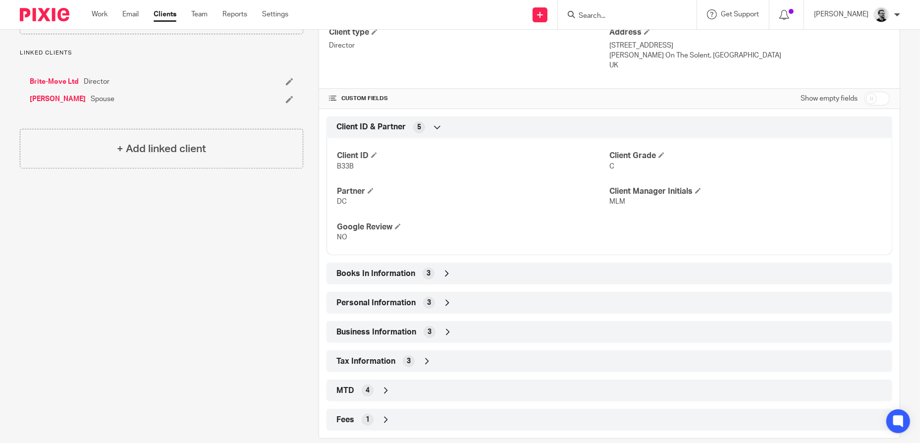
scroll to position [287, 0]
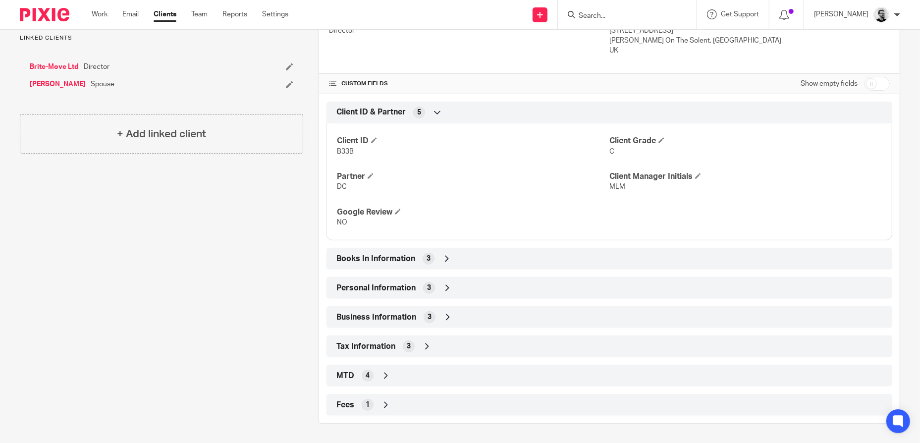
click at [393, 368] on div "MTD 4" at bounding box center [609, 375] width 551 height 17
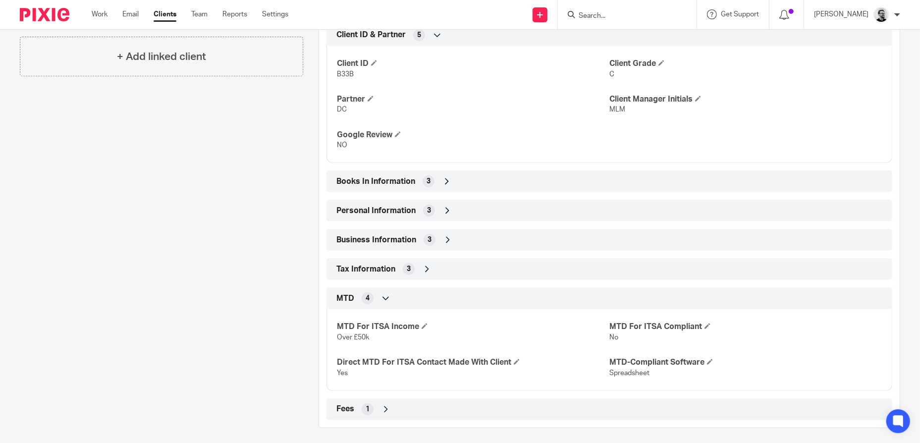
scroll to position [368, 0]
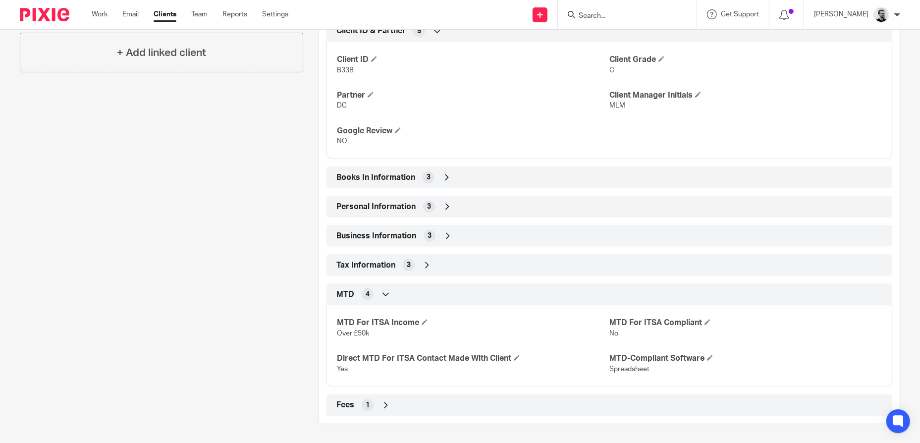
click at [905, 258] on div "Client contacts B33B - [PERSON_NAME] b33b@notanemail.address Edit contact Creat…" at bounding box center [460, 81] width 920 height 727
